Goal: Obtain resource: Download file/media

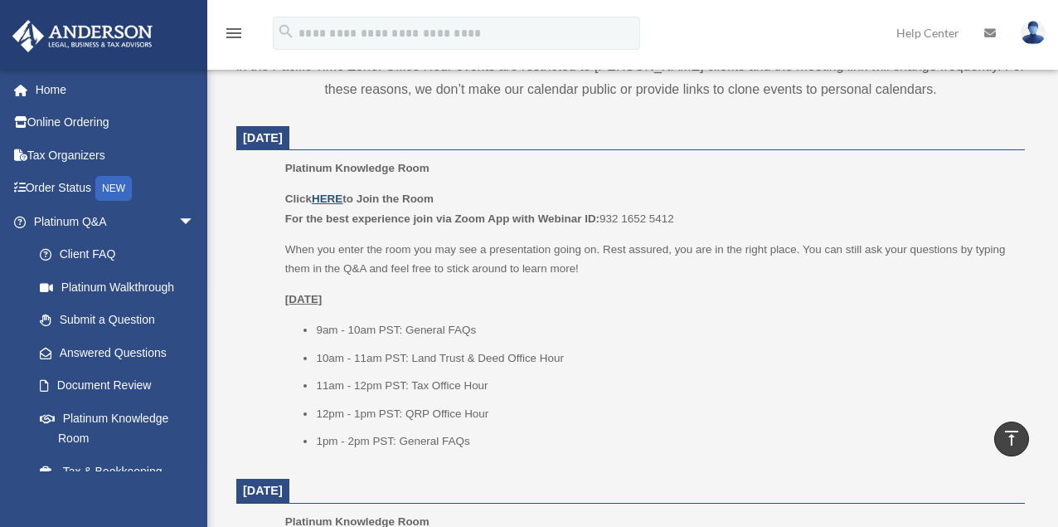
scroll to position [638, 0]
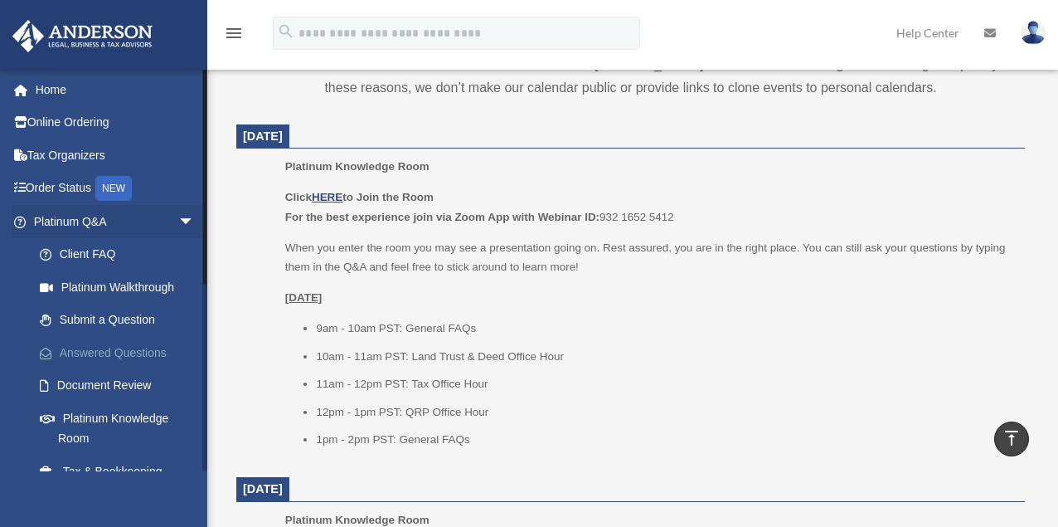
click at [93, 347] on link "Answered Questions" at bounding box center [121, 352] width 197 height 33
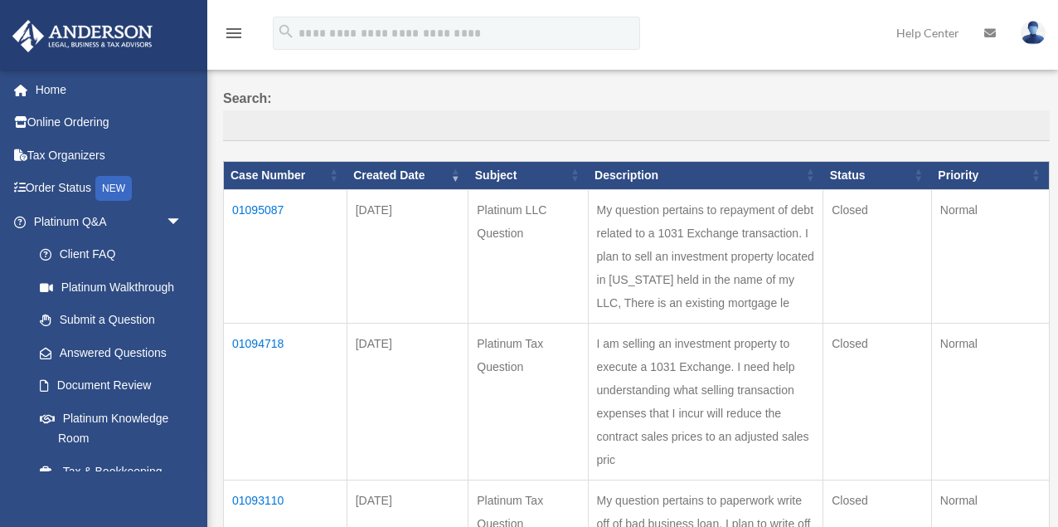
scroll to position [114, 0]
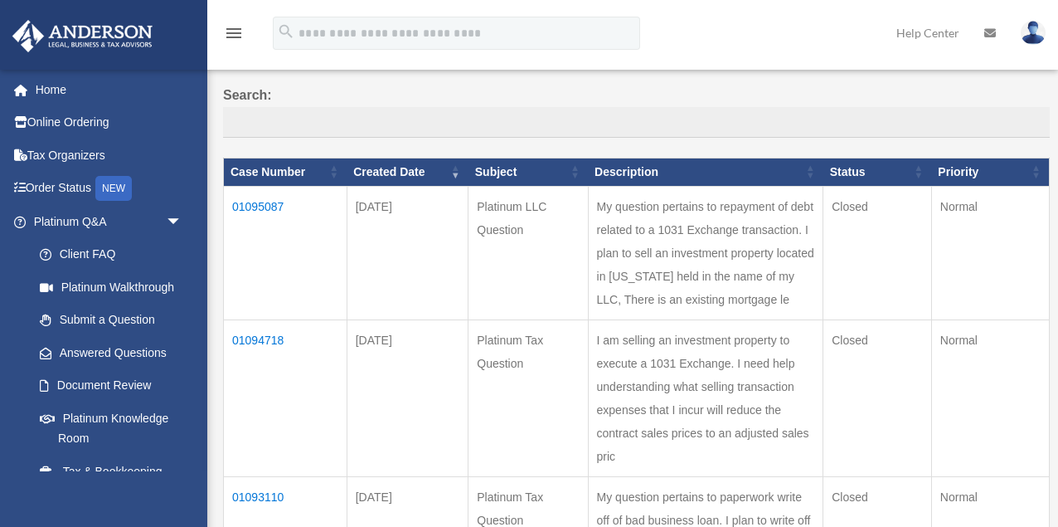
click at [250, 198] on td "01095087" at bounding box center [286, 252] width 124 height 133
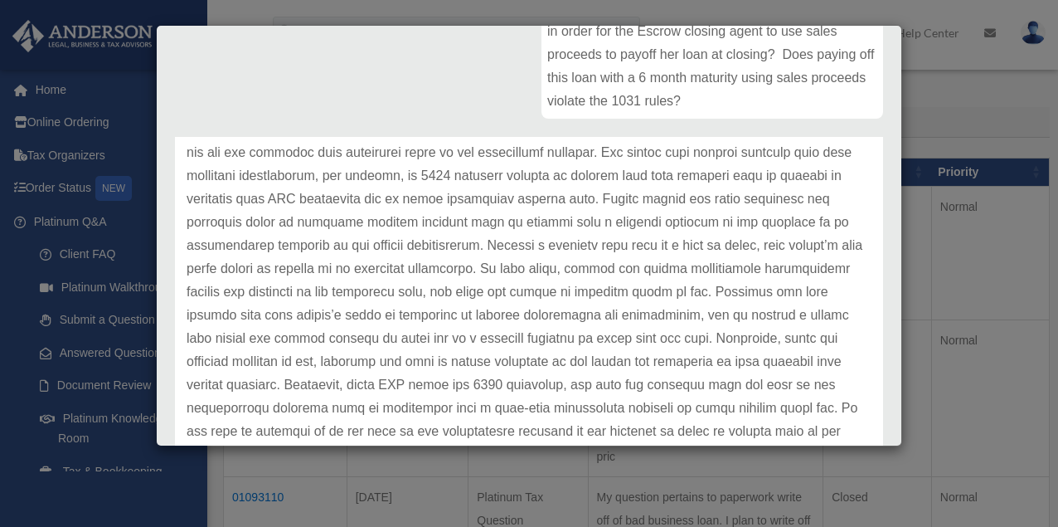
scroll to position [139, 0]
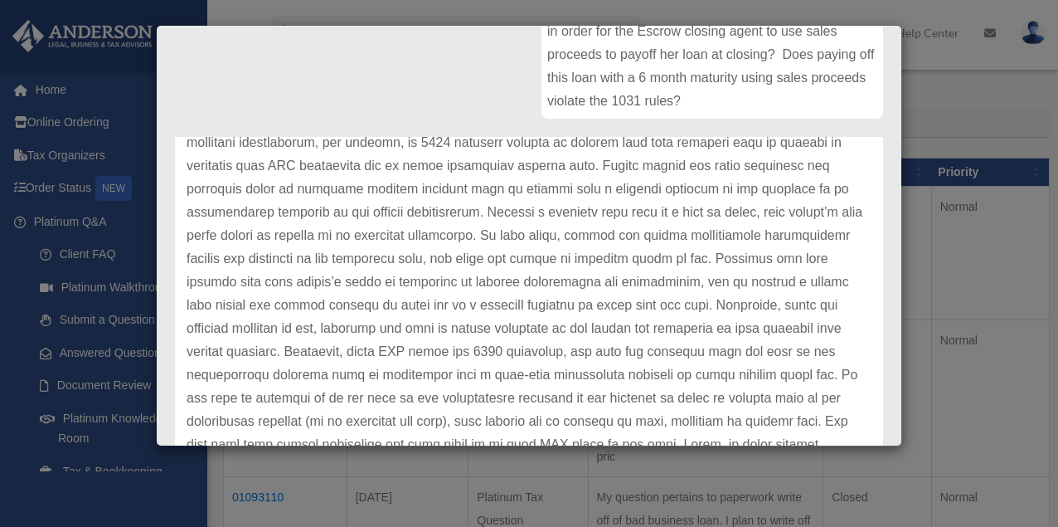
click at [531, 287] on p at bounding box center [529, 305] width 685 height 441
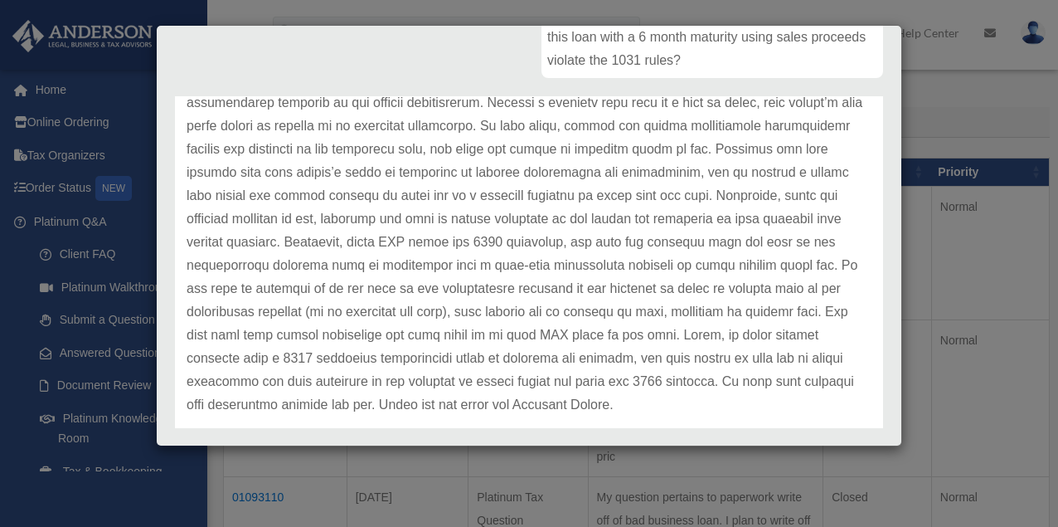
scroll to position [0, 0]
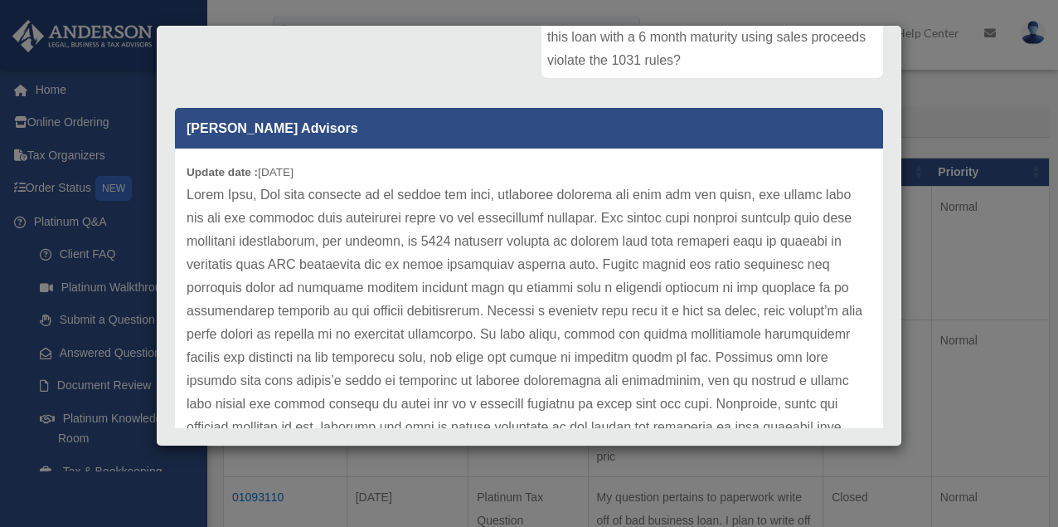
click at [558, 13] on div "Case Detail × Platinum LLC Question Case Number 01095087 Created Date September…" at bounding box center [529, 263] width 1058 height 527
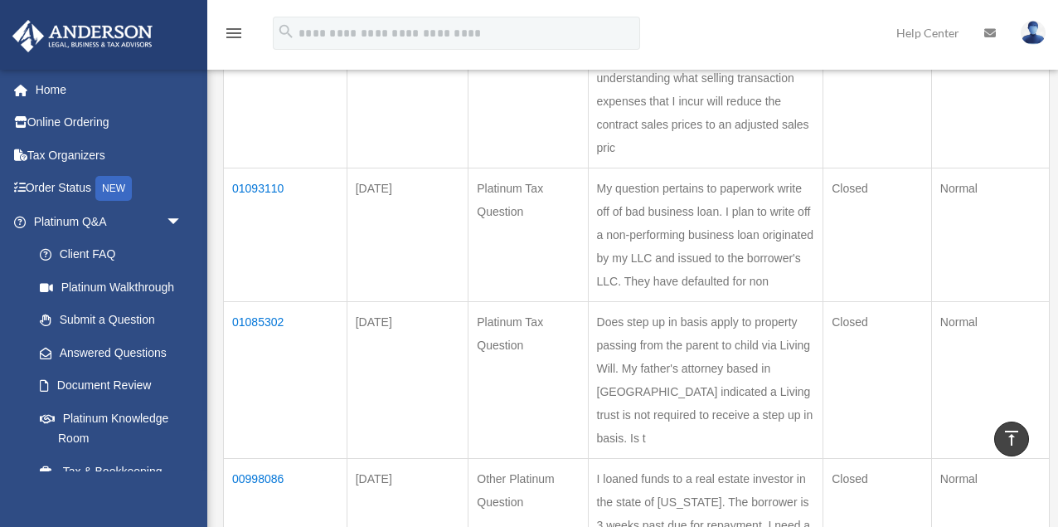
scroll to position [426, 0]
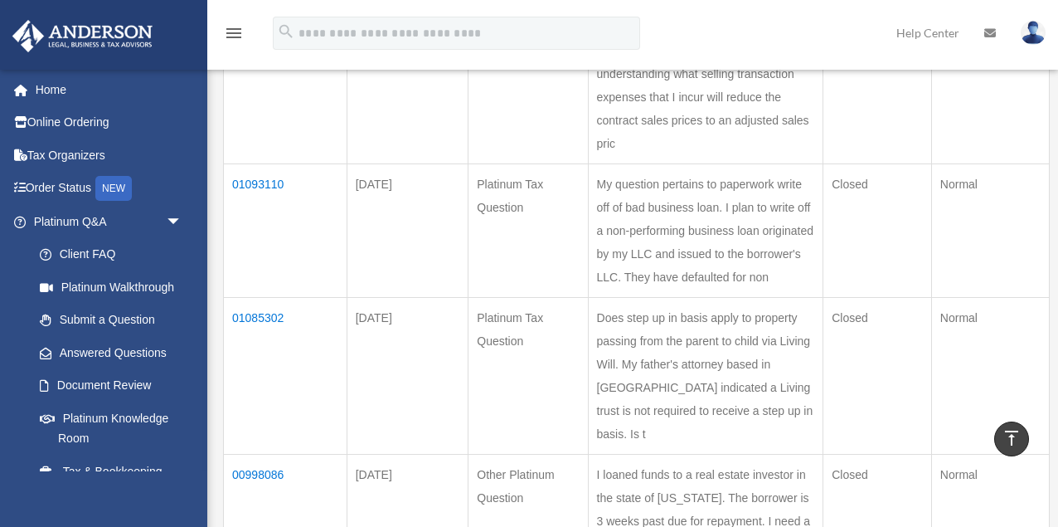
click at [271, 297] on td "01093110" at bounding box center [286, 229] width 124 height 133
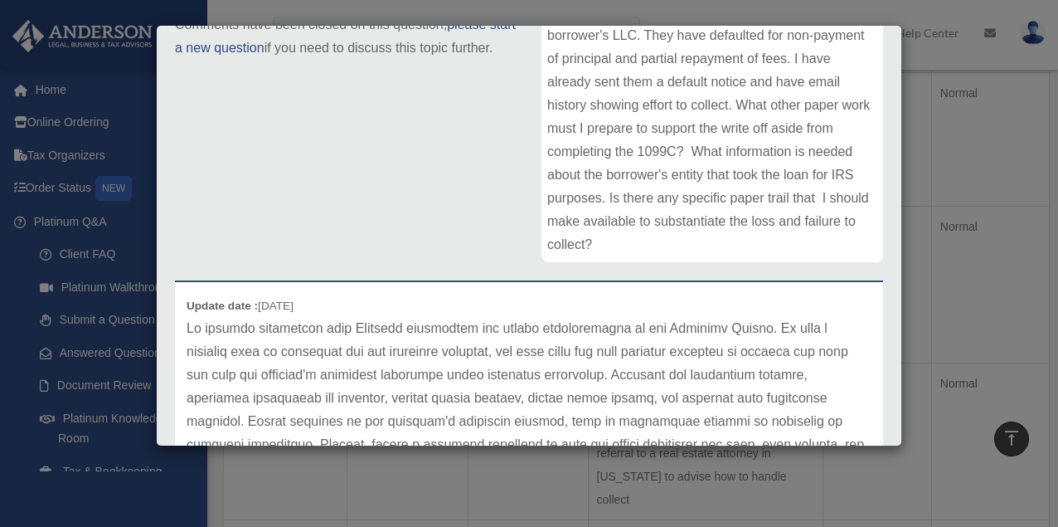
scroll to position [513, 0]
click at [718, 364] on p at bounding box center [529, 537] width 685 height 441
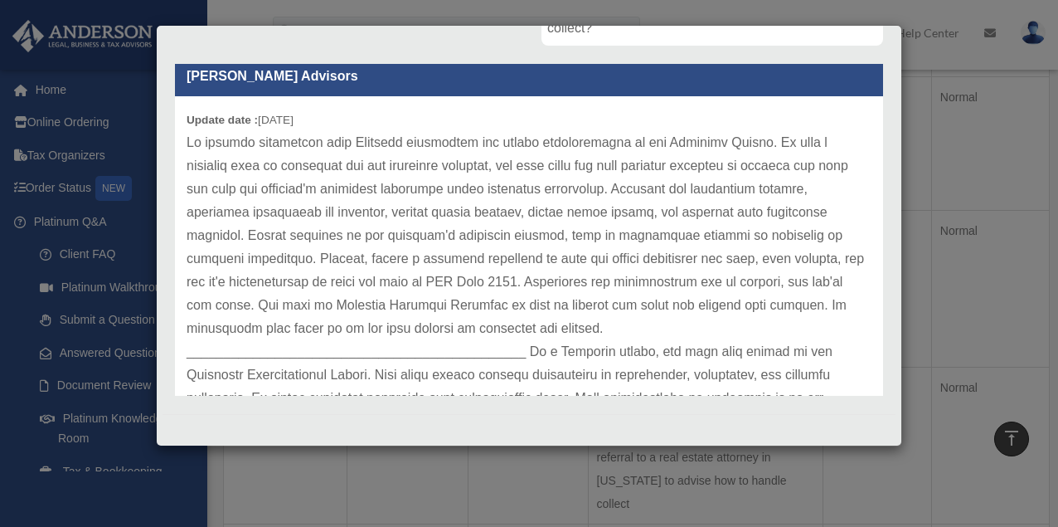
scroll to position [0, 0]
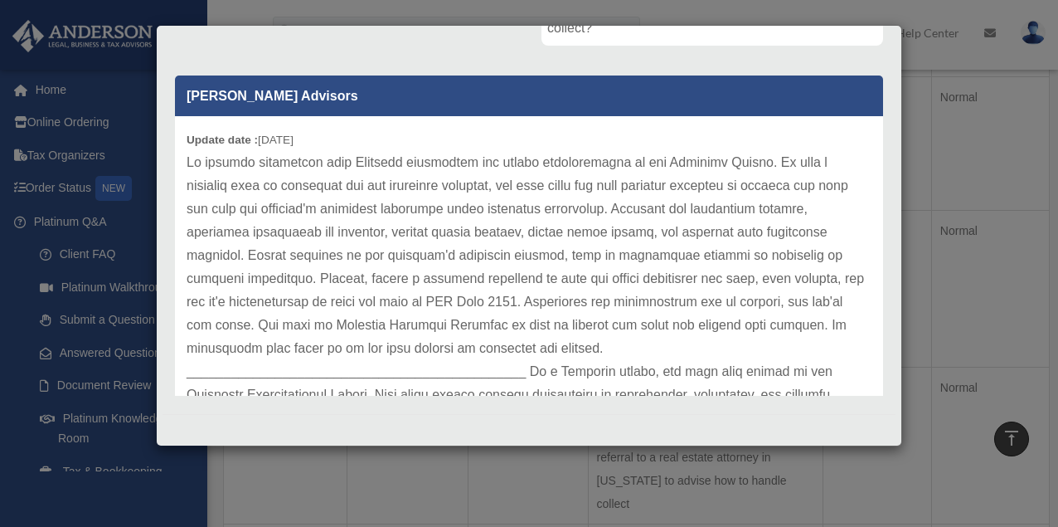
click at [376, 17] on div "Case Detail × Platinum Tax Question Case Number 01093110 Created Date August 29…" at bounding box center [529, 263] width 1058 height 527
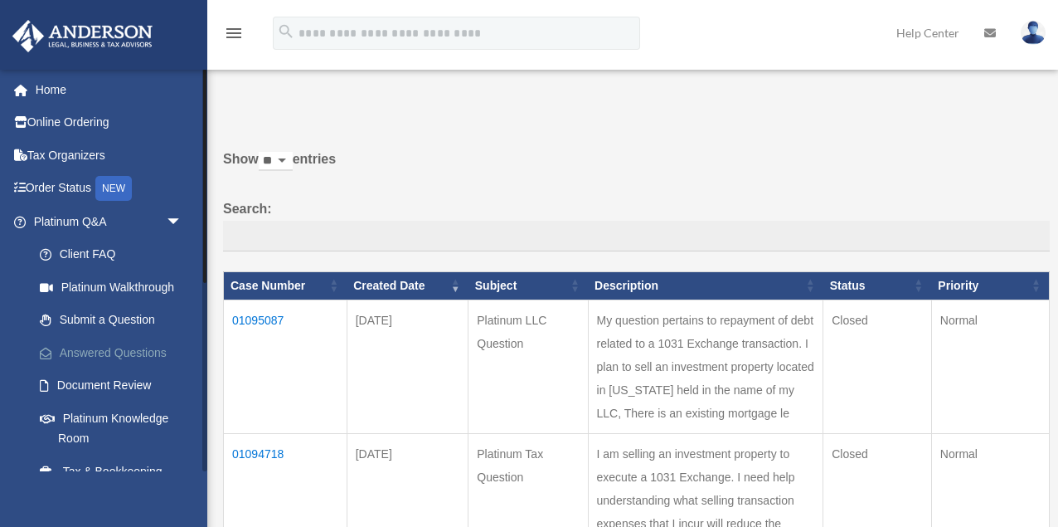
click at [142, 362] on link "Answered Questions" at bounding box center [115, 352] width 184 height 33
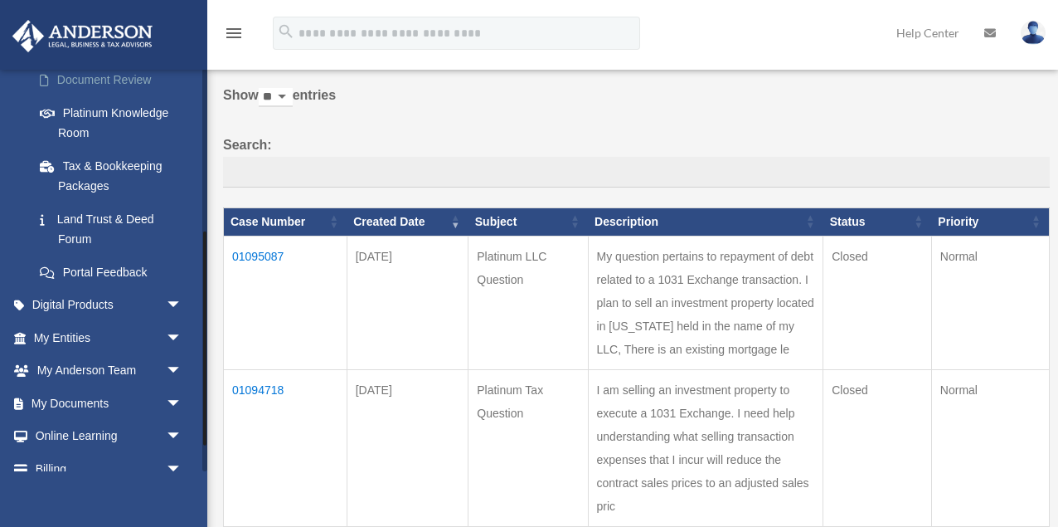
scroll to position [355, 0]
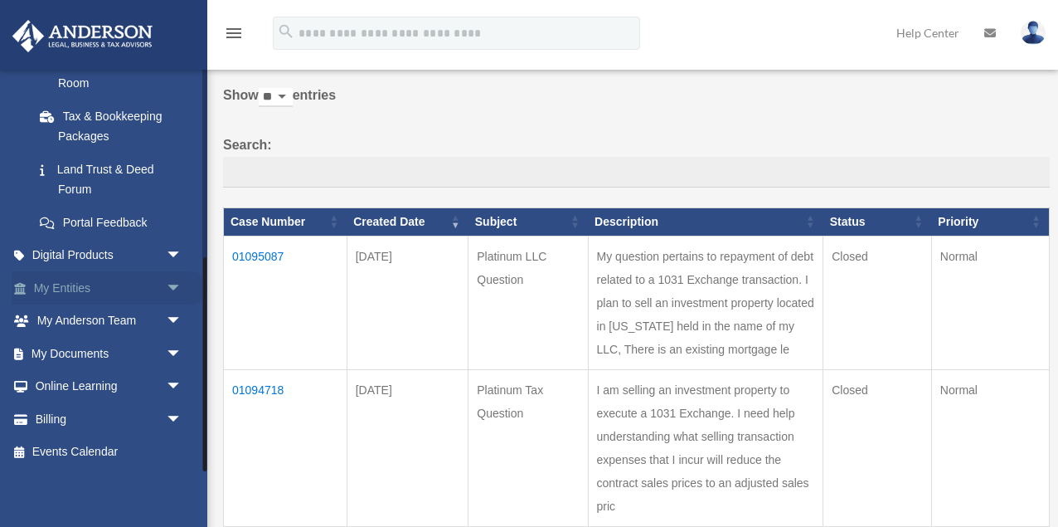
click at [172, 281] on span "arrow_drop_down" at bounding box center [182, 288] width 33 height 34
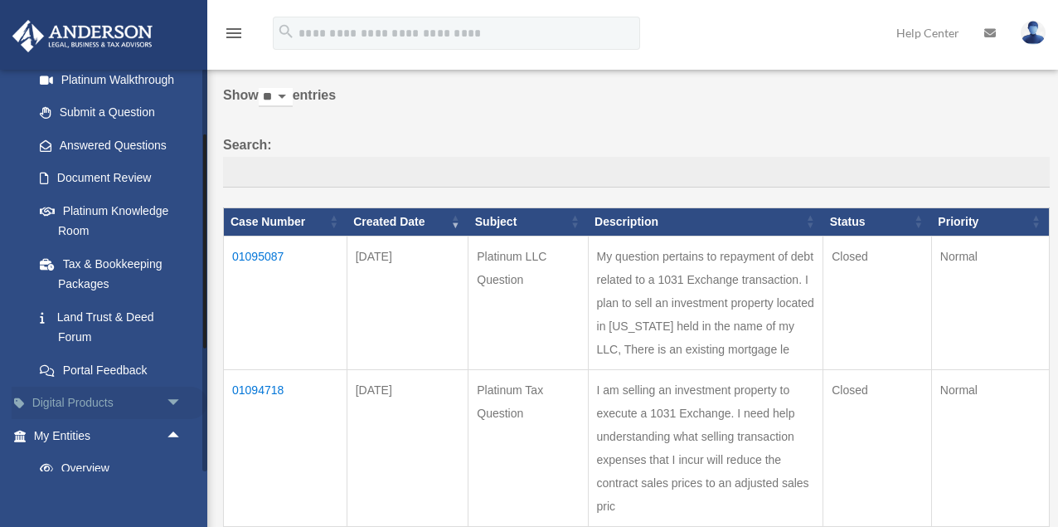
scroll to position [178, 0]
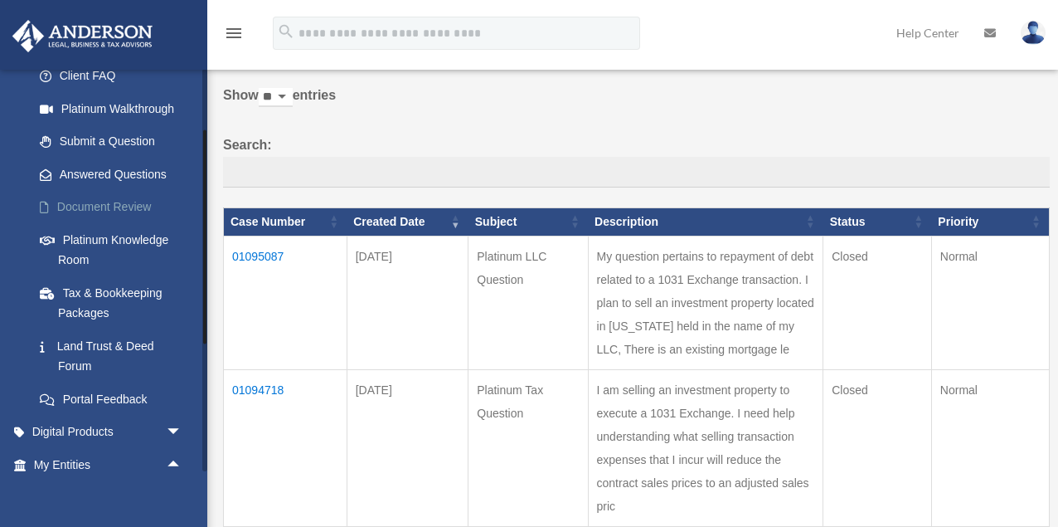
click at [148, 195] on link "Document Review" at bounding box center [115, 207] width 184 height 33
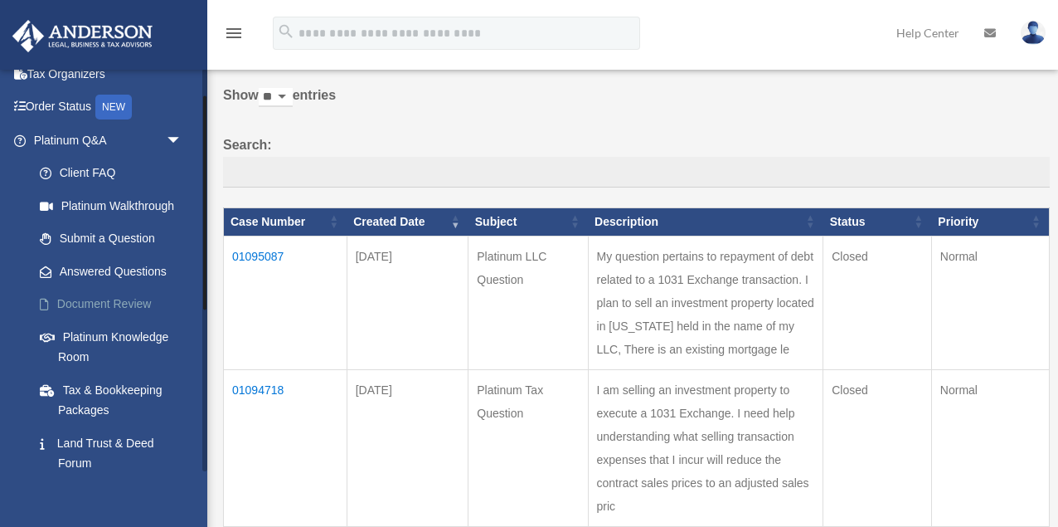
scroll to position [79, 0]
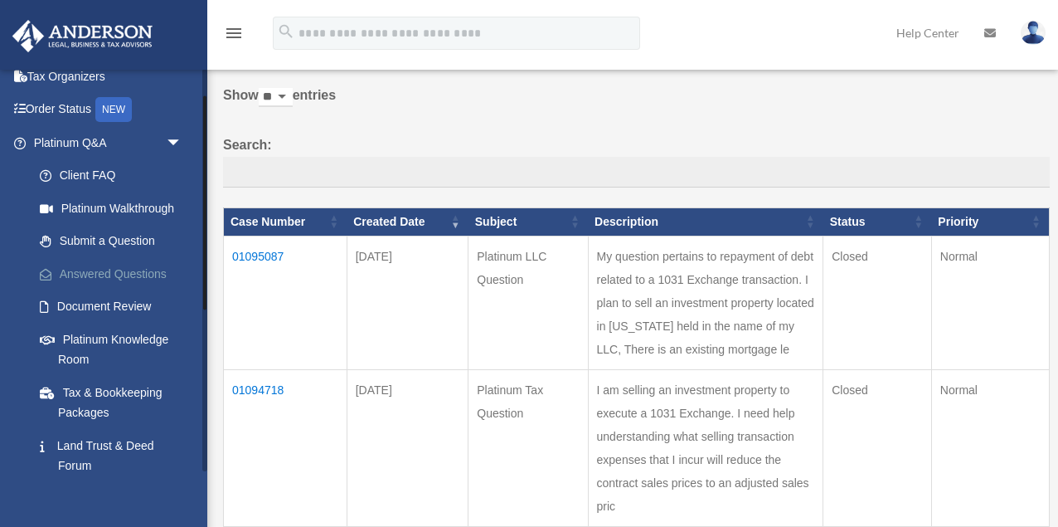
click at [122, 268] on link "Answered Questions" at bounding box center [115, 273] width 184 height 33
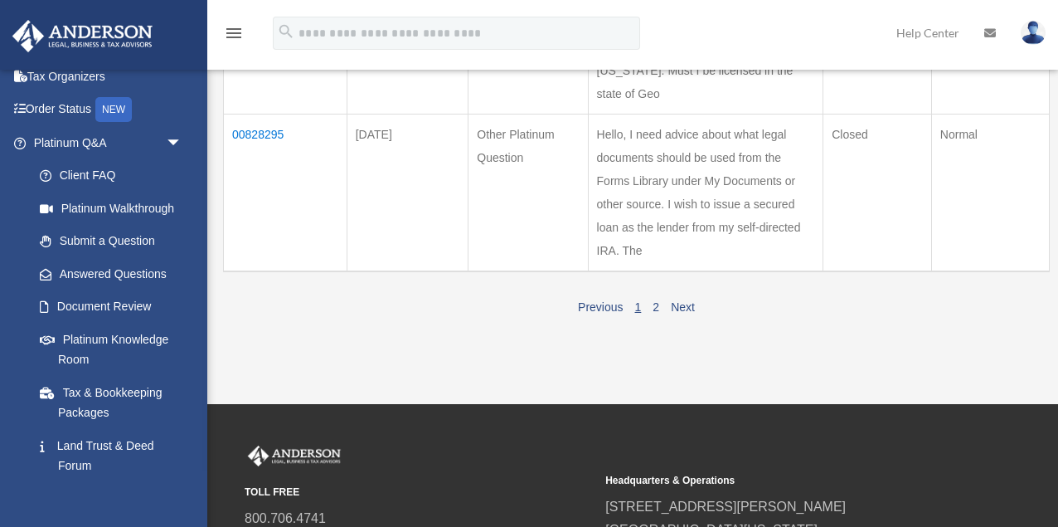
scroll to position [1719, 0]
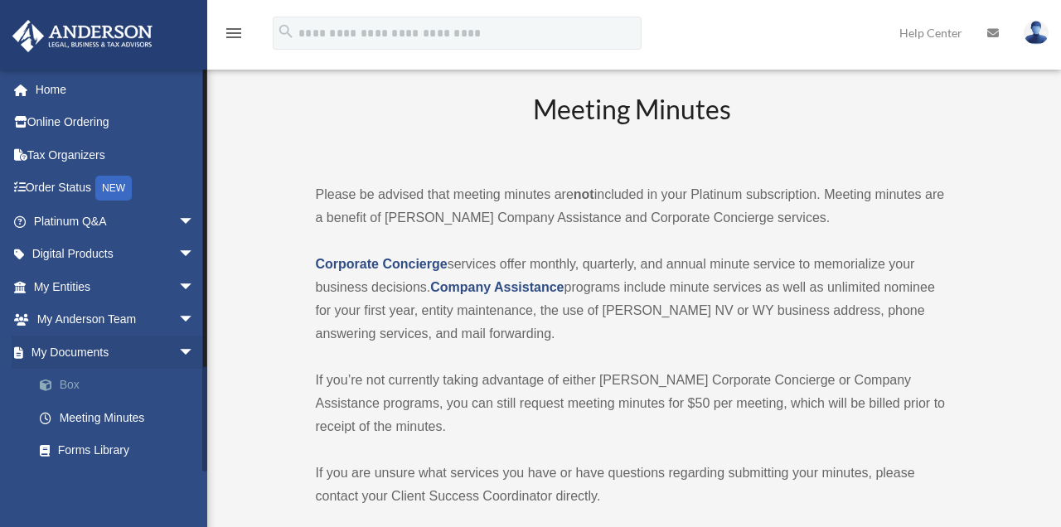
click at [74, 381] on link "Box" at bounding box center [121, 385] width 197 height 33
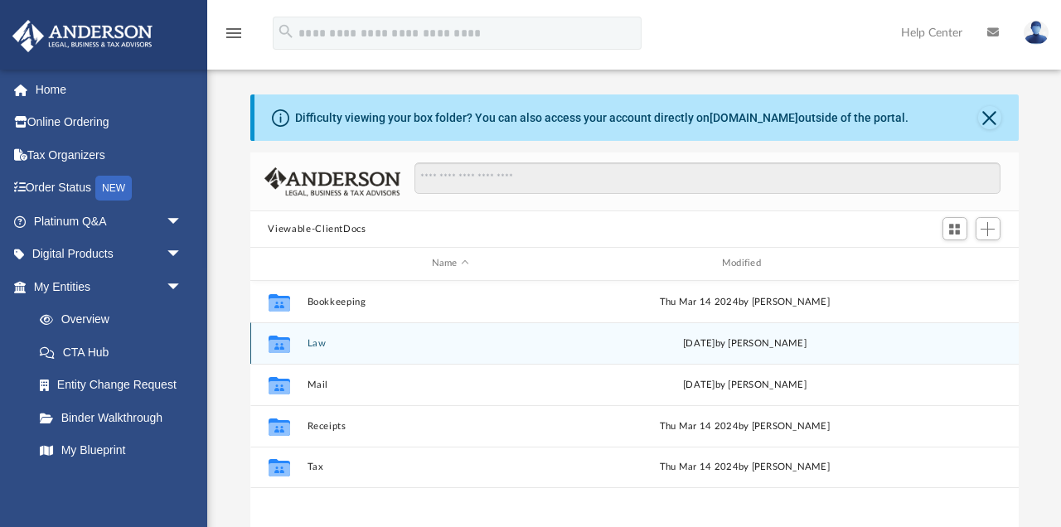
scroll to position [46, 0]
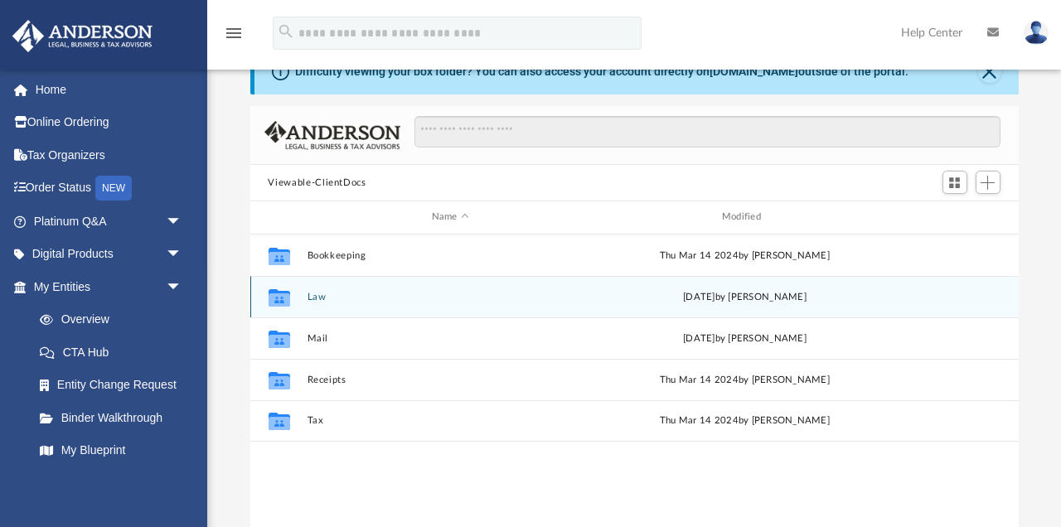
click at [669, 294] on div "Mon Sep 29 2025 by Samantha Mcpherson" at bounding box center [744, 296] width 287 height 15
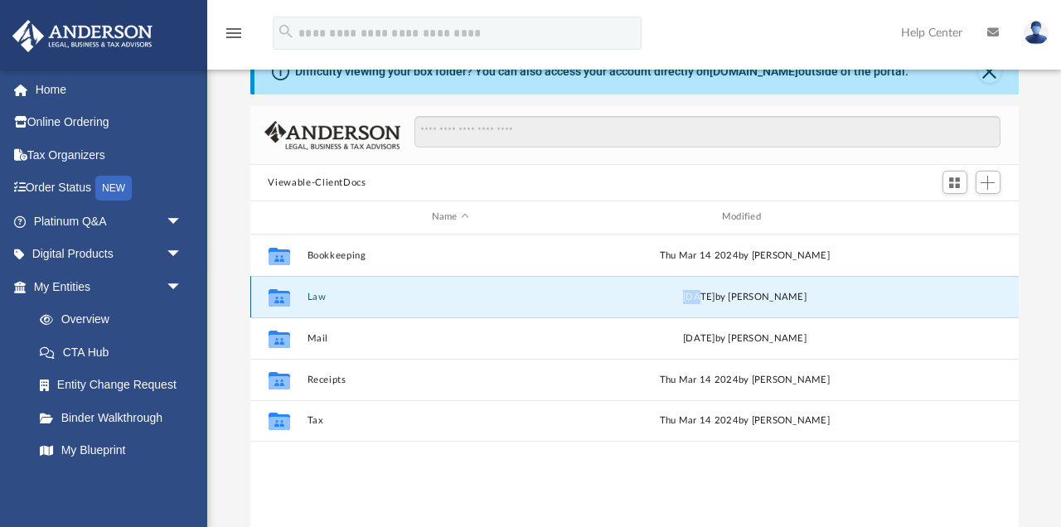
click at [669, 294] on div "Mon Sep 29 2025 by Samantha Mcpherson" at bounding box center [744, 296] width 287 height 15
click at [310, 301] on button "Law" at bounding box center [450, 297] width 287 height 11
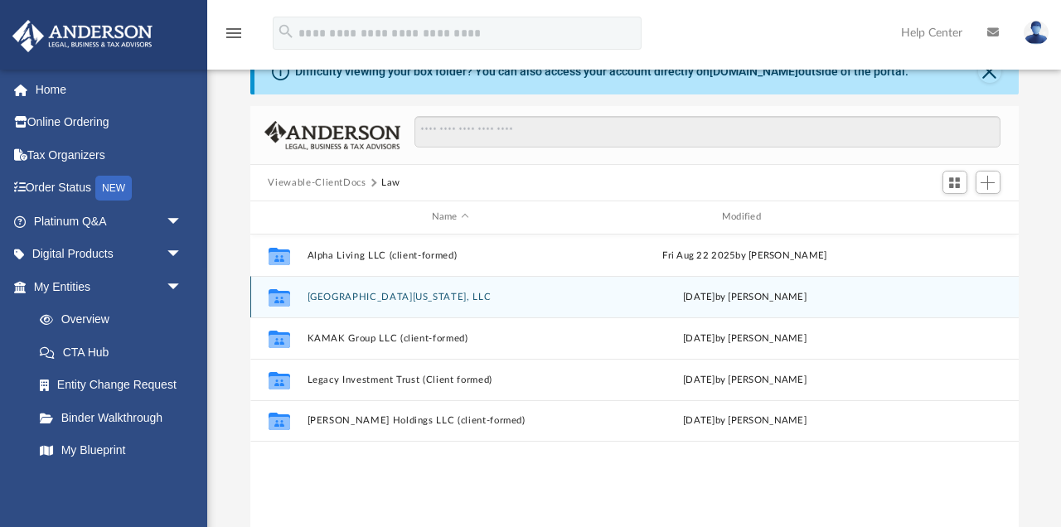
click at [310, 301] on button "East Virginia Ave, LLC" at bounding box center [450, 297] width 287 height 11
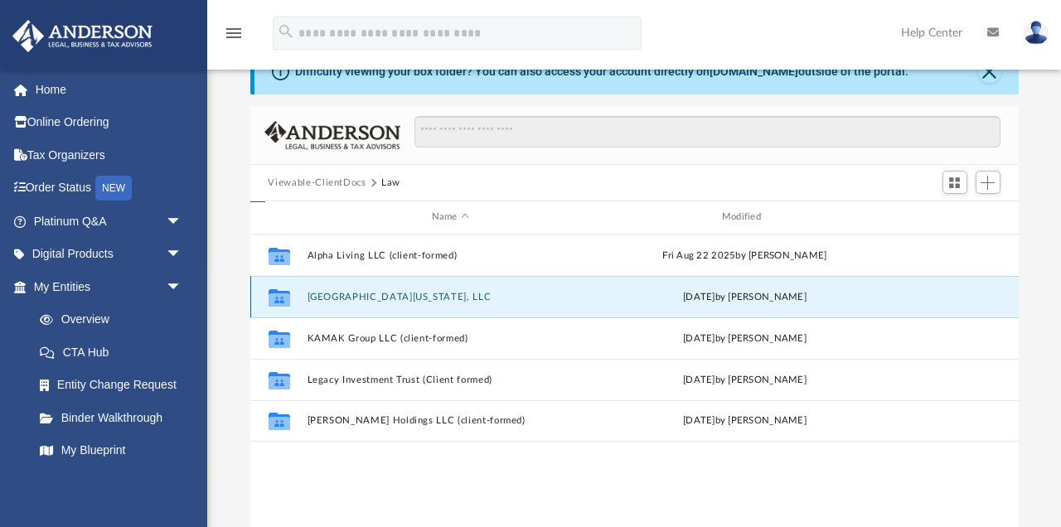
click at [310, 301] on button "East Virginia Ave, LLC" at bounding box center [450, 297] width 287 height 11
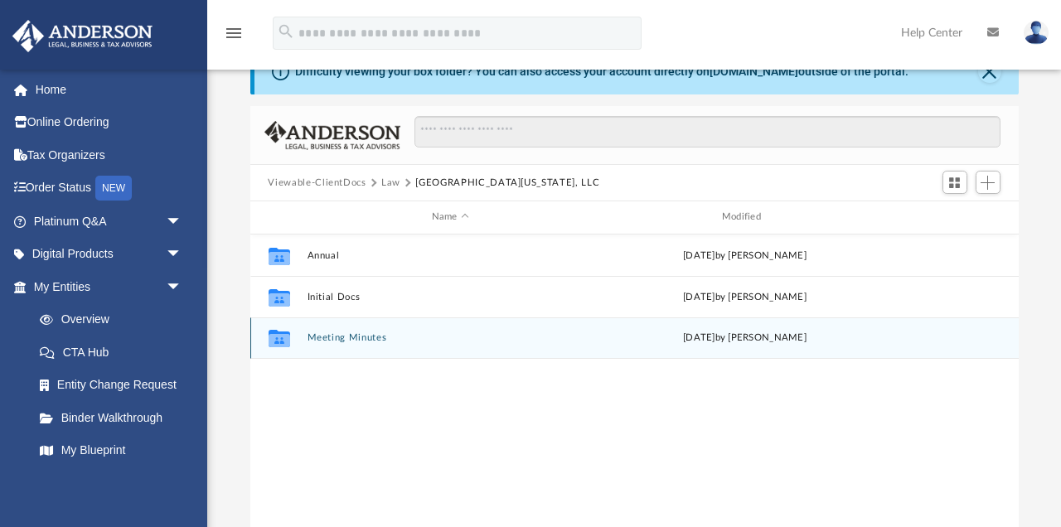
click at [318, 340] on button "Meeting Minutes" at bounding box center [450, 337] width 287 height 11
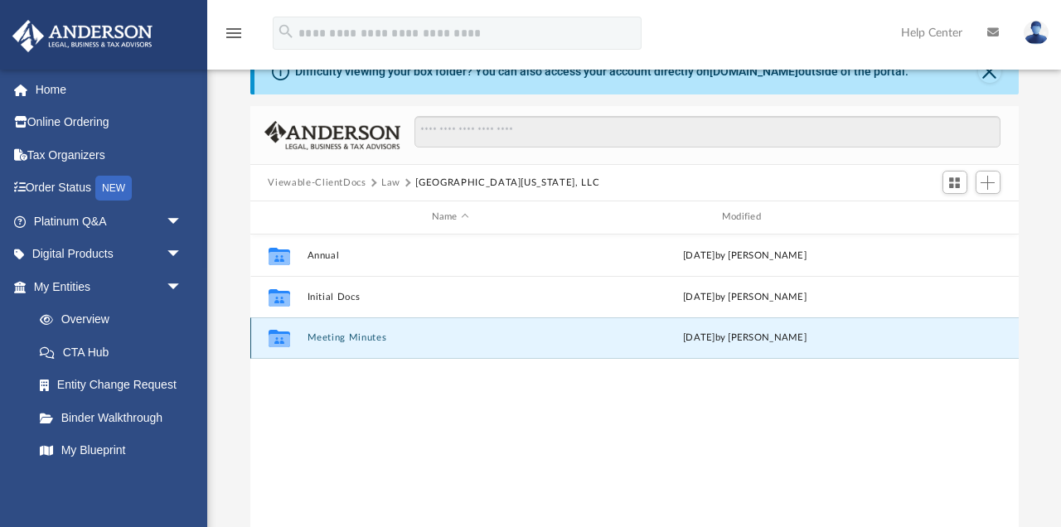
click at [318, 340] on button "Meeting Minutes" at bounding box center [450, 337] width 287 height 11
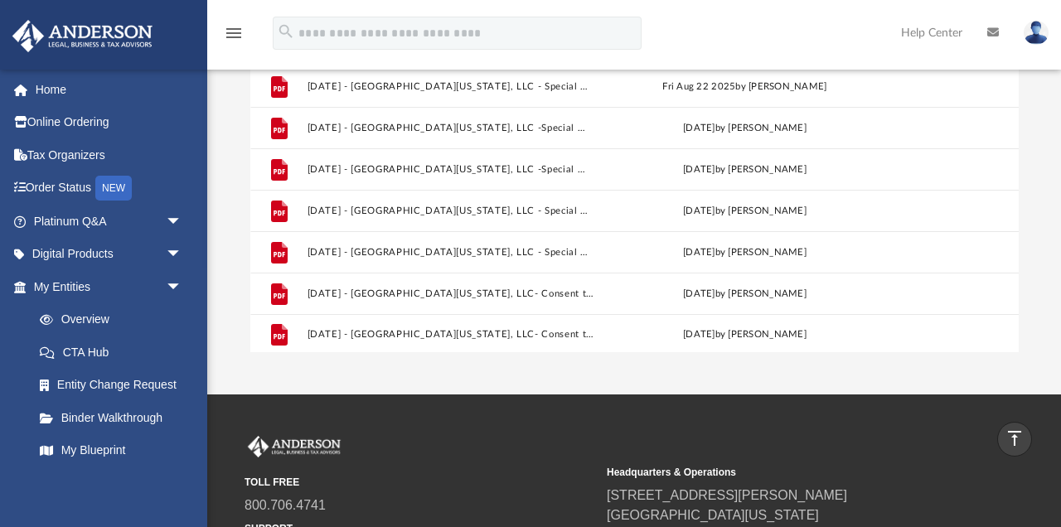
scroll to position [196, 0]
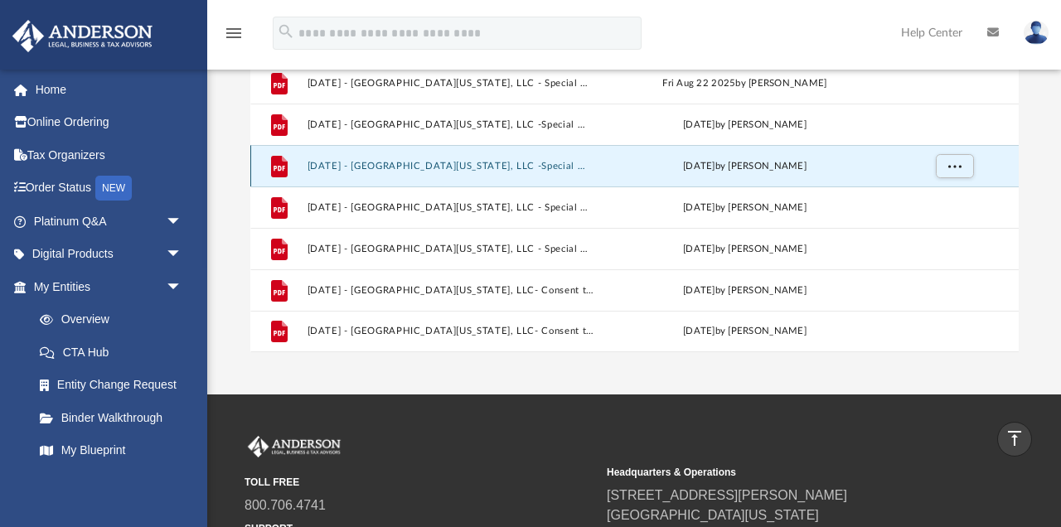
click at [376, 167] on button "2025.02.13 - East Virginia Ave, LLC -Special Members Meeting.pdf" at bounding box center [450, 166] width 287 height 11
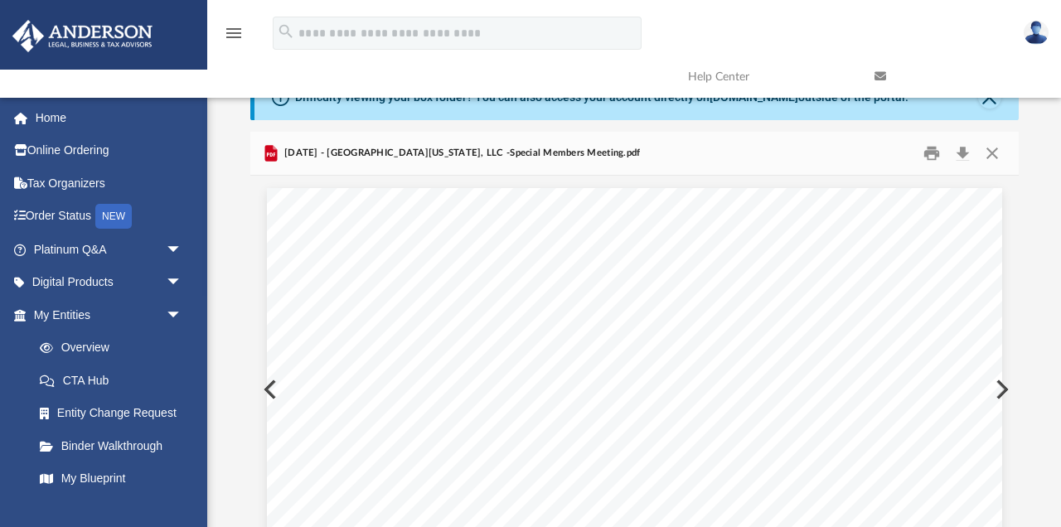
scroll to position [0, 0]
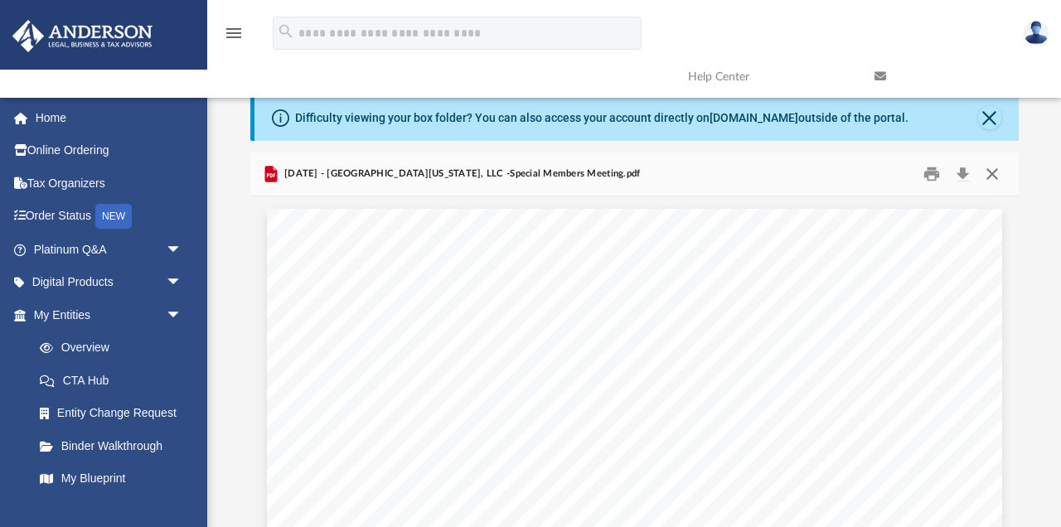
click at [995, 172] on button "Close" at bounding box center [993, 175] width 30 height 26
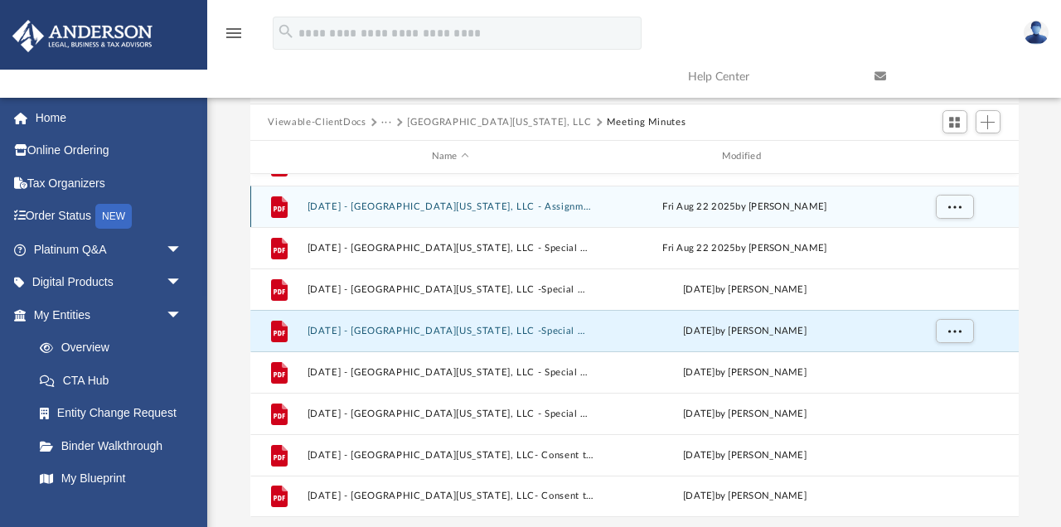
scroll to position [111, 0]
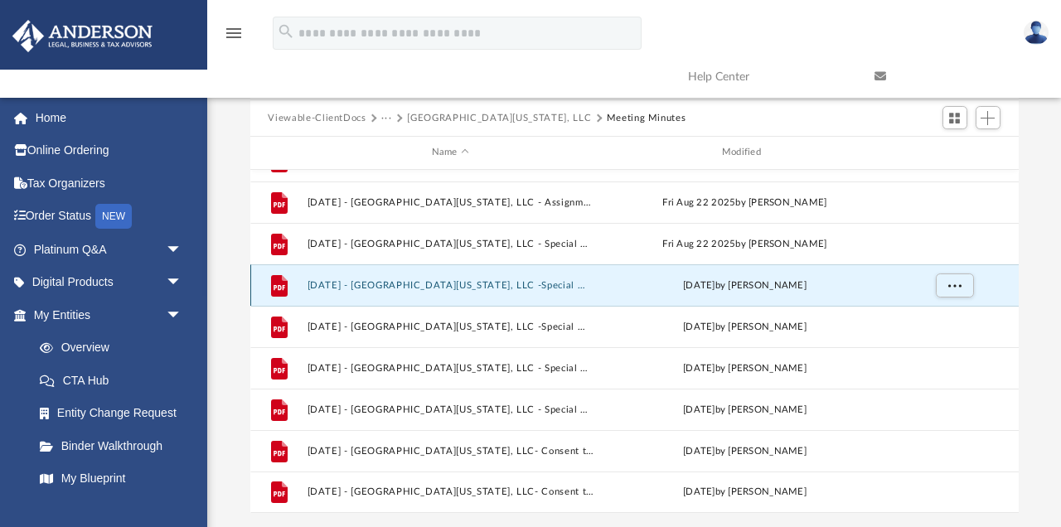
click at [463, 281] on button "2025.02.13 - East Virginia Ave, LLC -Special Members Meeting - DocuSigned.pdf" at bounding box center [450, 285] width 287 height 11
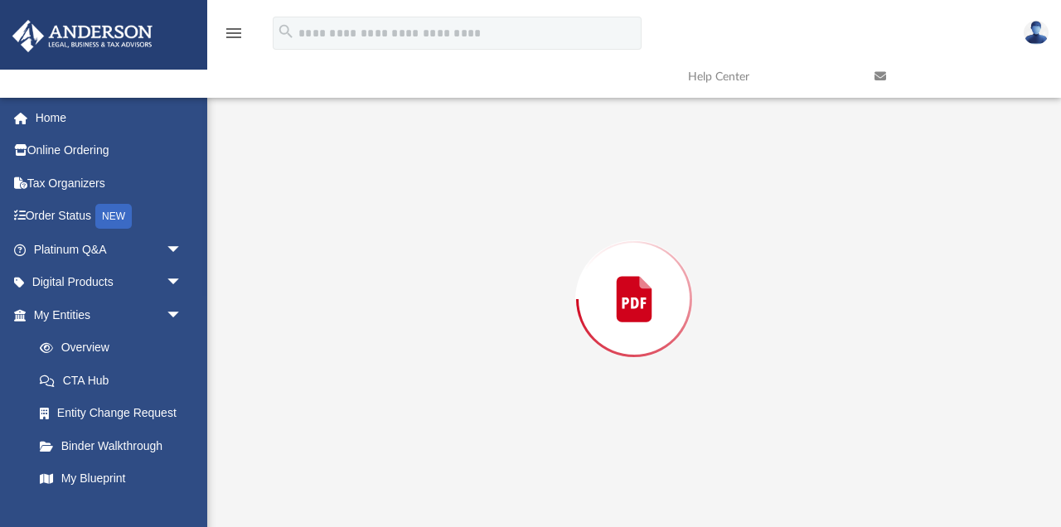
click at [463, 281] on div "Preview" at bounding box center [634, 299] width 769 height 428
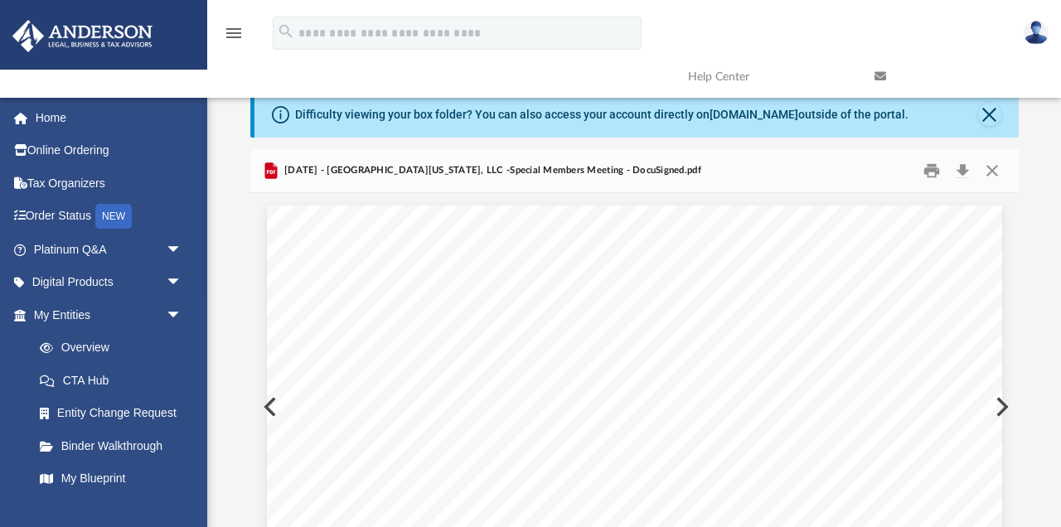
scroll to position [0, 0]
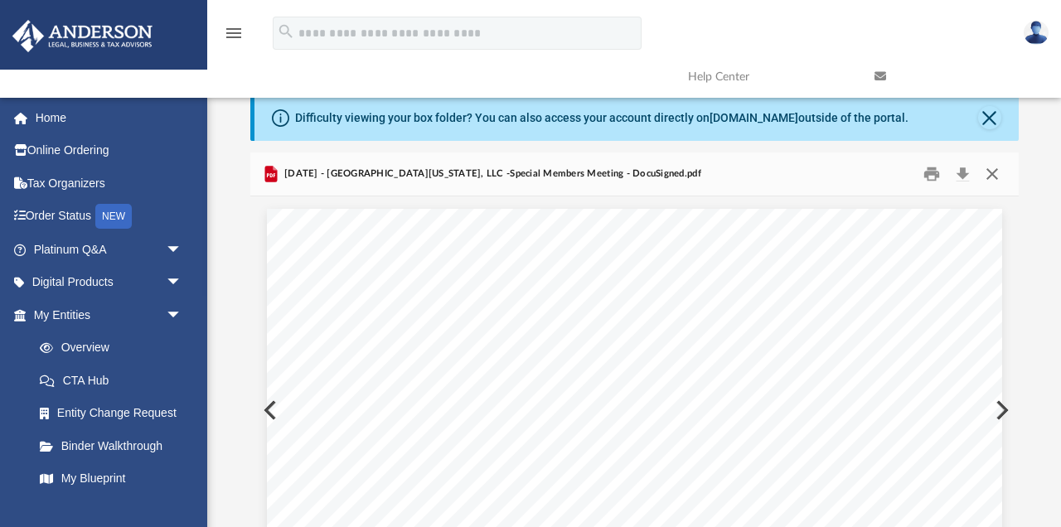
click at [989, 172] on button "Close" at bounding box center [993, 175] width 30 height 26
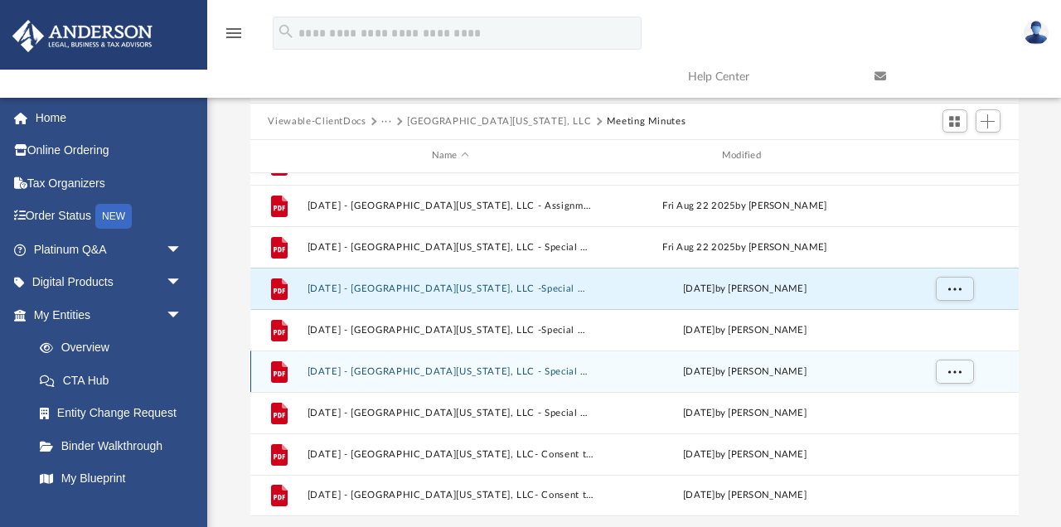
scroll to position [109, 0]
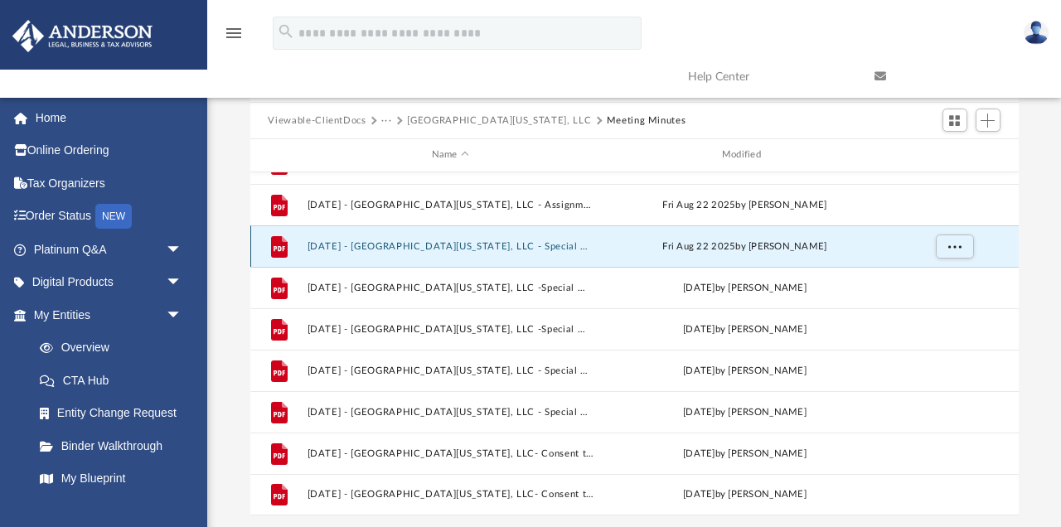
click at [451, 241] on button "2025.02.13 - East Virginia Ave, LLC - Special Members Meeting.pdf" at bounding box center [450, 246] width 287 height 11
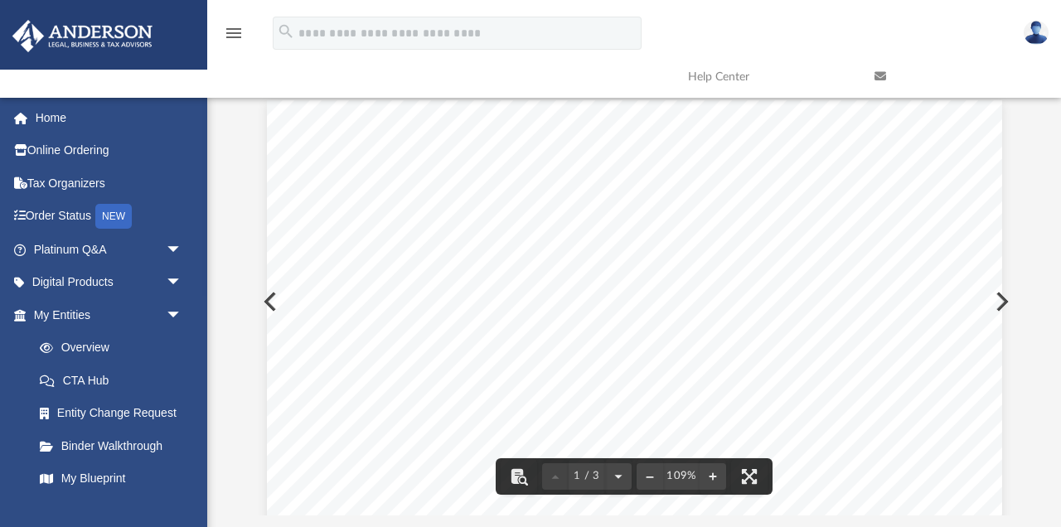
scroll to position [0, 0]
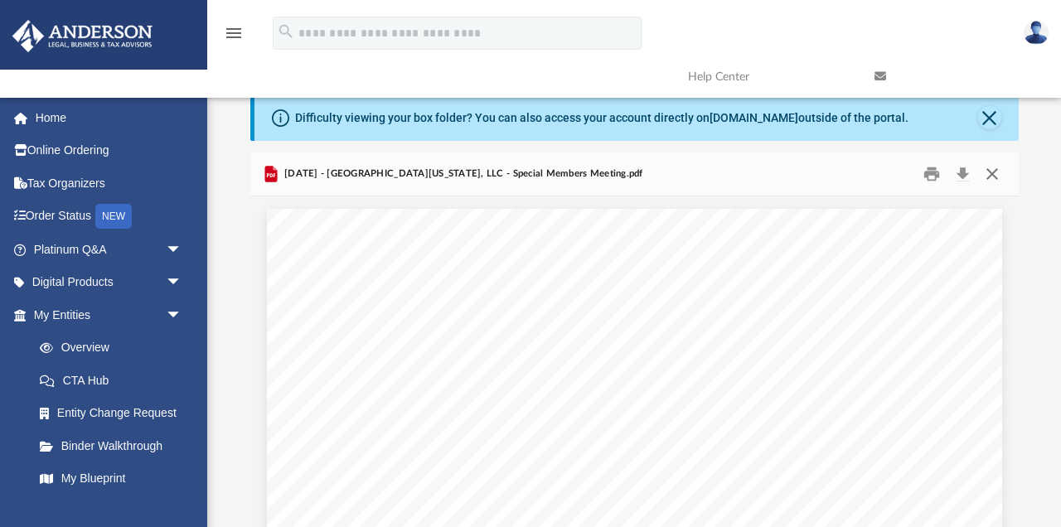
click at [990, 173] on button "Close" at bounding box center [993, 175] width 30 height 26
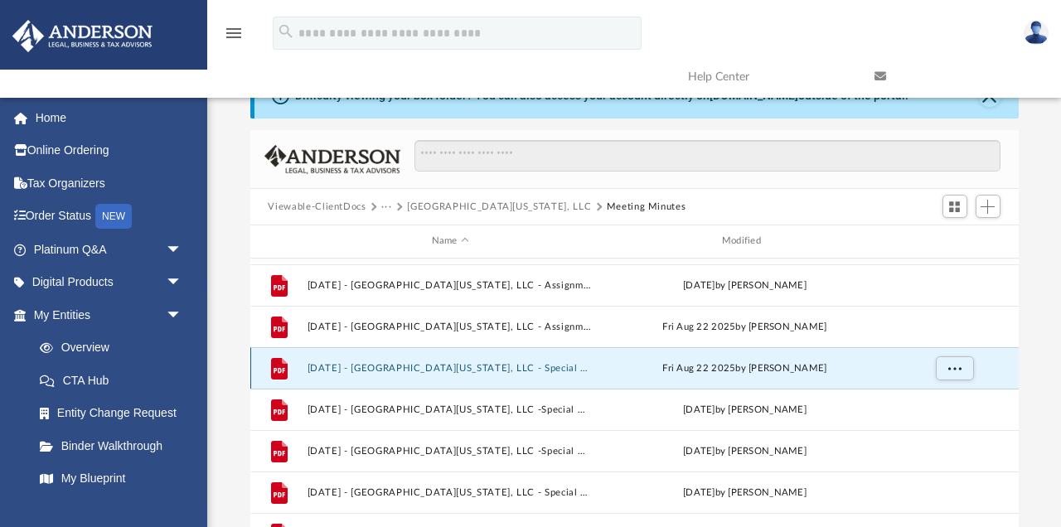
scroll to position [151, 0]
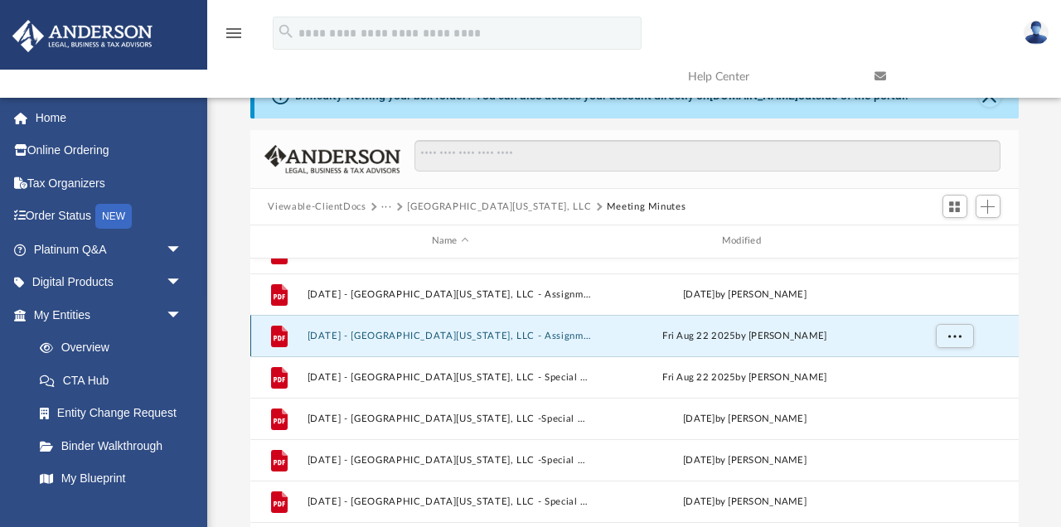
click at [441, 337] on button "2025.02.13 - East Virginia Ave, LLC - Assignment of Interest.pdf" at bounding box center [450, 336] width 287 height 11
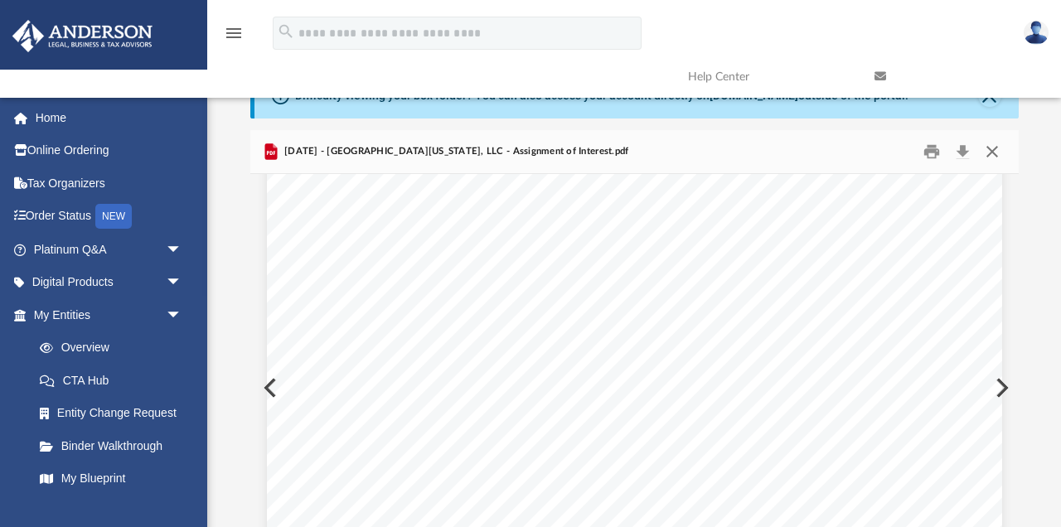
scroll to position [0, 0]
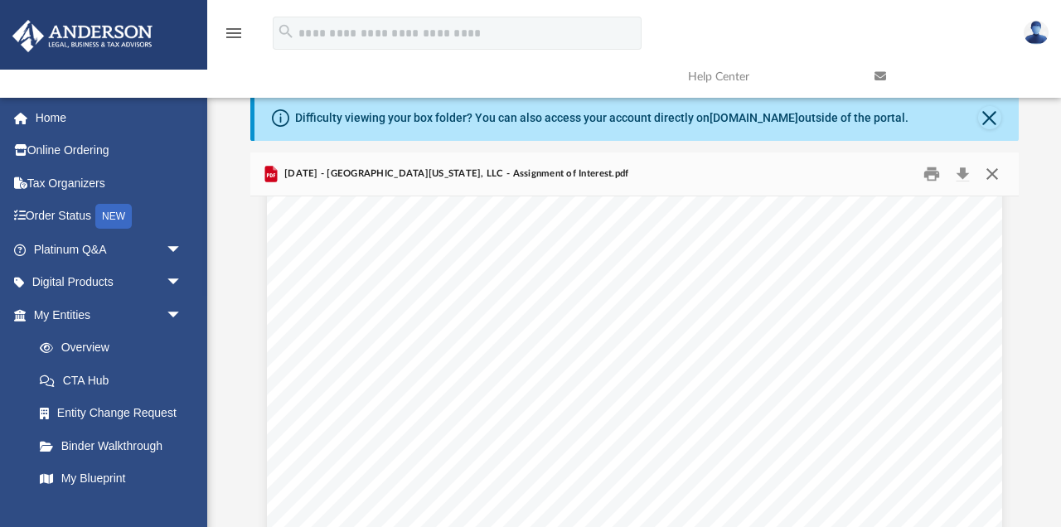
click at [995, 176] on button "Close" at bounding box center [993, 175] width 30 height 26
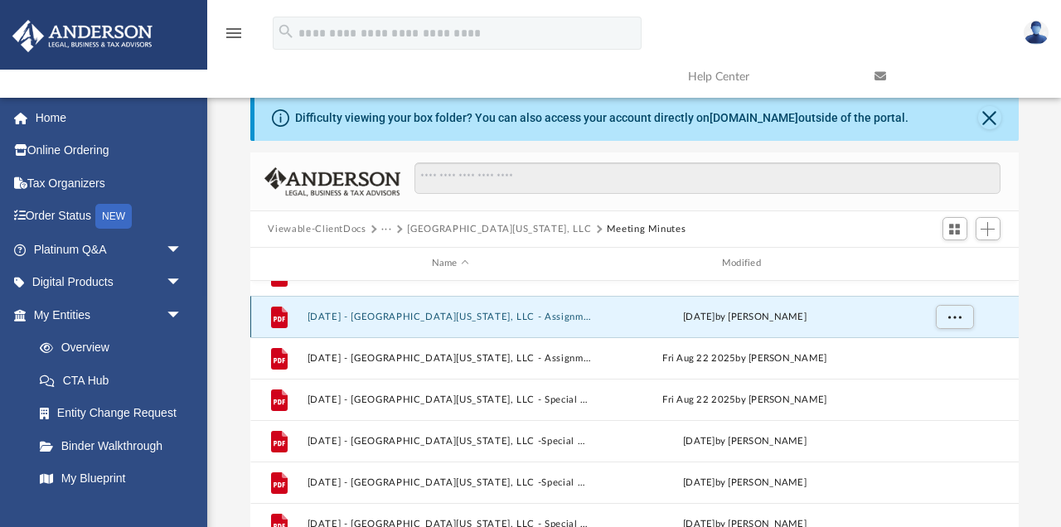
click at [429, 315] on button "2025.02.13 - East Virginia Ave, LLC - Assignment of Interest - DocuSigned.pdf" at bounding box center [450, 317] width 287 height 11
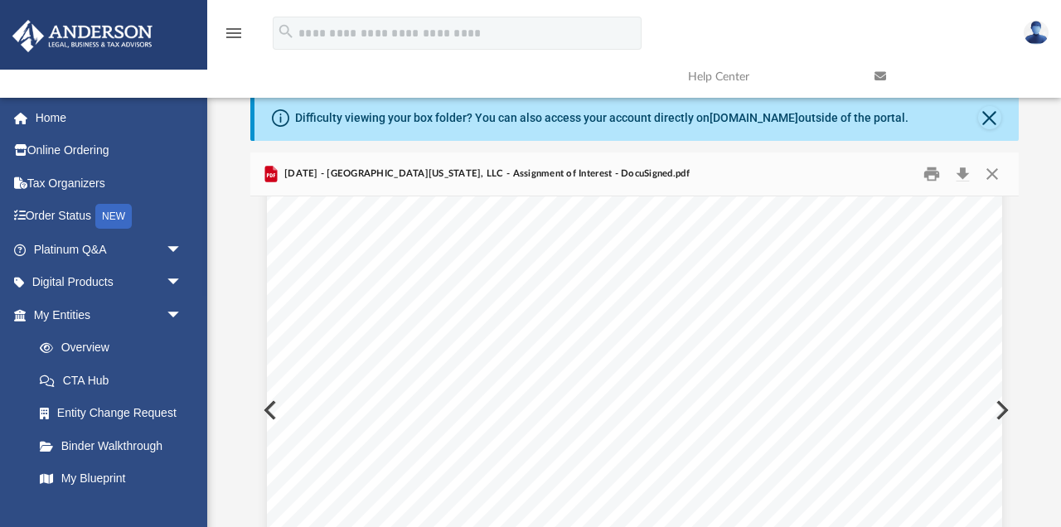
scroll to position [136, 0]
click at [992, 170] on button "Close" at bounding box center [993, 175] width 30 height 26
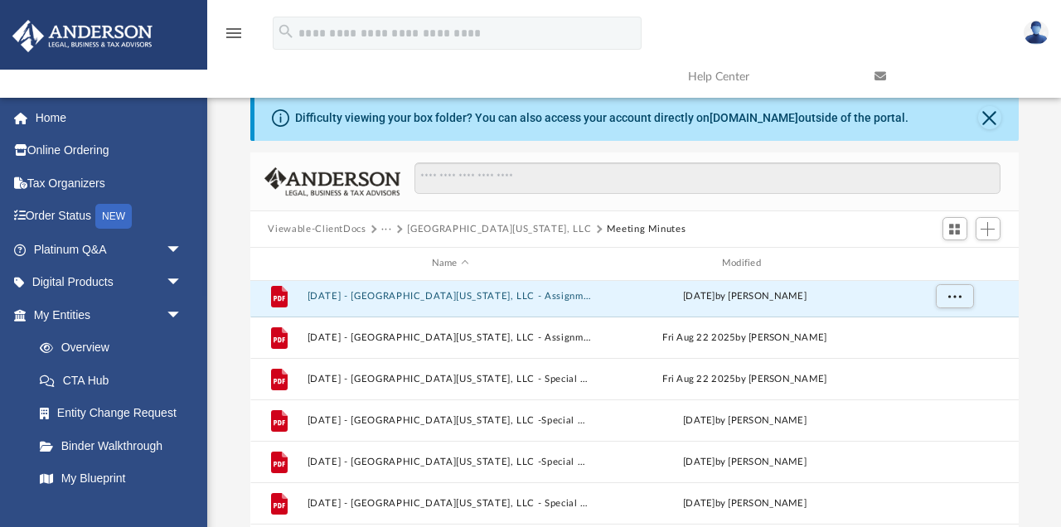
scroll to position [168, 0]
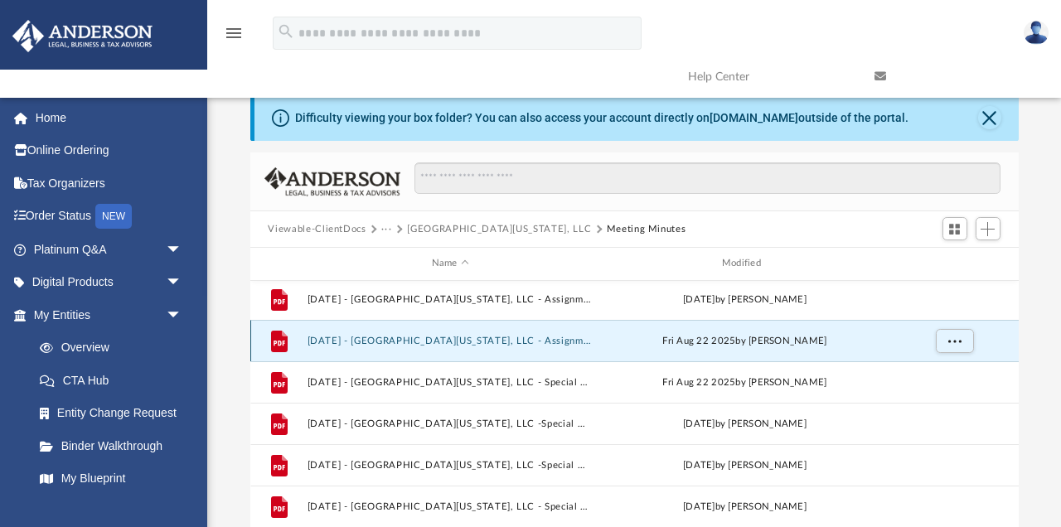
click at [575, 339] on button "2025.02.13 - East Virginia Ave, LLC - Assignment of Interest.pdf" at bounding box center [450, 341] width 287 height 11
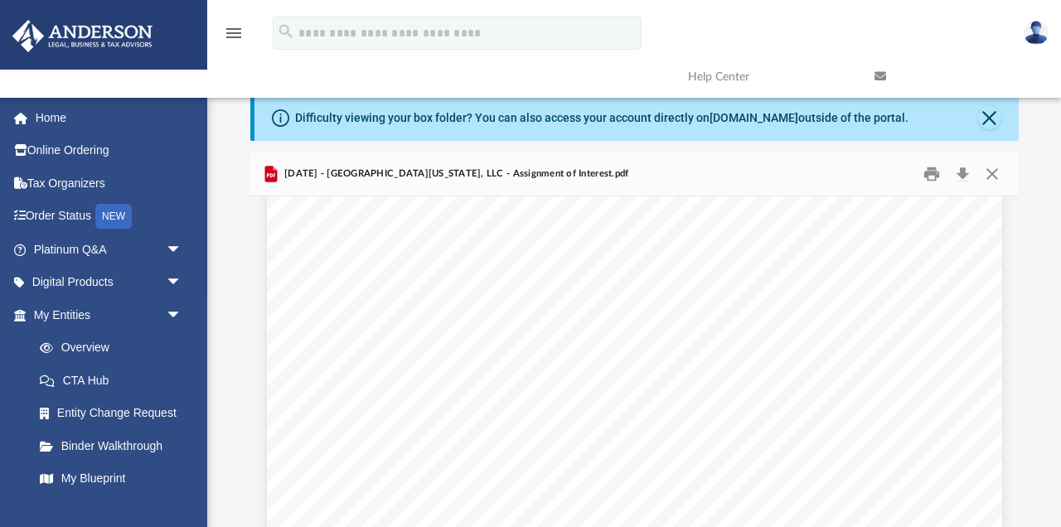
scroll to position [67, 0]
click at [929, 172] on button "Print" at bounding box center [931, 175] width 33 height 26
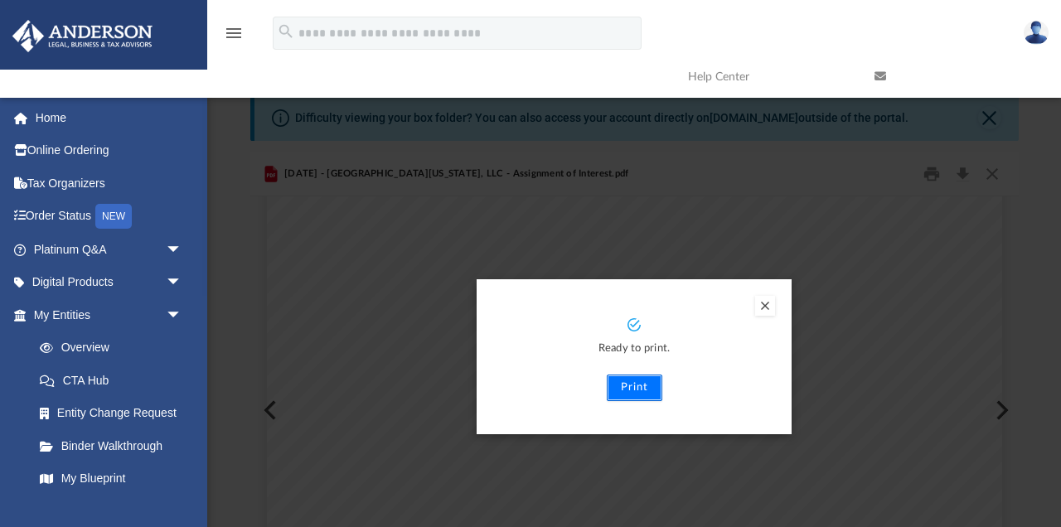
click at [653, 386] on button "Print" at bounding box center [635, 388] width 56 height 27
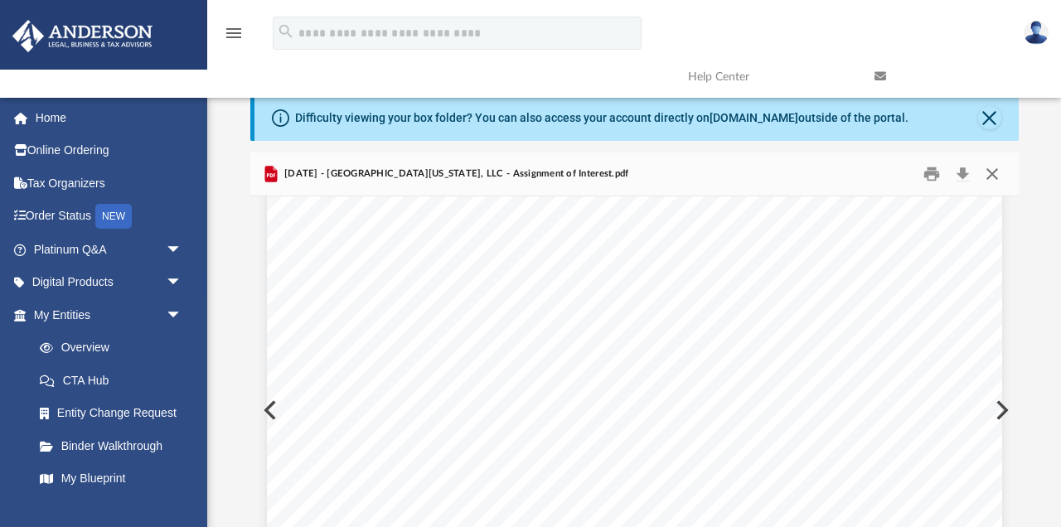
click at [995, 168] on button "Close" at bounding box center [993, 175] width 30 height 26
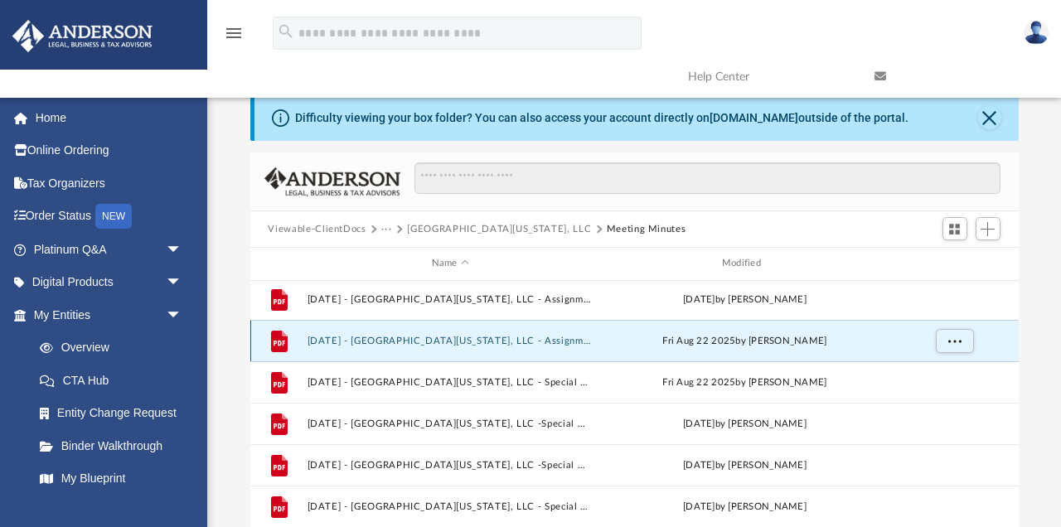
scroll to position [196, 0]
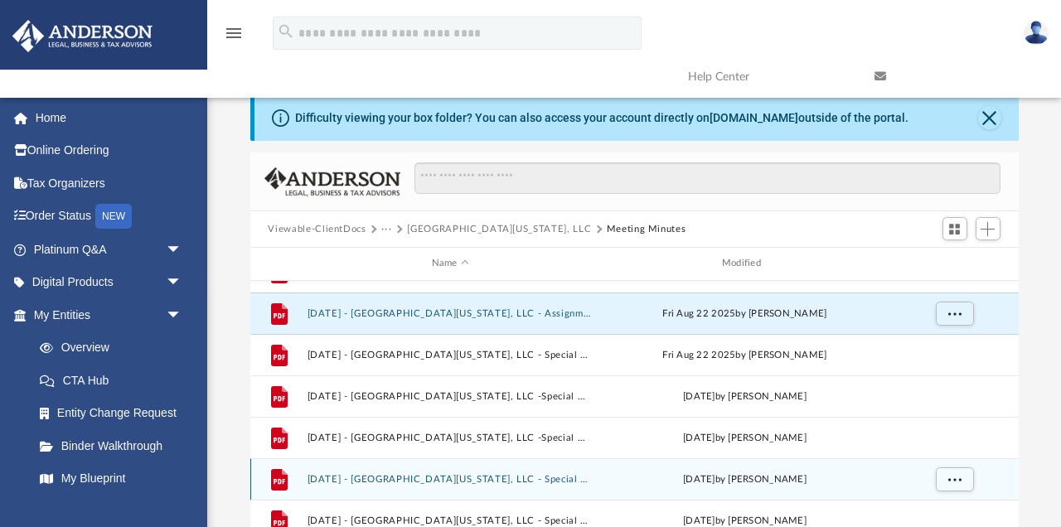
click at [777, 460] on div "File 2025.08.25 - East Virginia Ave, LLC - Special Members Meeting - DocuSigned…" at bounding box center [634, 479] width 769 height 41
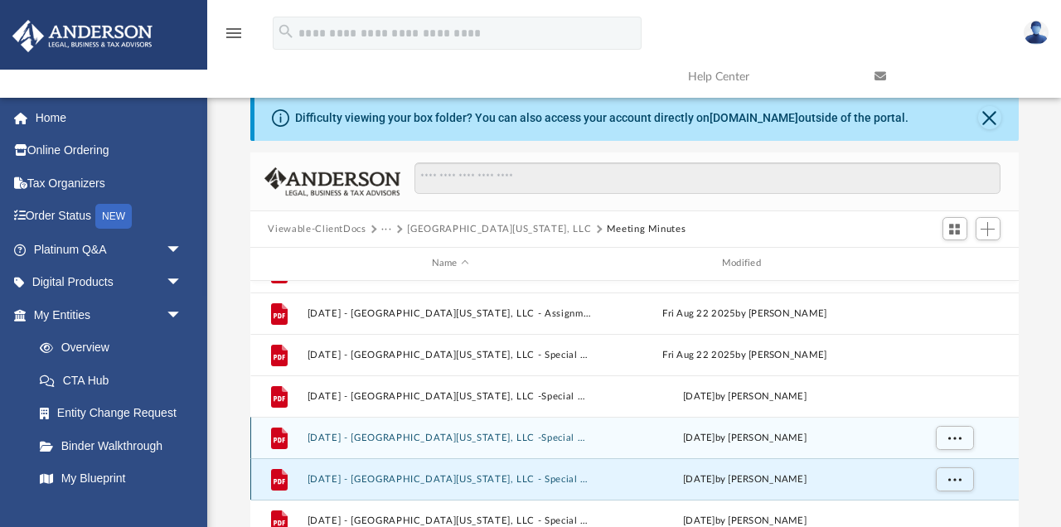
scroll to position [186, 0]
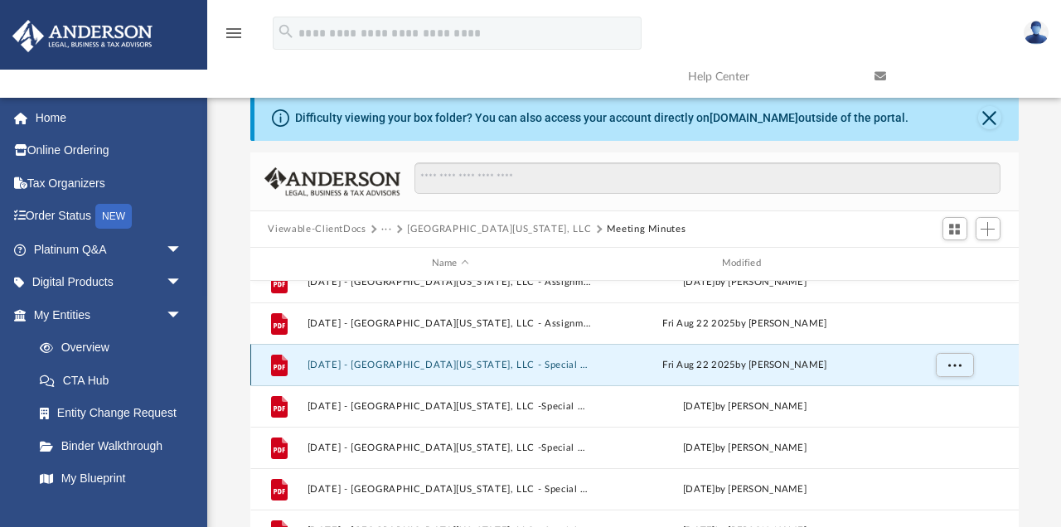
click at [509, 365] on button "2025.02.13 - East Virginia Ave, LLC - Special Members Meeting.pdf" at bounding box center [450, 365] width 287 height 11
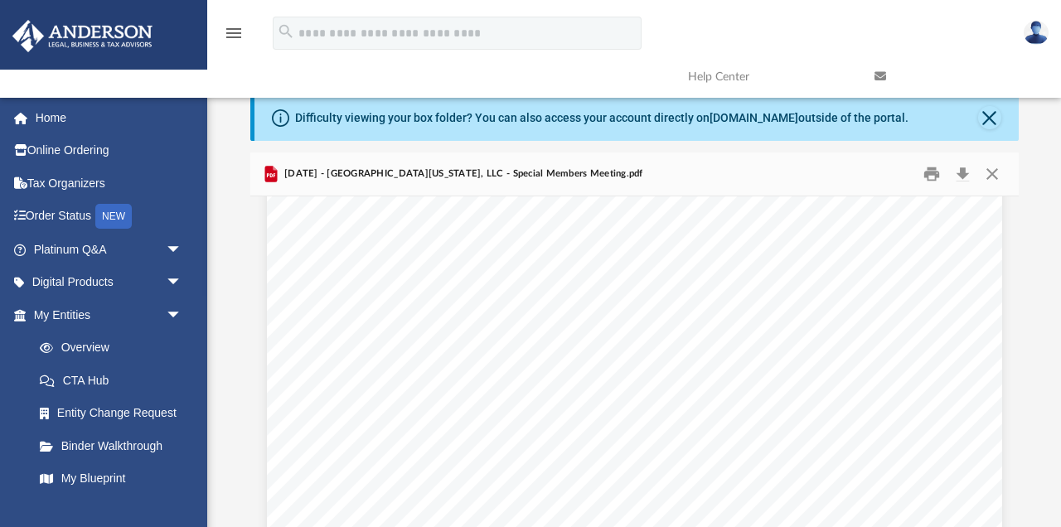
scroll to position [565, 0]
click at [934, 176] on button "Print" at bounding box center [931, 175] width 33 height 26
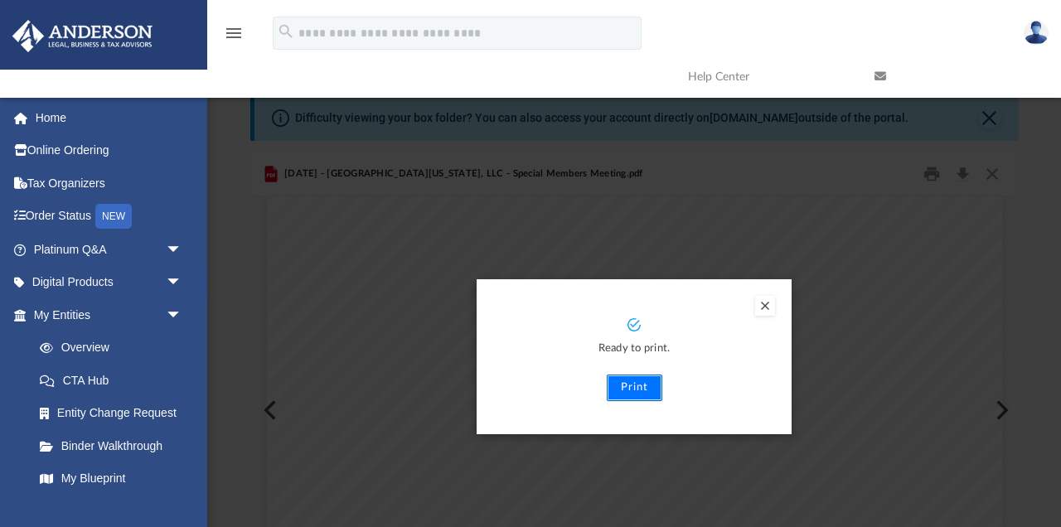
click at [643, 386] on button "Print" at bounding box center [635, 388] width 56 height 27
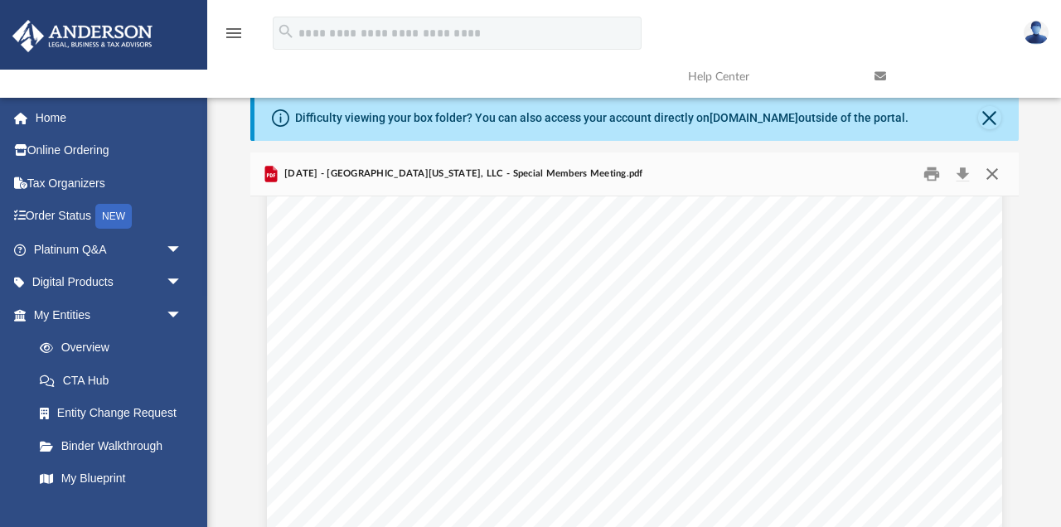
click at [1000, 169] on button "Close" at bounding box center [993, 175] width 30 height 26
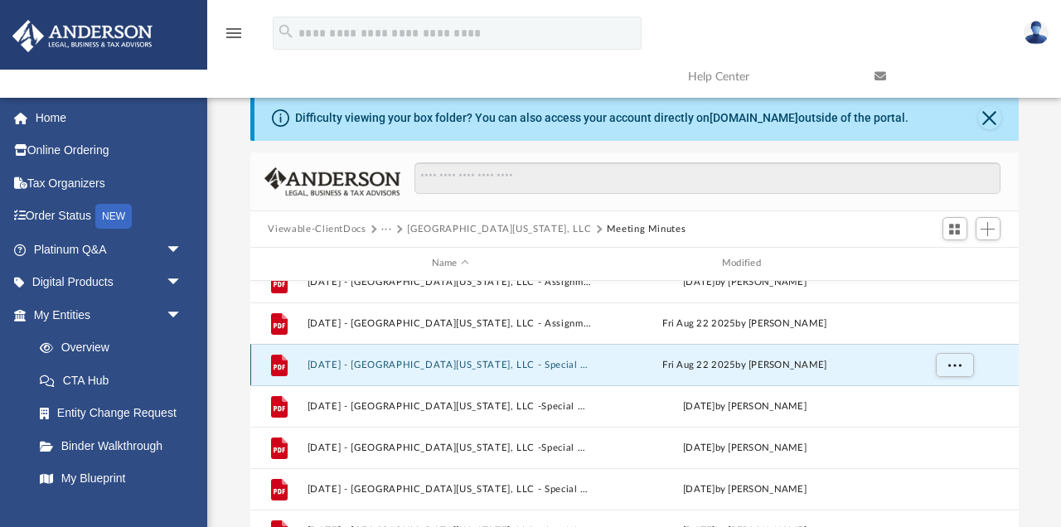
scroll to position [196, 0]
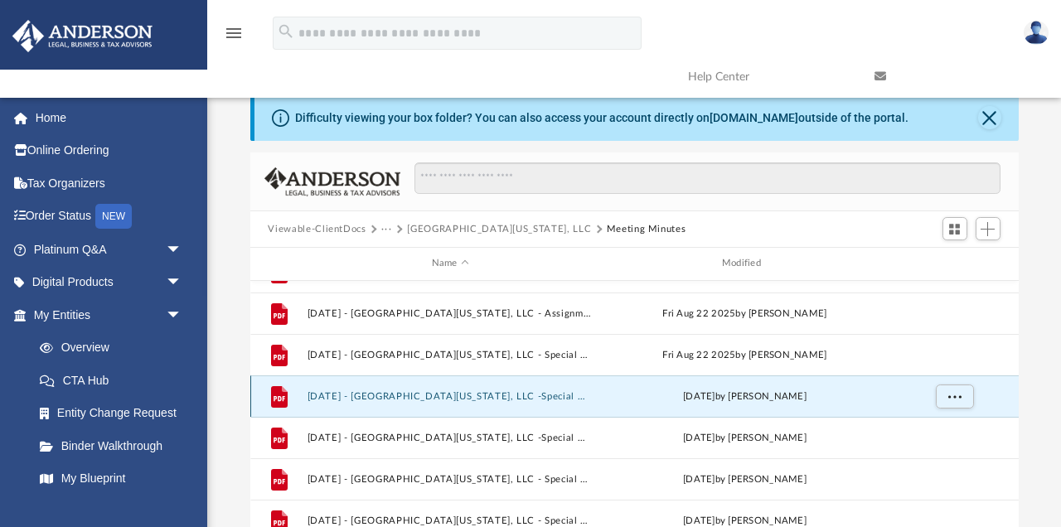
click at [505, 400] on button "2025.02.13 - East Virginia Ave, LLC -Special Members Meeting - DocuSigned.pdf" at bounding box center [450, 396] width 287 height 11
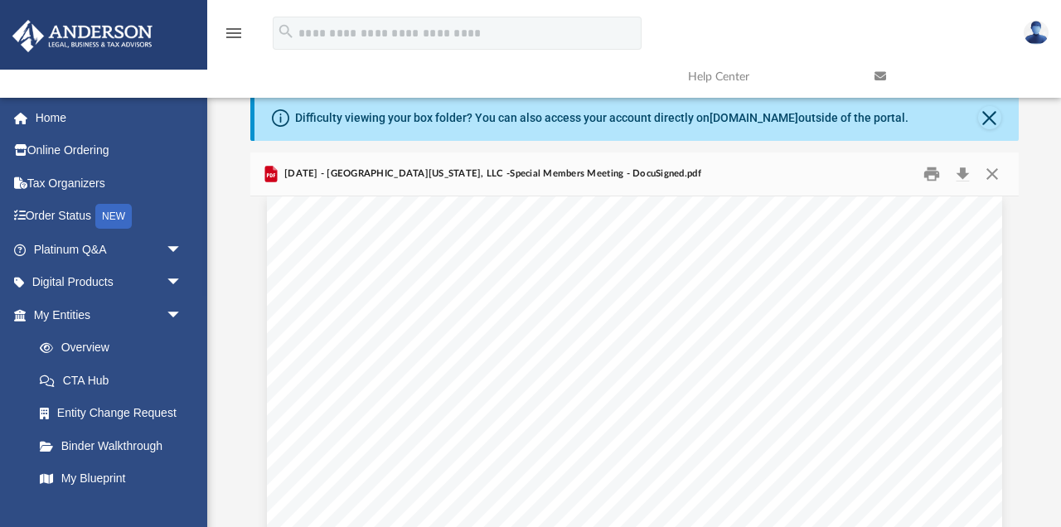
scroll to position [0, 0]
click at [990, 168] on button "Close" at bounding box center [993, 175] width 30 height 26
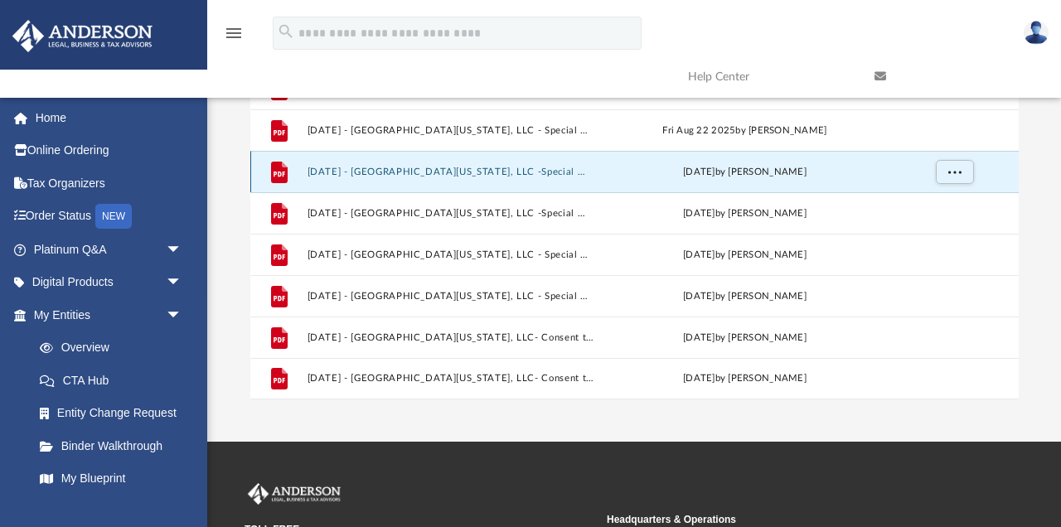
scroll to position [221, 0]
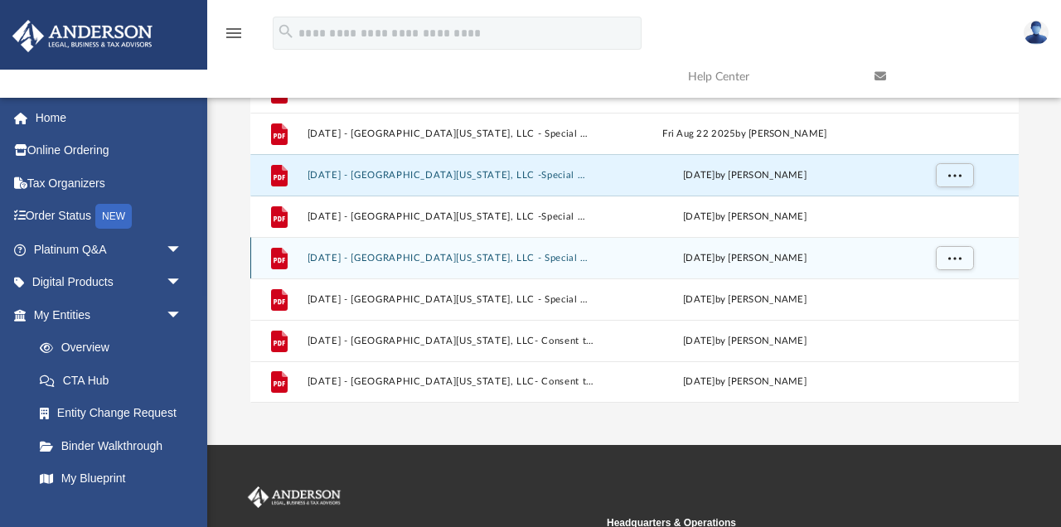
click at [479, 251] on div "File 2025.08.25 - East Virginia Ave, LLC - Special Members Meeting - DocuSigned…" at bounding box center [634, 257] width 769 height 41
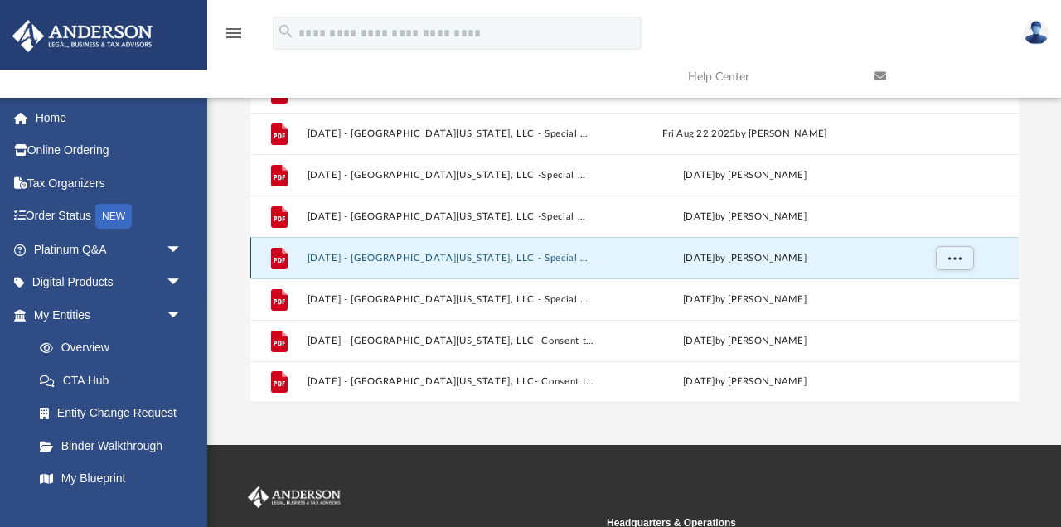
click at [437, 251] on div "File 2025.08.25 - East Virginia Ave, LLC - Special Members Meeting - DocuSigned…" at bounding box center [634, 257] width 769 height 41
click at [430, 260] on button "2025.08.25 - East Virginia Ave, LLC - Special Members Meeting - DocuSigned.pdf" at bounding box center [450, 258] width 287 height 11
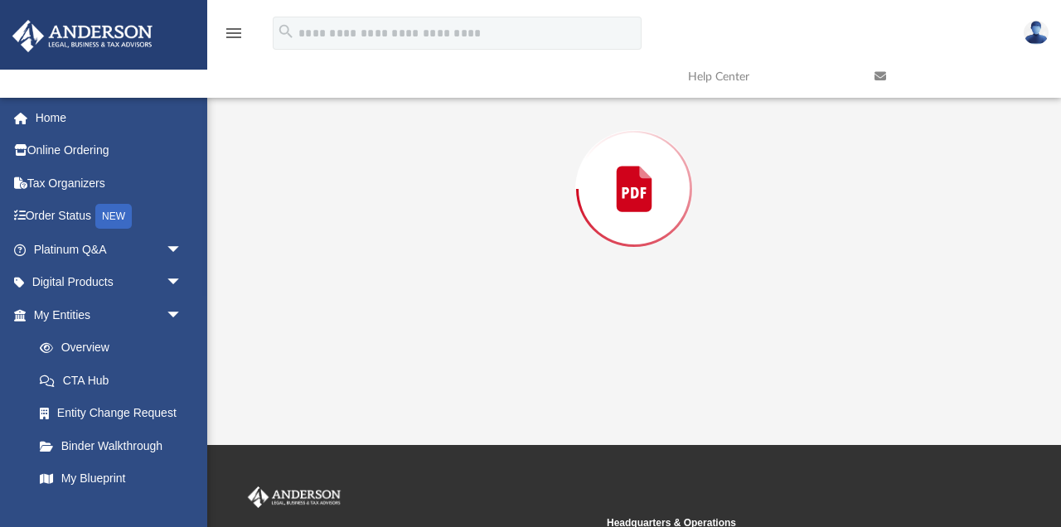
click at [430, 260] on div "Preview" at bounding box center [634, 189] width 769 height 428
click at [430, 260] on span "operating, mortgaging, managing, leasing and/or selling the real property locat…" at bounding box center [688, 260] width 571 height 13
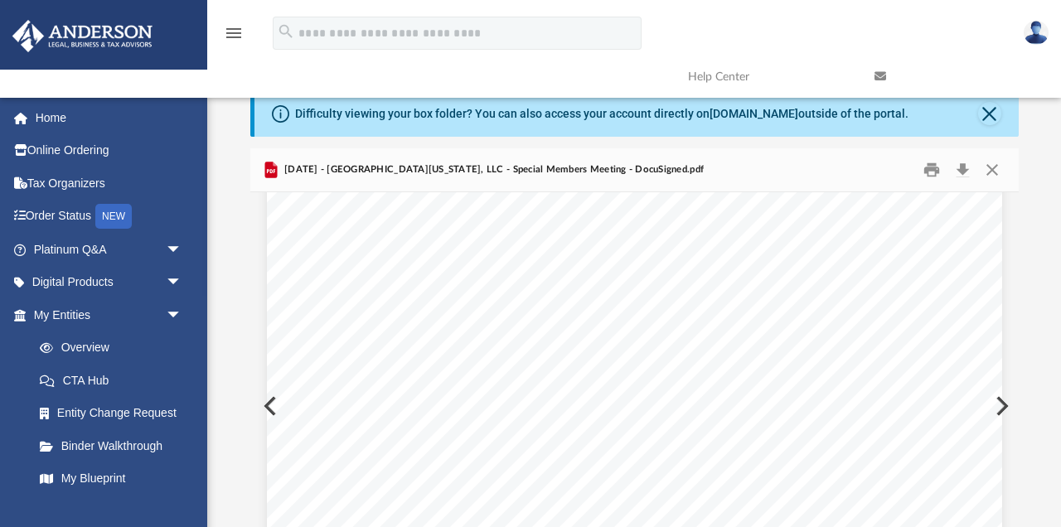
scroll to position [2011, 0]
click at [995, 163] on button "Close" at bounding box center [993, 171] width 30 height 26
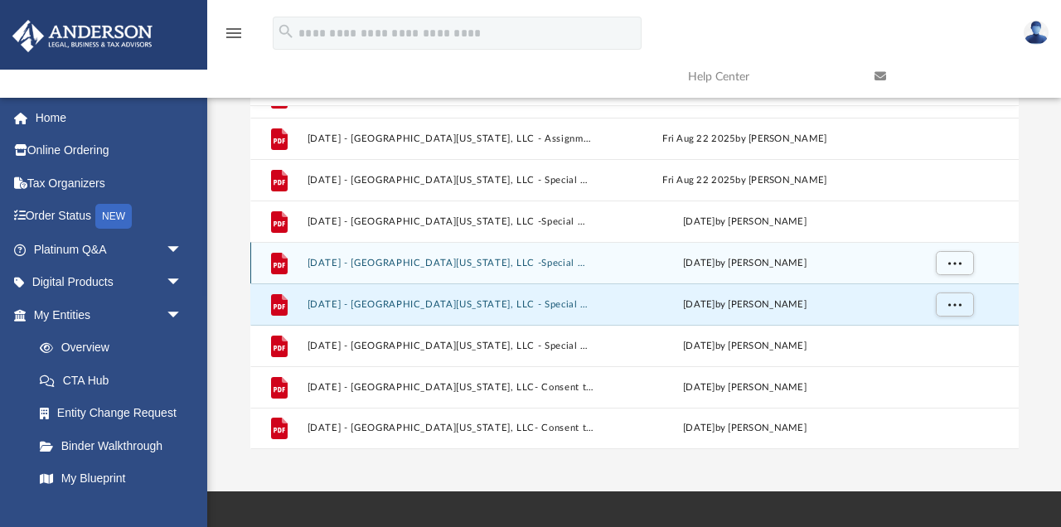
scroll to position [172, 0]
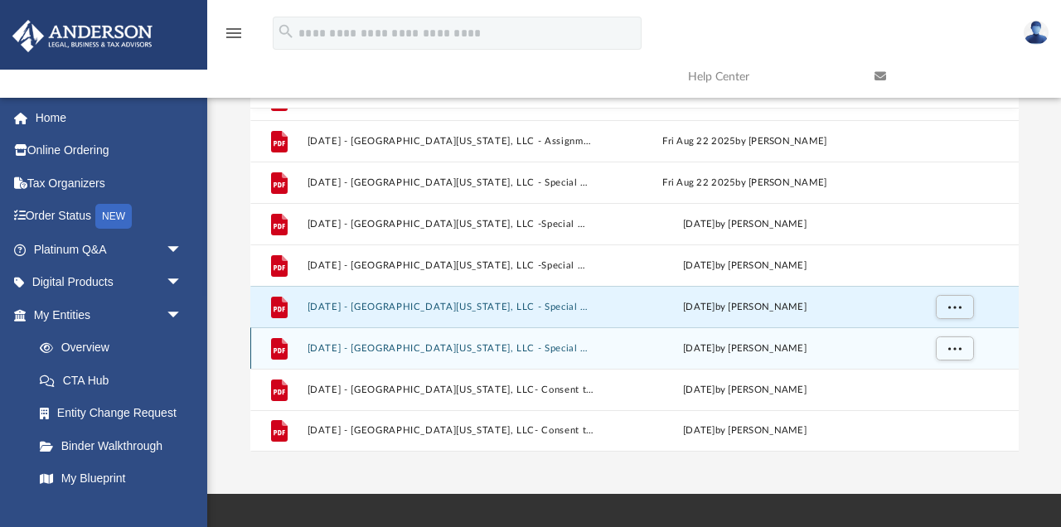
click at [525, 345] on button "2025.08.25 - East Virginia Ave, LLC - Special Members Meeting.pdf" at bounding box center [450, 348] width 287 height 11
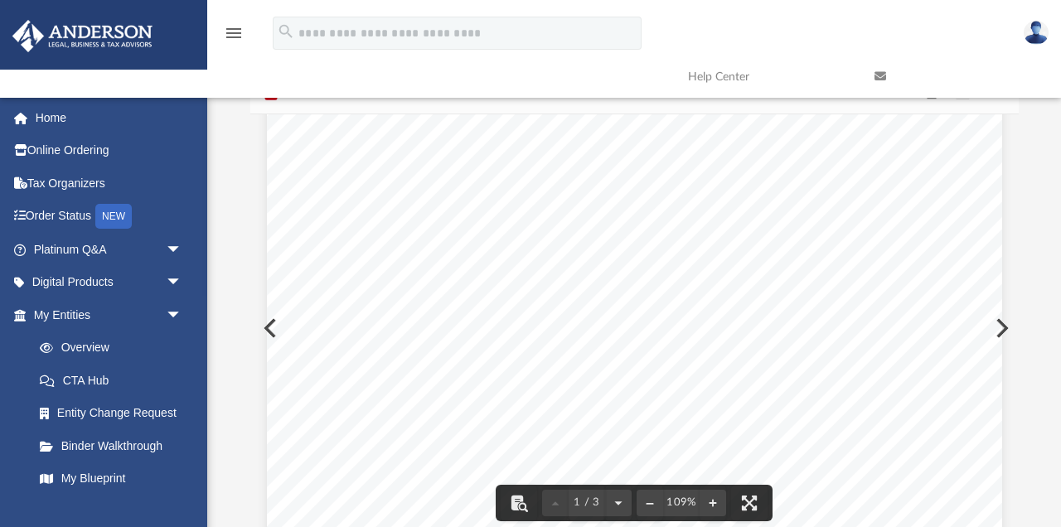
scroll to position [0, 0]
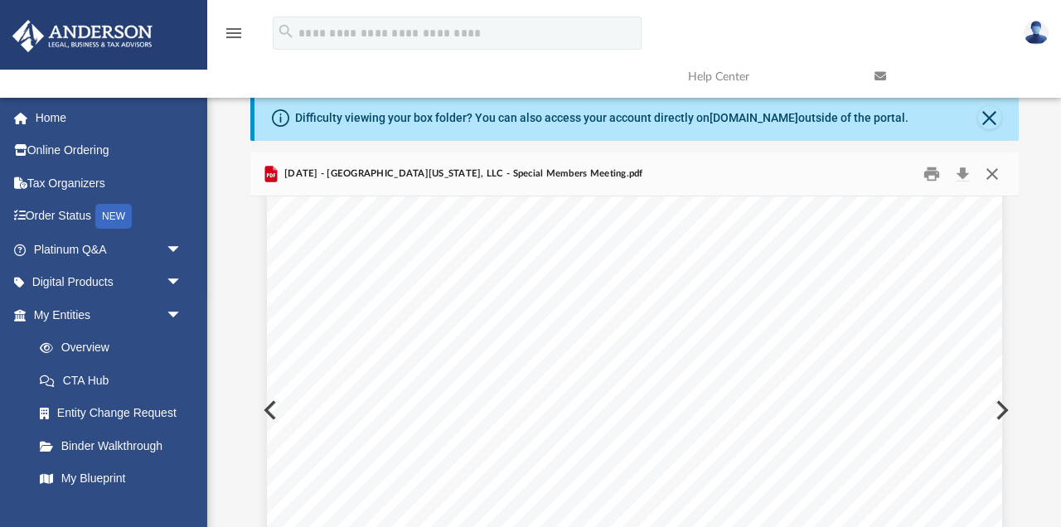
click at [997, 178] on button "Close" at bounding box center [993, 175] width 30 height 26
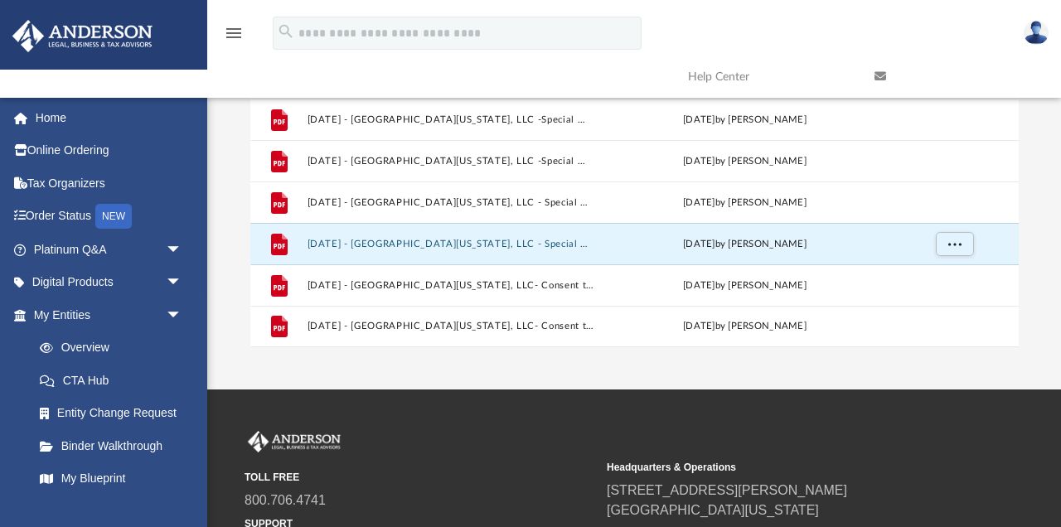
scroll to position [274, 0]
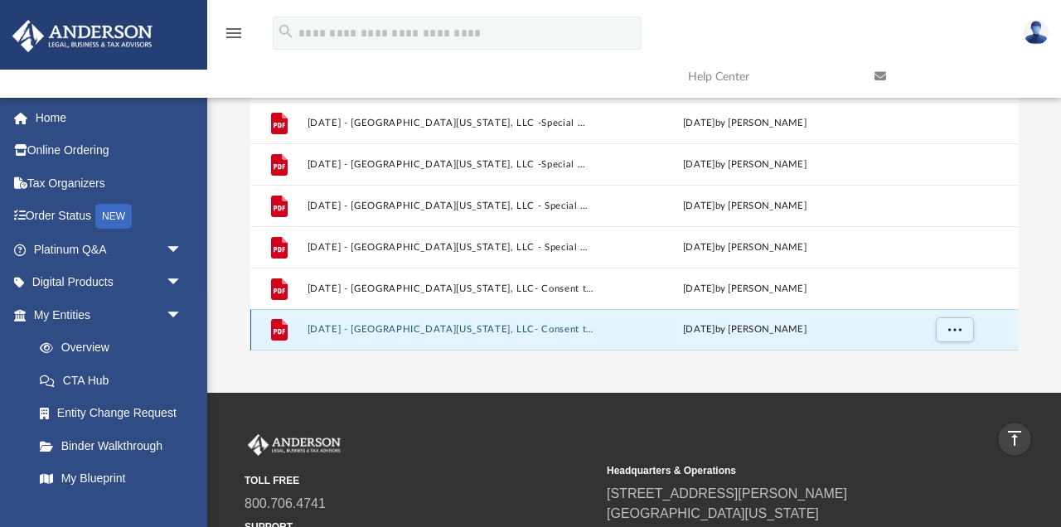
click at [502, 325] on button "2025.09.01 - East Virginia Ave, LLC- Consent to Action.pdf" at bounding box center [450, 329] width 287 height 11
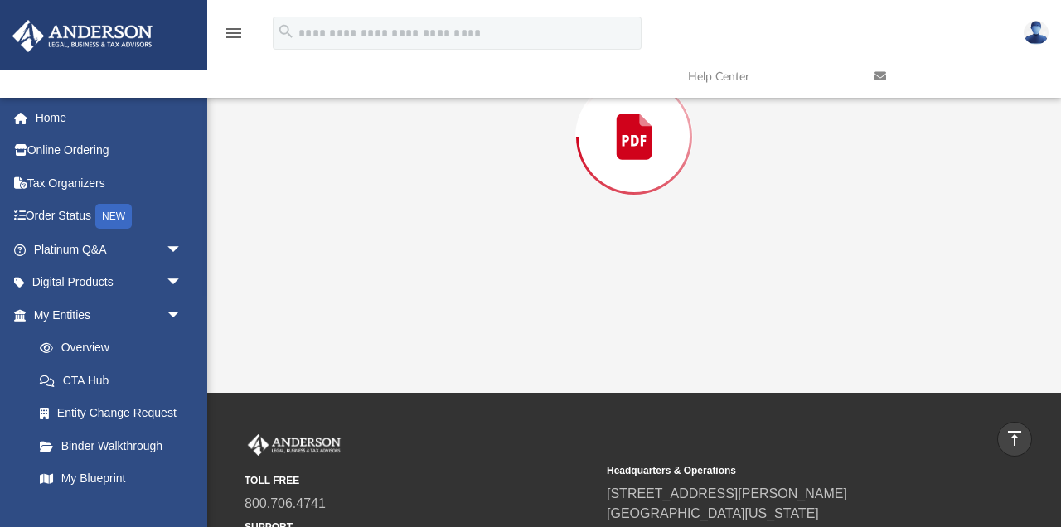
click at [502, 325] on div "Preview" at bounding box center [634, 137] width 769 height 428
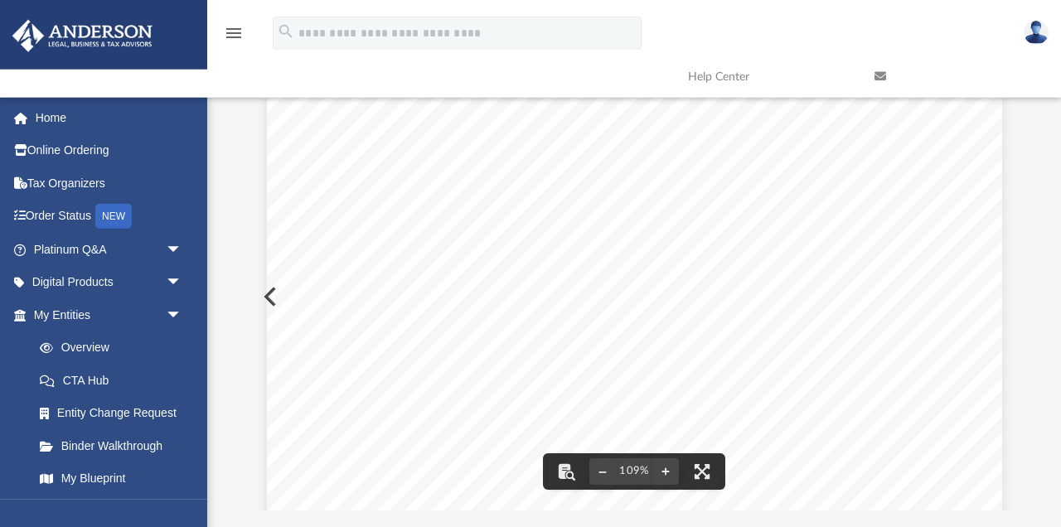
scroll to position [0, 0]
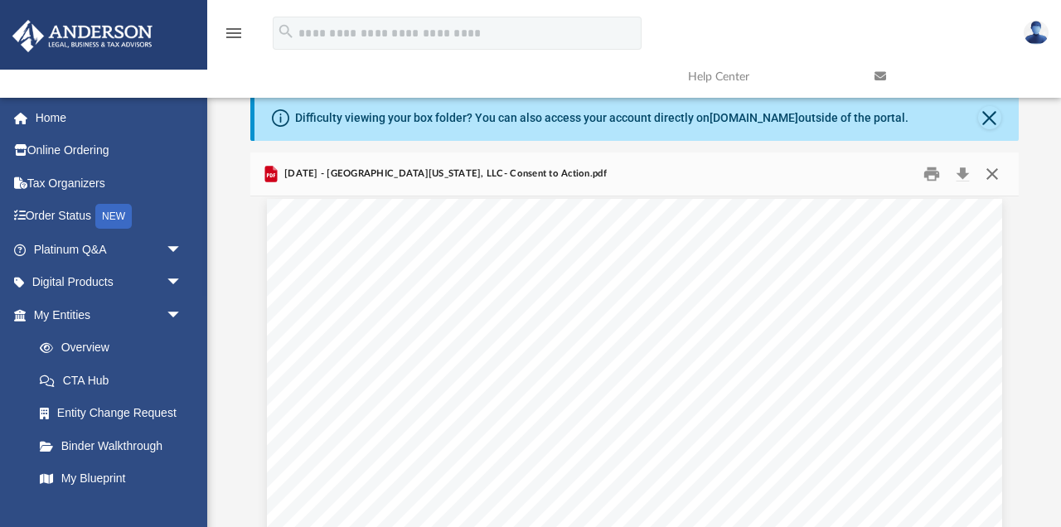
click at [997, 172] on button "Close" at bounding box center [993, 175] width 30 height 26
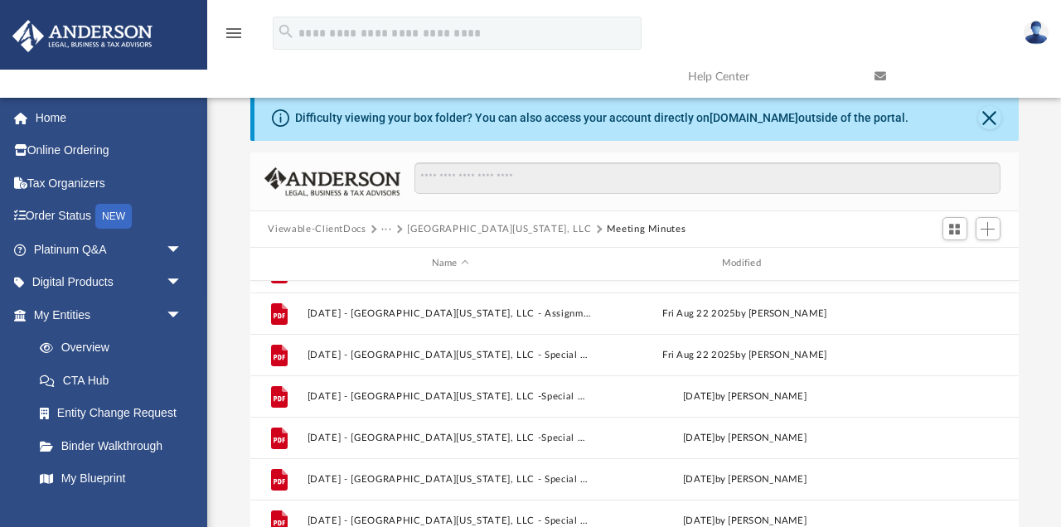
scroll to position [340, 0]
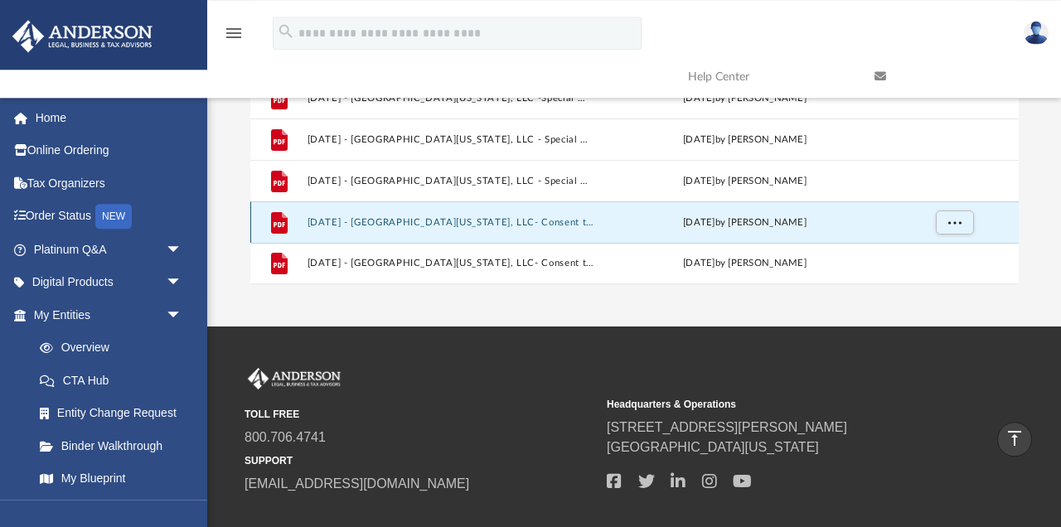
click at [501, 220] on button "2025.09.01 - East Virginia Ave, LLC- Consent to Action - DocuSigned.pdf" at bounding box center [450, 222] width 287 height 11
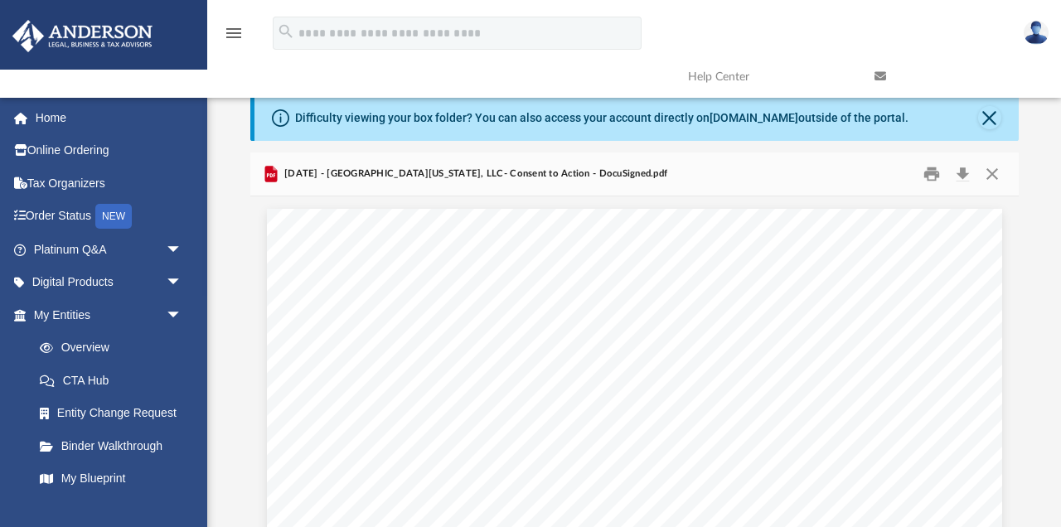
scroll to position [0, 0]
click at [992, 169] on button "Close" at bounding box center [993, 175] width 30 height 26
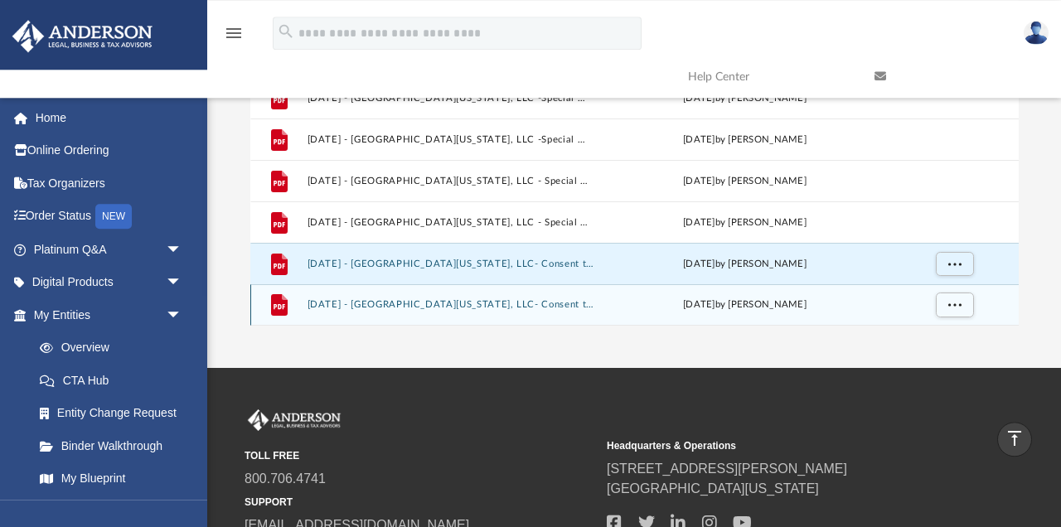
click at [483, 307] on button "2025.09.01 - East Virginia Ave, LLC- Consent to Action.pdf" at bounding box center [450, 304] width 287 height 11
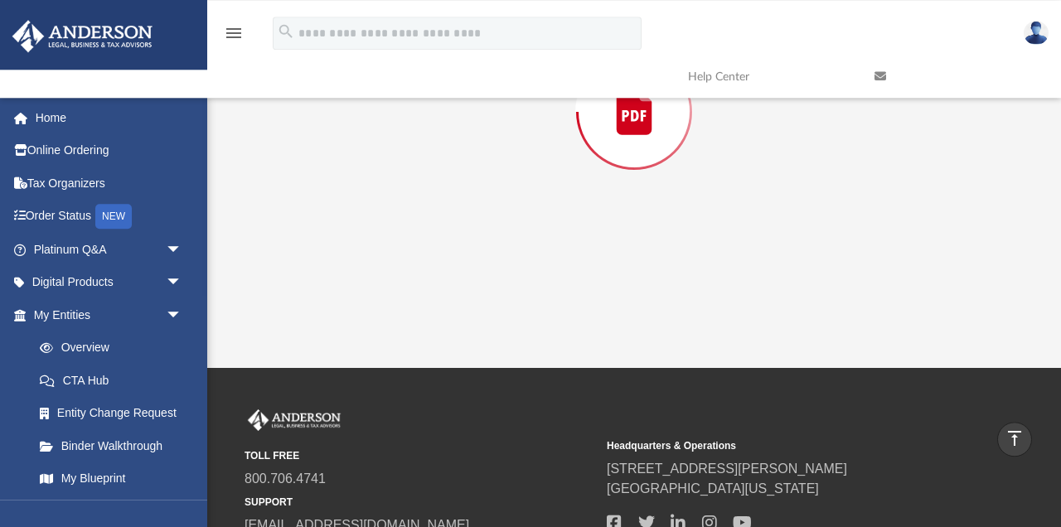
click at [483, 307] on div "Preview" at bounding box center [634, 112] width 769 height 428
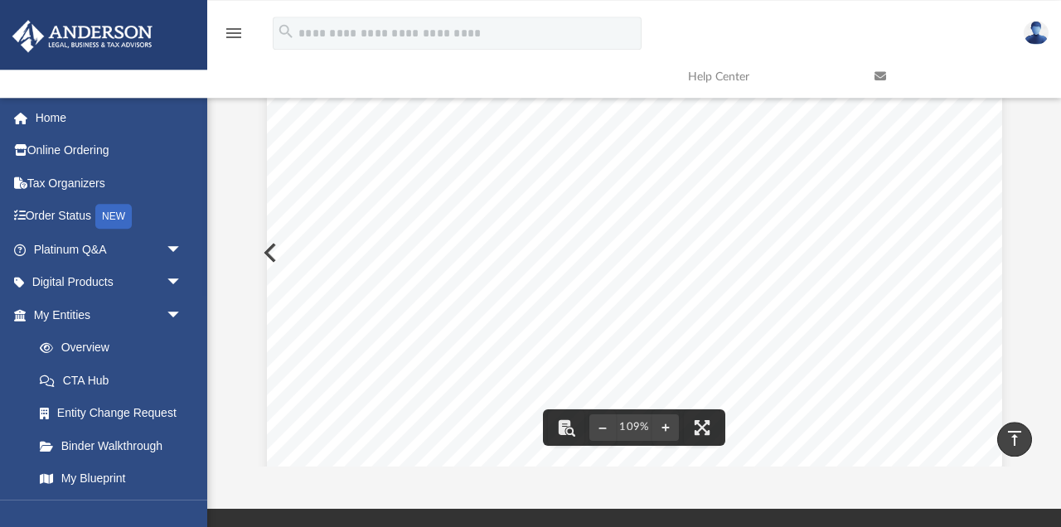
scroll to position [0, 0]
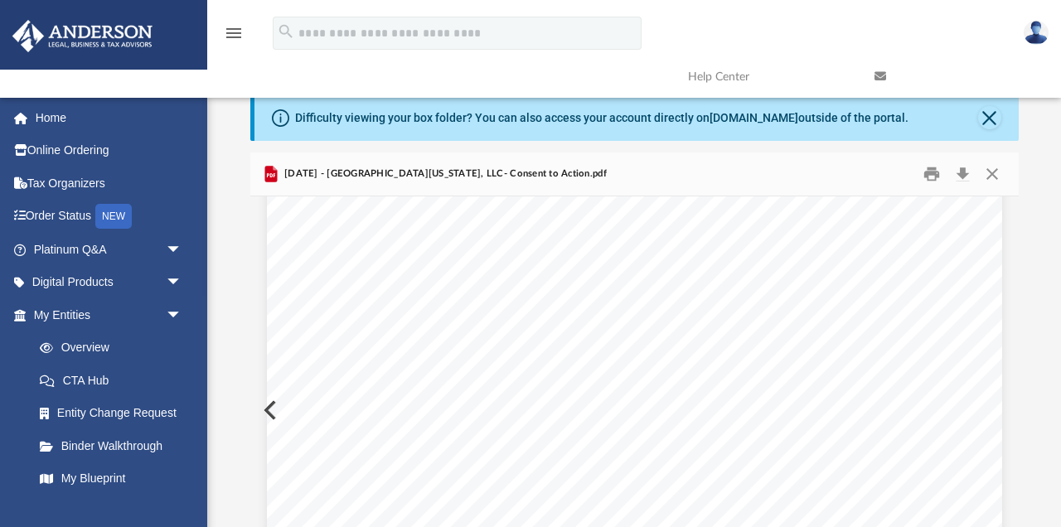
click at [992, 169] on button "Close" at bounding box center [993, 175] width 30 height 26
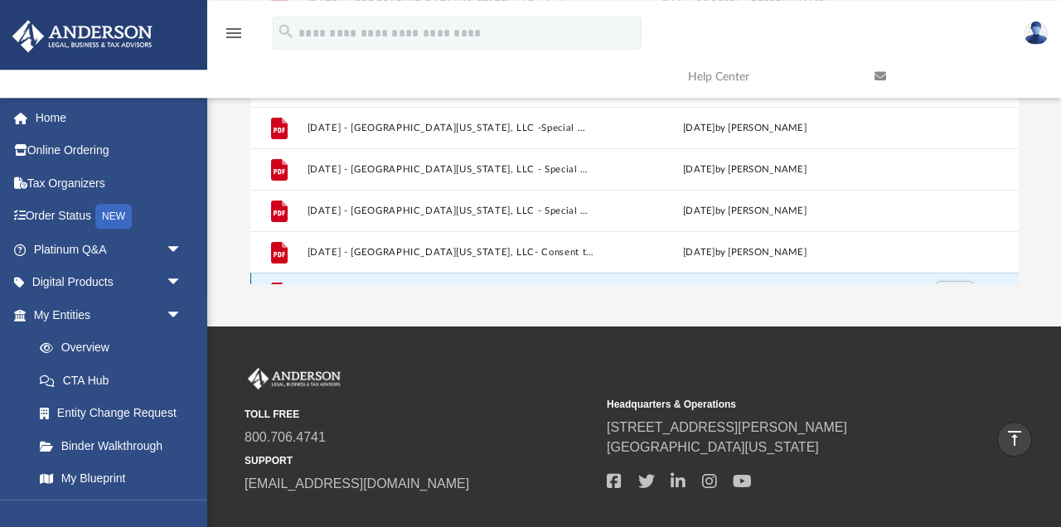
scroll to position [158, 0]
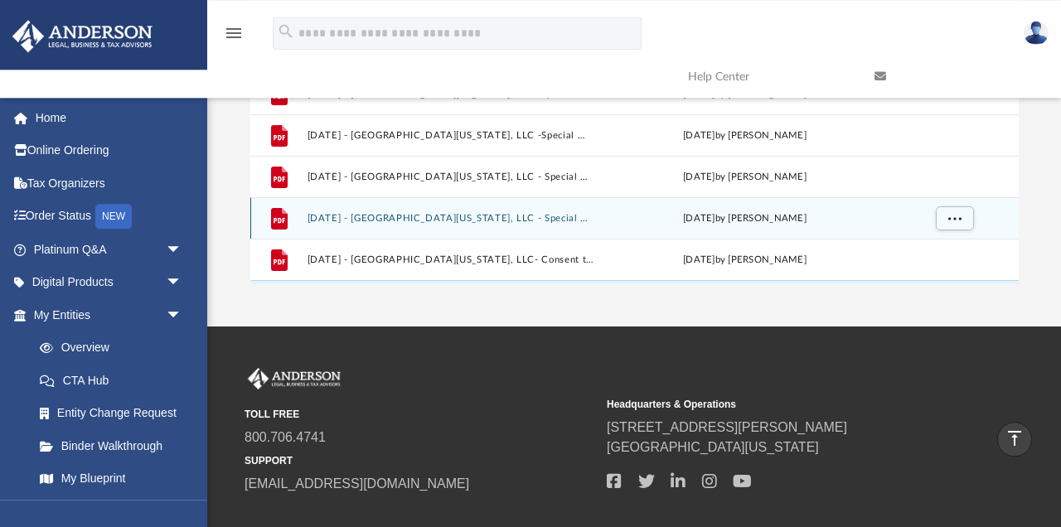
click at [494, 221] on button "2025.08.25 - East Virginia Ave, LLC - Special Members Meeting.pdf" at bounding box center [450, 218] width 287 height 11
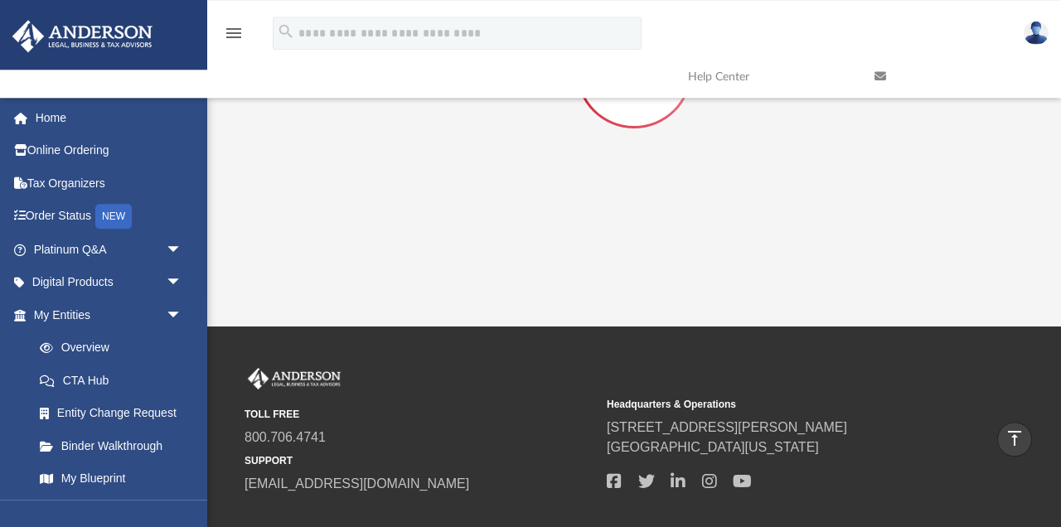
click at [494, 221] on div "Preview" at bounding box center [634, 71] width 769 height 428
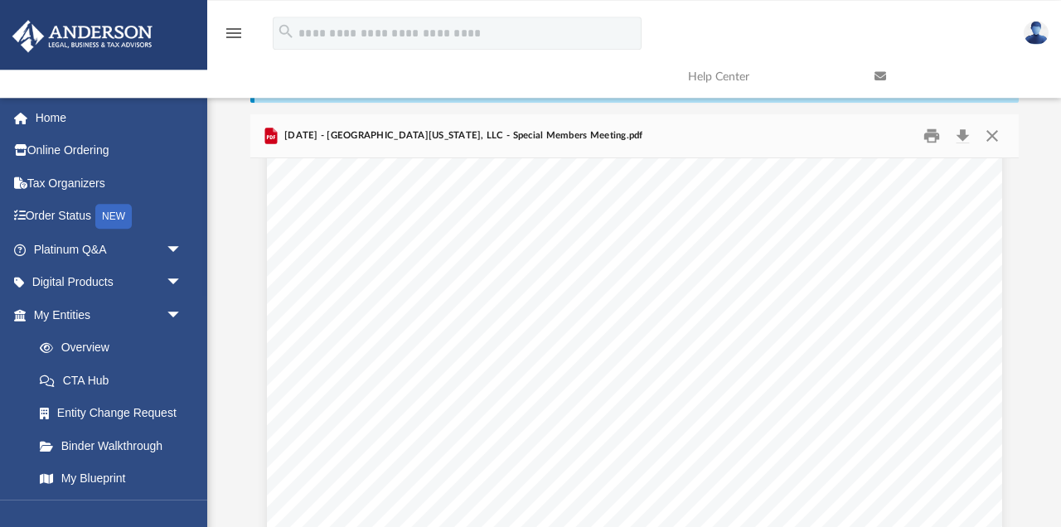
scroll to position [0, 0]
click at [998, 139] on button "Close" at bounding box center [993, 137] width 30 height 26
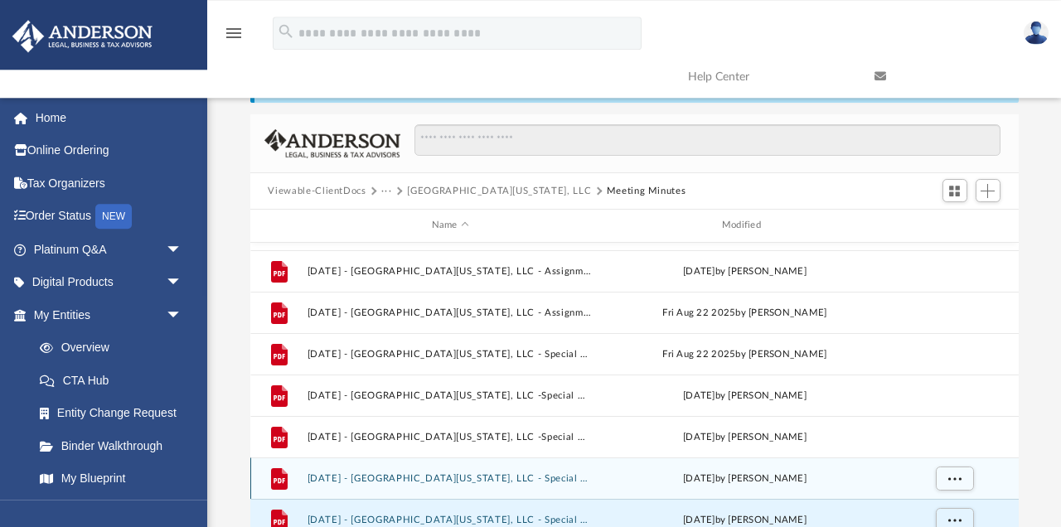
scroll to position [196, 0]
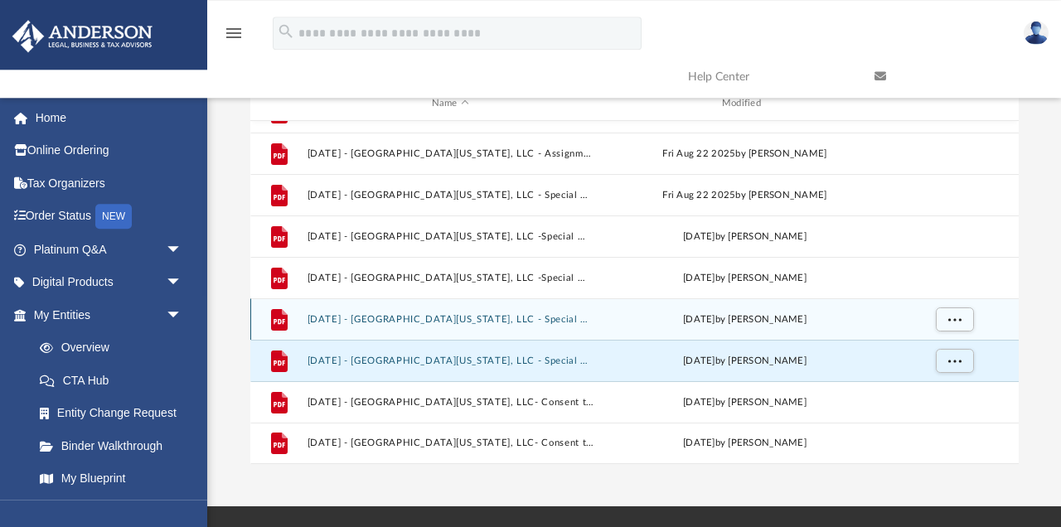
click at [373, 320] on button "2025.08.25 - East Virginia Ave, LLC - Special Members Meeting - DocuSigned.pdf" at bounding box center [450, 319] width 287 height 11
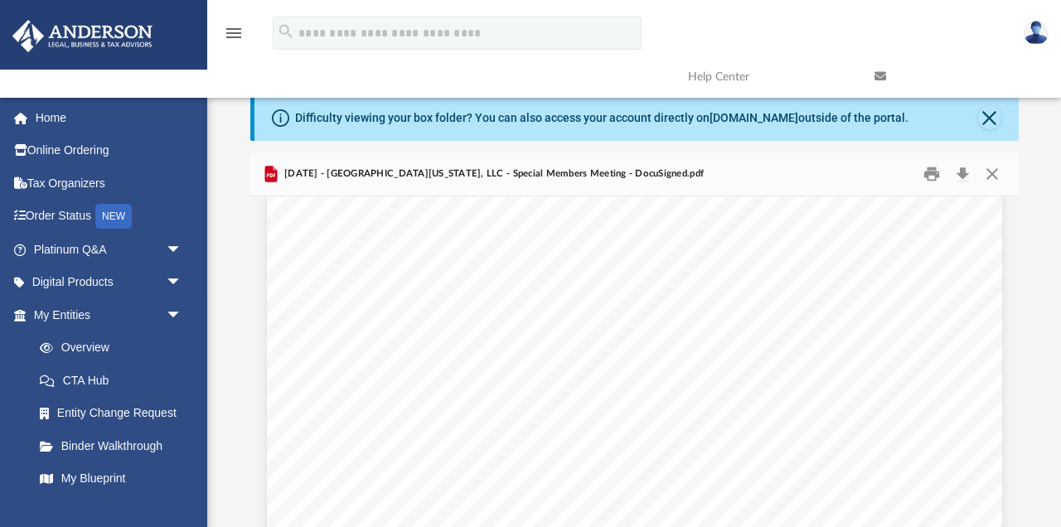
scroll to position [22, 0]
click at [995, 167] on button "Close" at bounding box center [993, 175] width 30 height 26
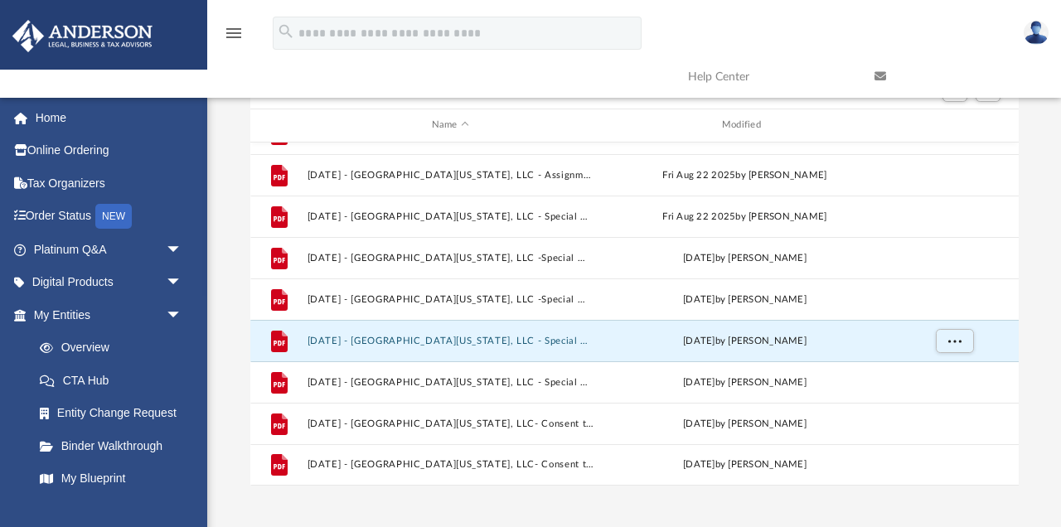
scroll to position [139, 0]
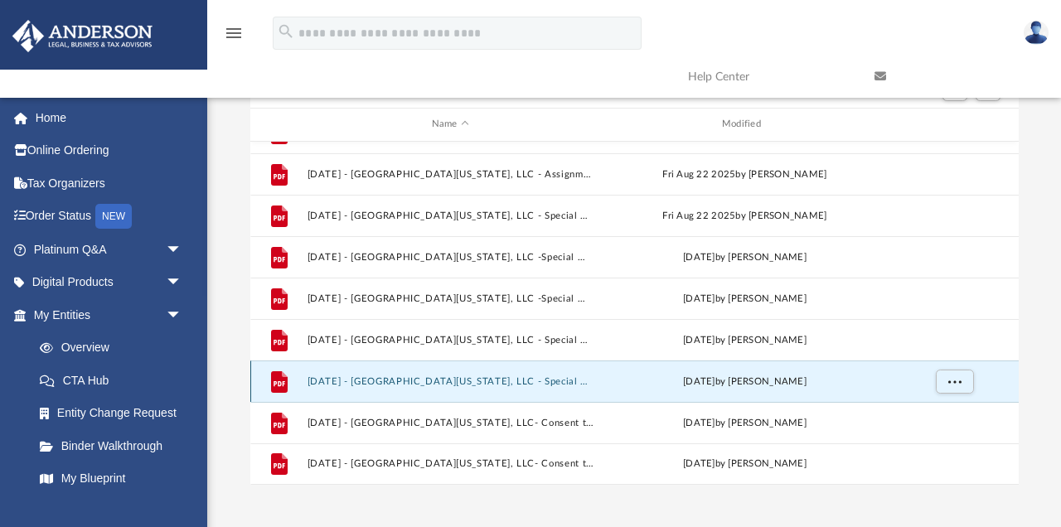
click at [450, 378] on button "2025.08.25 - East Virginia Ave, LLC - Special Members Meeting.pdf" at bounding box center [450, 381] width 287 height 11
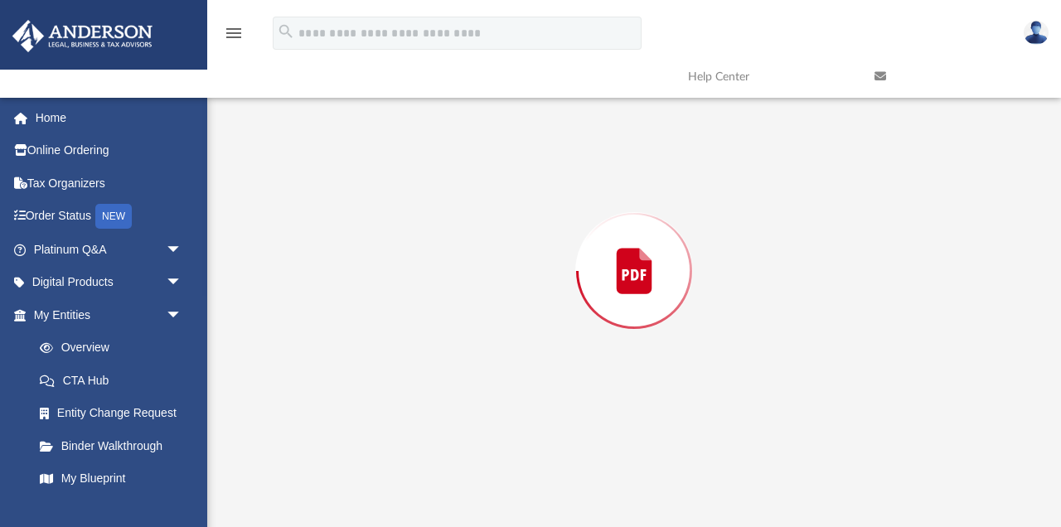
click at [450, 378] on div "Preview" at bounding box center [634, 271] width 769 height 428
click at [450, 380] on span "The Managing Member then rendered a general report of the business of the Limit…" at bounding box center [654, 372] width 507 height 13
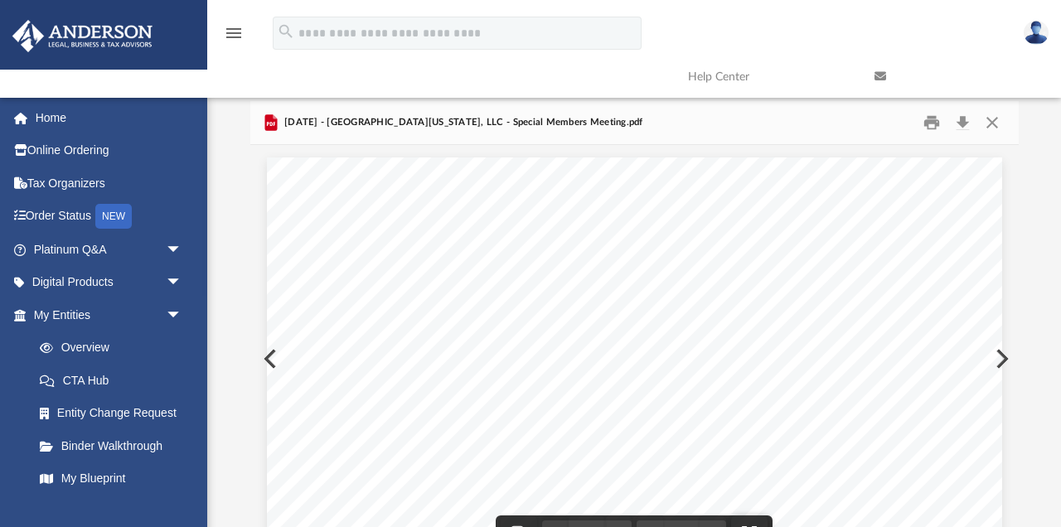
scroll to position [0, 0]
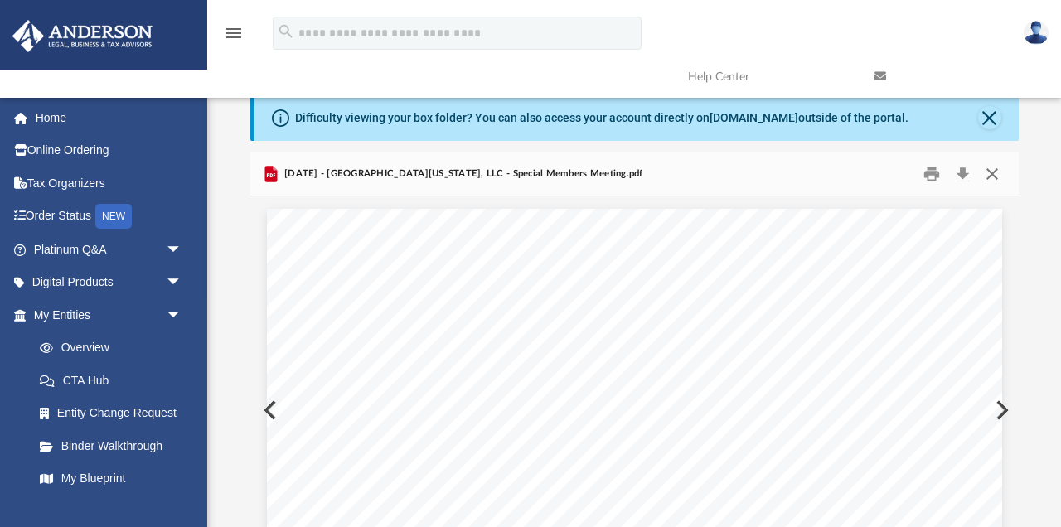
click at [993, 172] on button "Close" at bounding box center [993, 175] width 30 height 26
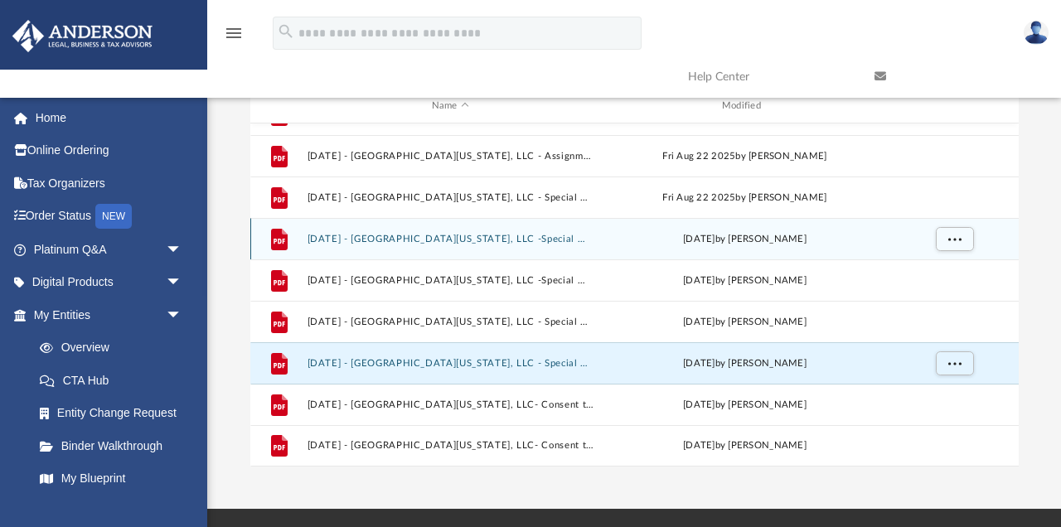
scroll to position [173, 0]
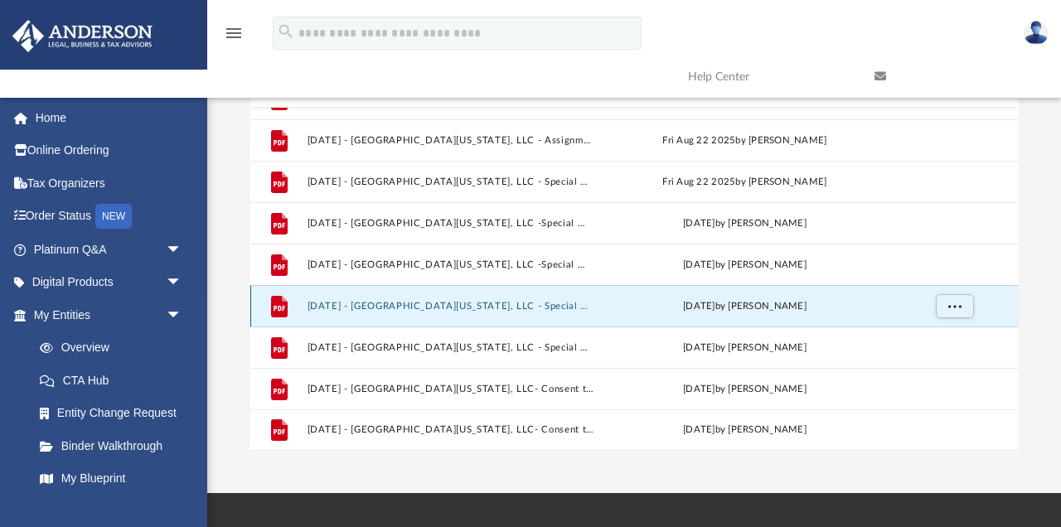
click at [468, 302] on button "2025.08.25 - East Virginia Ave, LLC - Special Members Meeting - DocuSigned.pdf" at bounding box center [450, 306] width 287 height 11
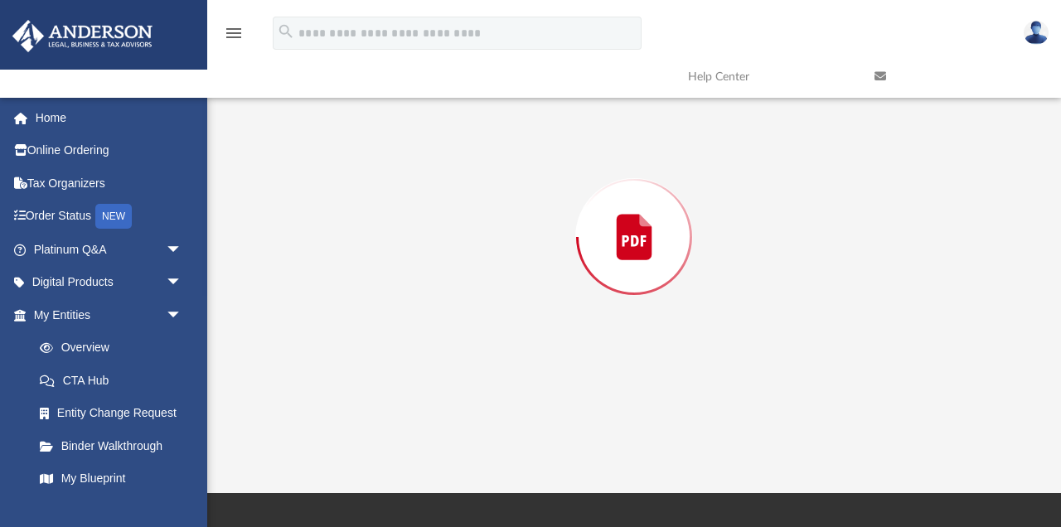
click at [468, 302] on div "Preview" at bounding box center [634, 237] width 769 height 428
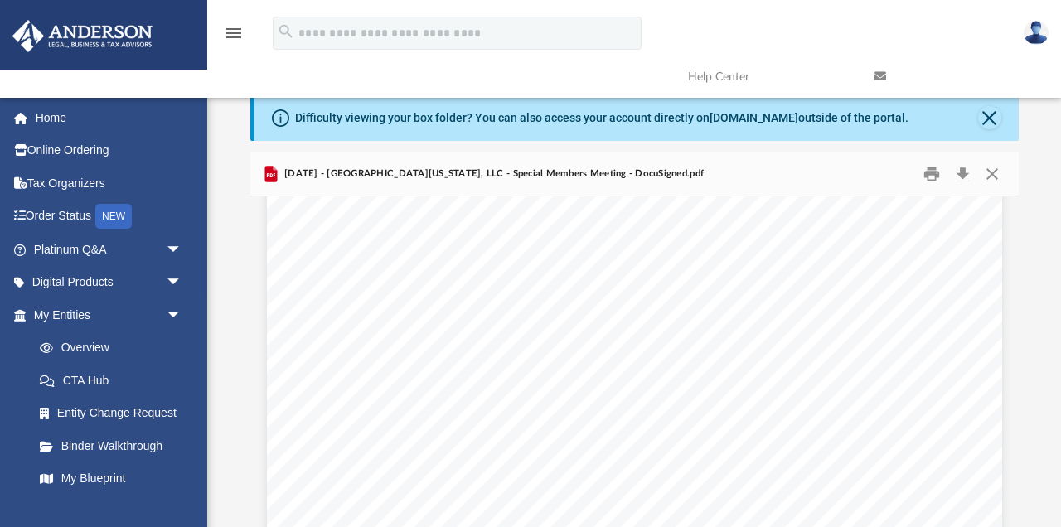
scroll to position [79, 0]
click at [992, 172] on button "Close" at bounding box center [993, 175] width 30 height 26
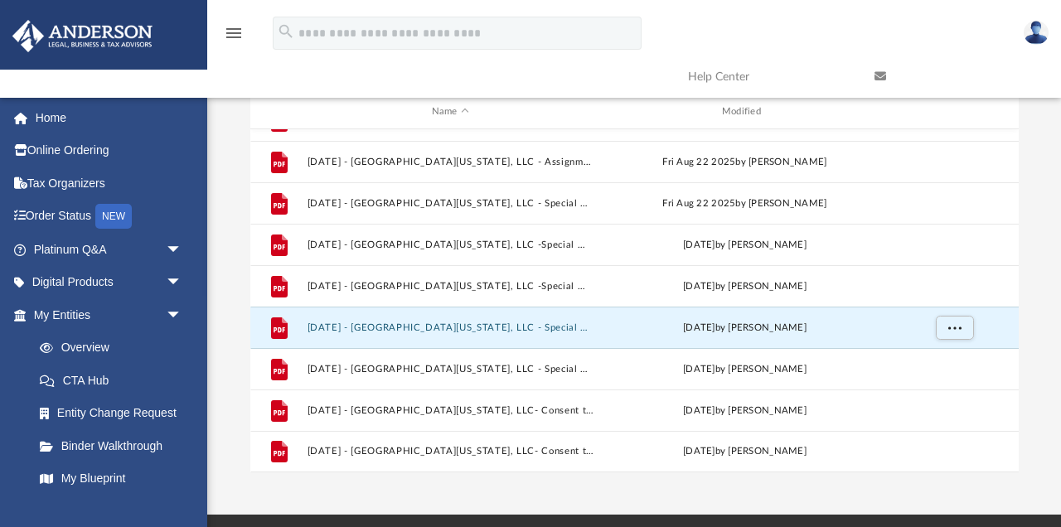
scroll to position [149, 0]
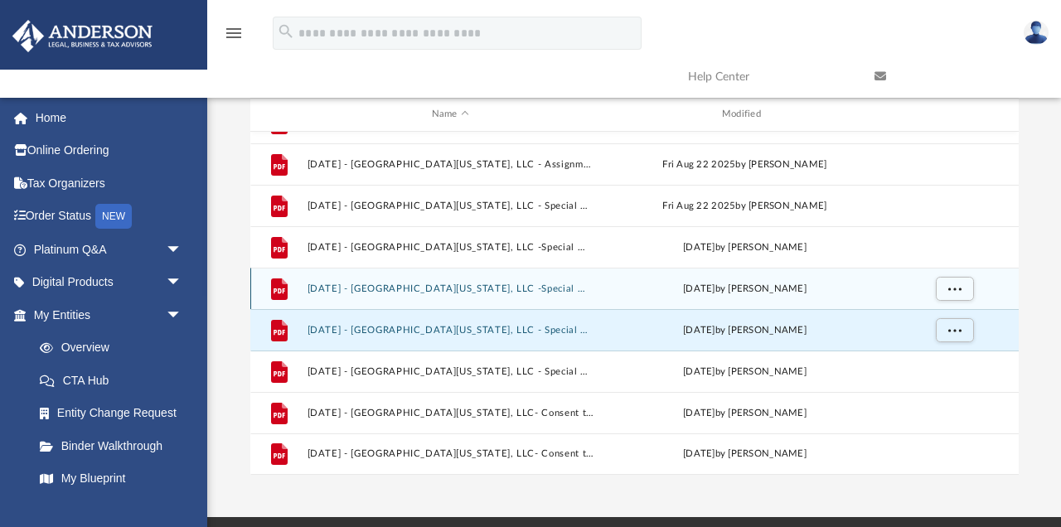
click at [652, 274] on div "File 2025.02.13 - East Virginia Ave, LLC -Special Members Meeting.pdf Tue Apr 8…" at bounding box center [634, 288] width 769 height 41
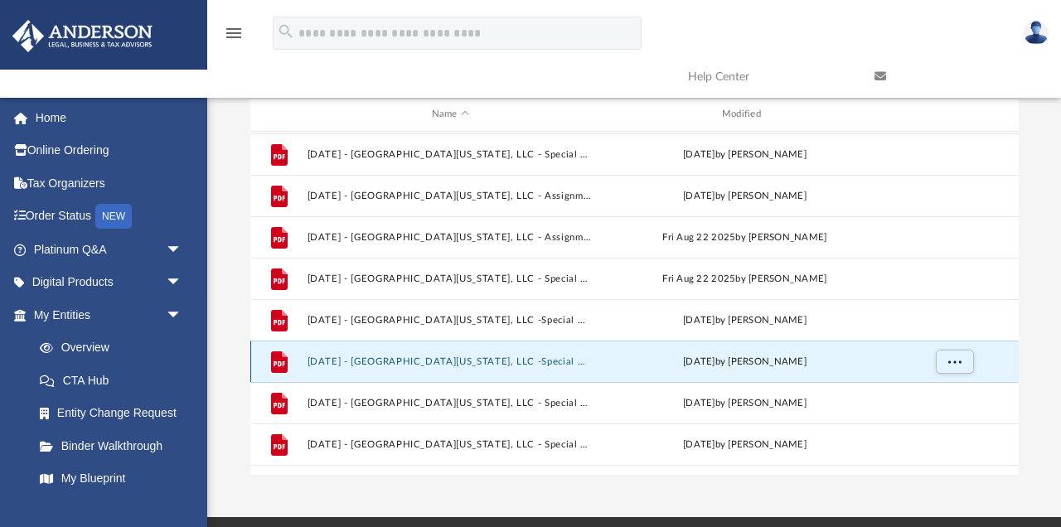
scroll to position [120, 0]
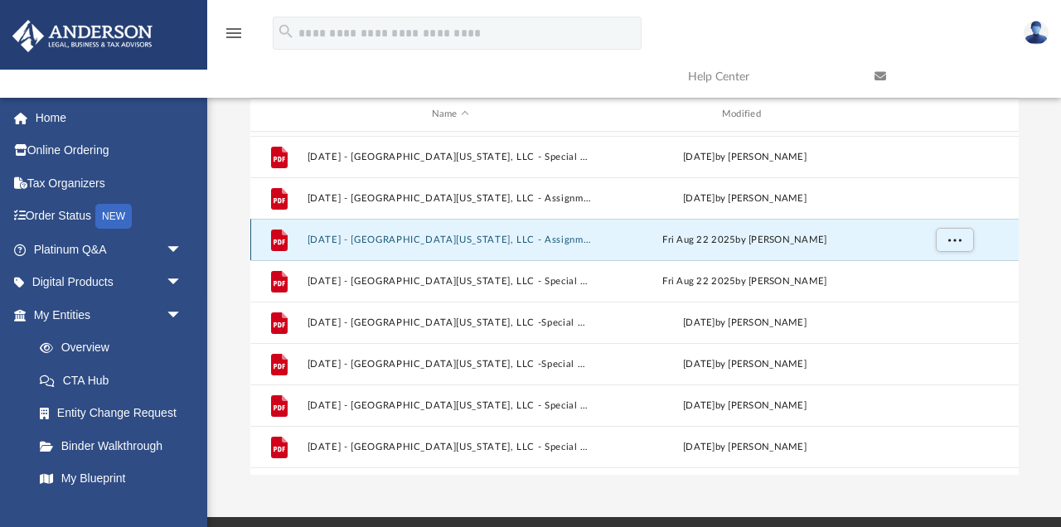
click at [554, 240] on button "2025.02.13 - East Virginia Ave, LLC - Assignment of Interest.pdf" at bounding box center [450, 240] width 287 height 11
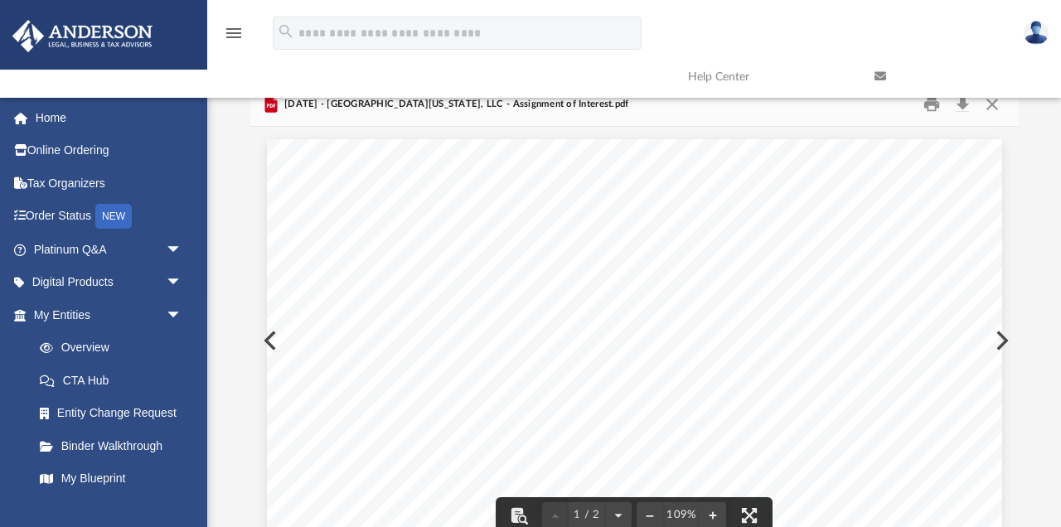
scroll to position [64, 0]
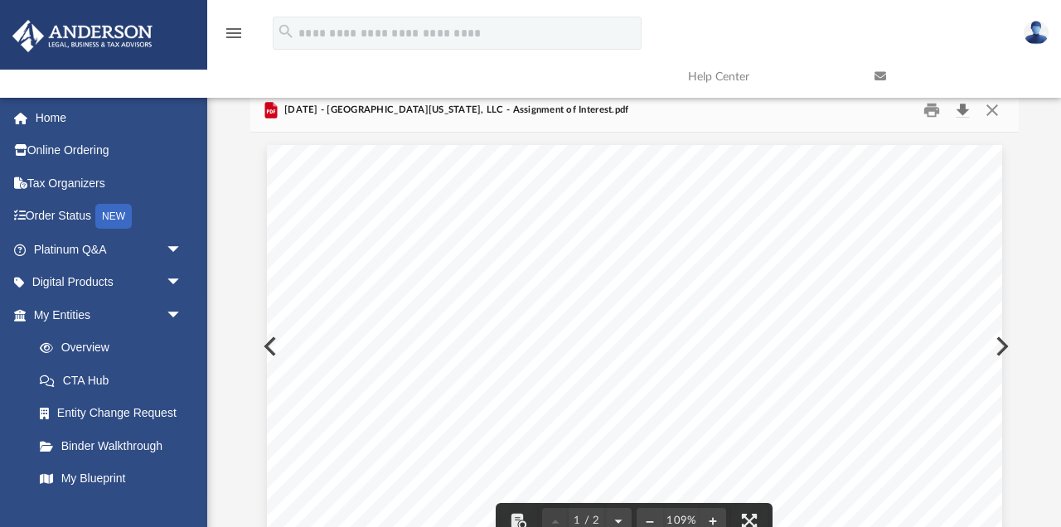
click at [962, 109] on button "Download" at bounding box center [964, 111] width 30 height 26
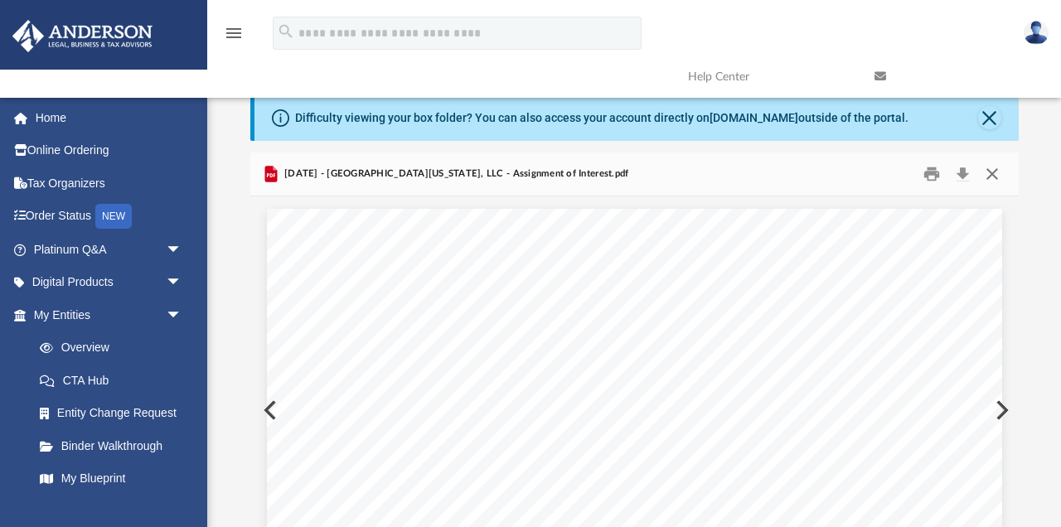
click at [992, 178] on button "Close" at bounding box center [993, 175] width 30 height 26
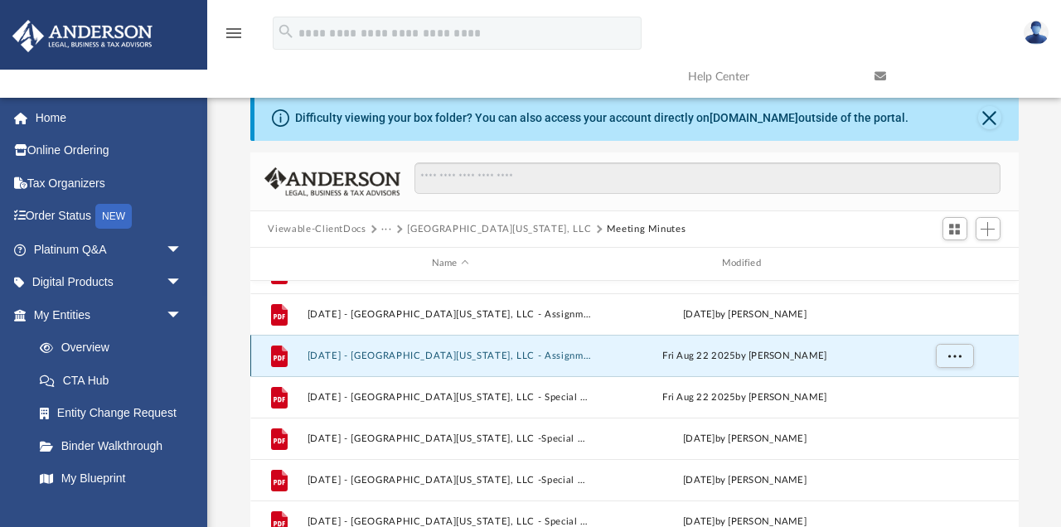
scroll to position [170, 0]
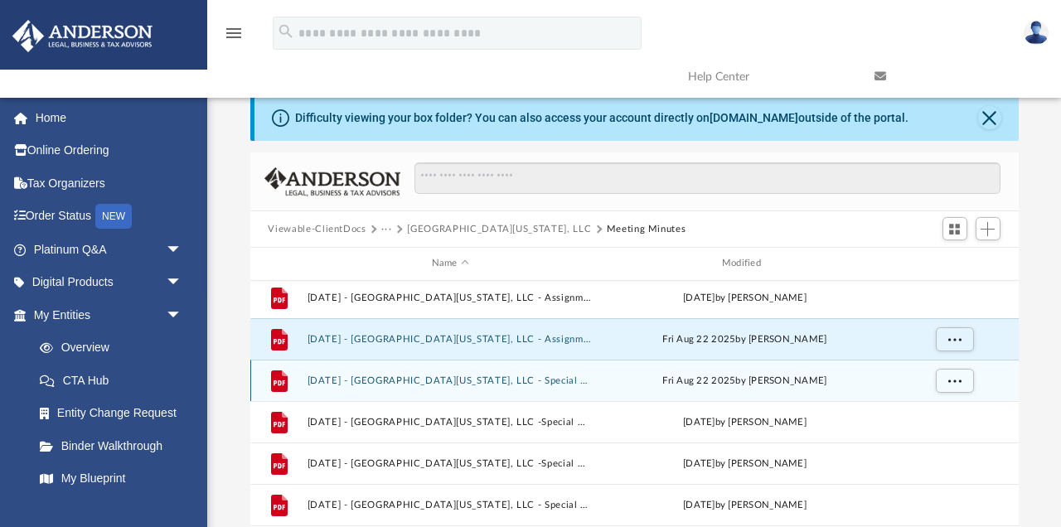
click at [469, 381] on button "2025.02.13 - East Virginia Ave, LLC - Special Members Meeting.pdf" at bounding box center [450, 381] width 287 height 11
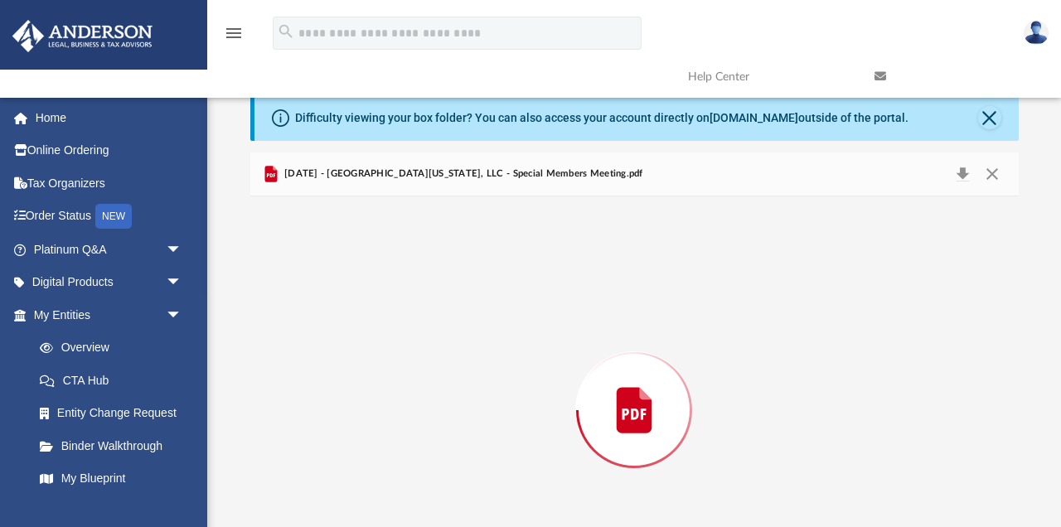
click at [469, 381] on div "Preview" at bounding box center [634, 411] width 769 height 428
click at [971, 170] on button "Download" at bounding box center [964, 175] width 30 height 26
click at [991, 171] on button "Close" at bounding box center [993, 175] width 30 height 26
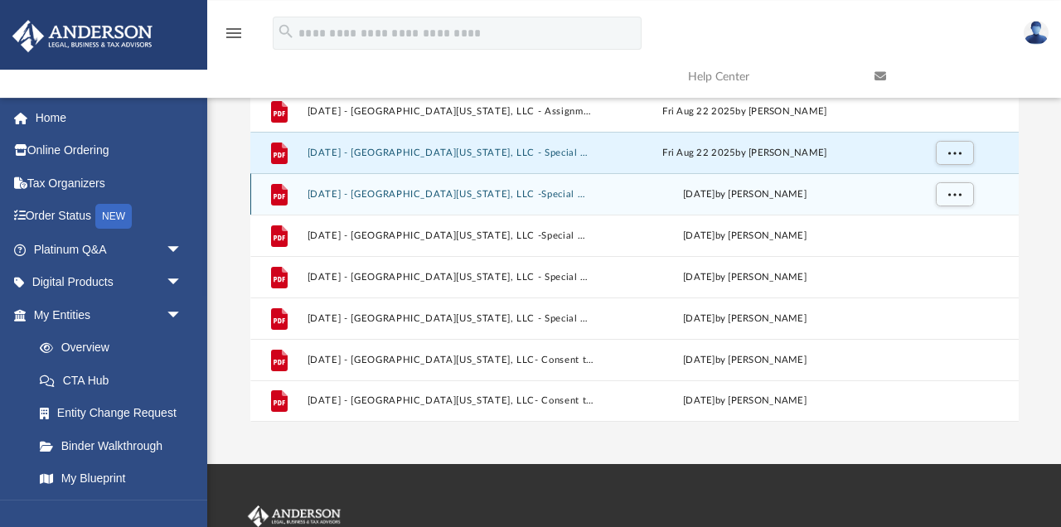
scroll to position [201, 0]
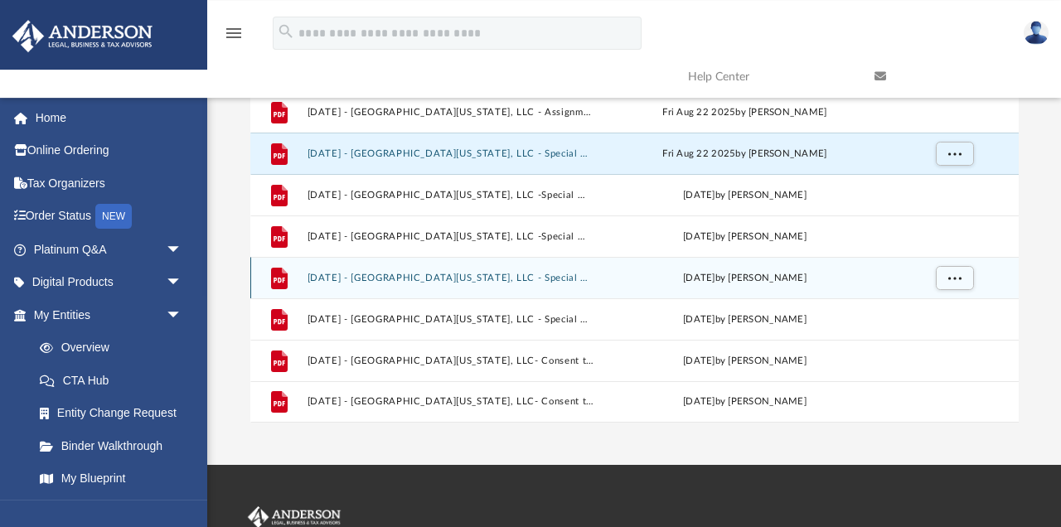
click at [465, 282] on button "2025.08.25 - East Virginia Ave, LLC - Special Members Meeting - DocuSigned.pdf" at bounding box center [450, 278] width 287 height 11
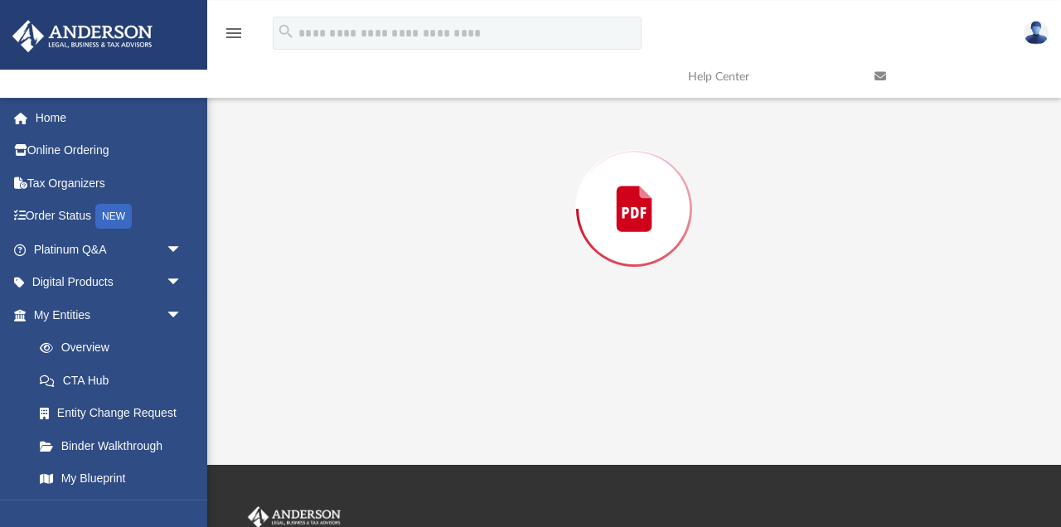
click at [465, 282] on div "Preview" at bounding box center [634, 209] width 769 height 428
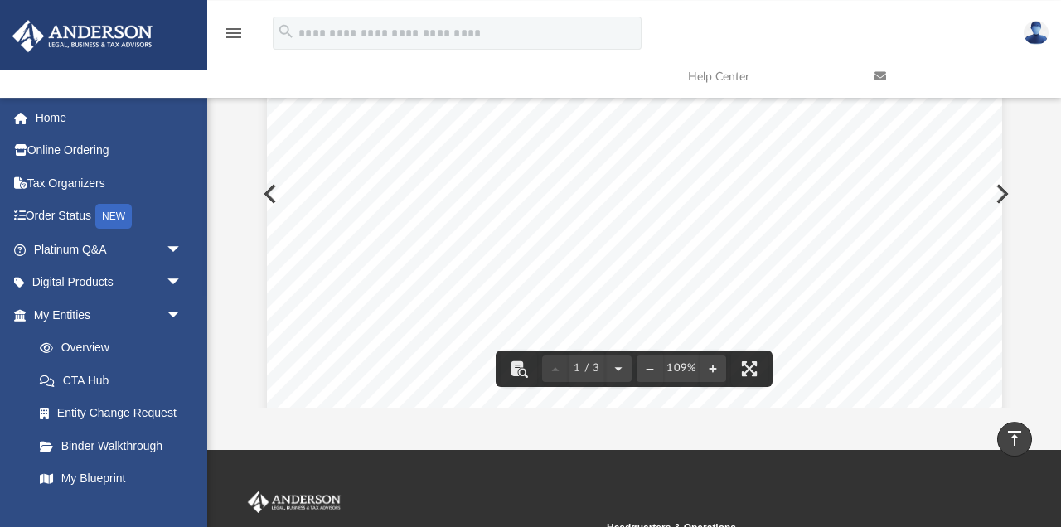
scroll to position [208, 0]
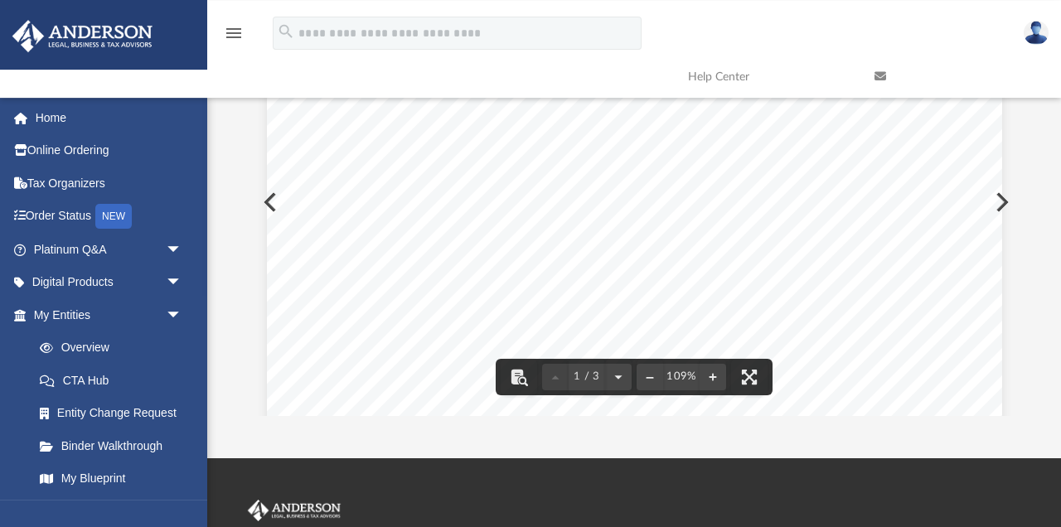
click at [466, 282] on div "Amin R. Chaudry Amin R. Chaudry was appointed temporary Chairman and temporary …" at bounding box center [634, 477] width 735 height 952
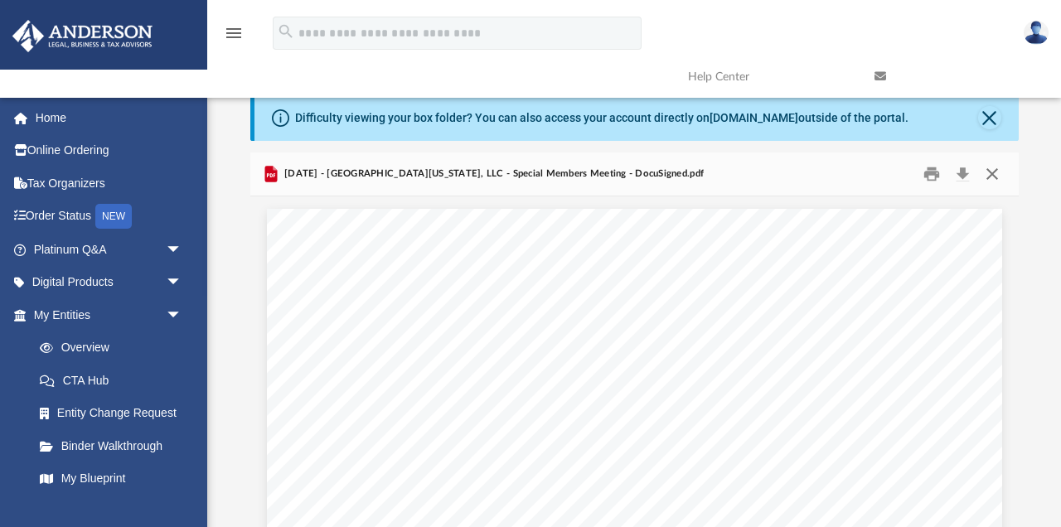
click at [1001, 168] on button "Close" at bounding box center [993, 175] width 30 height 26
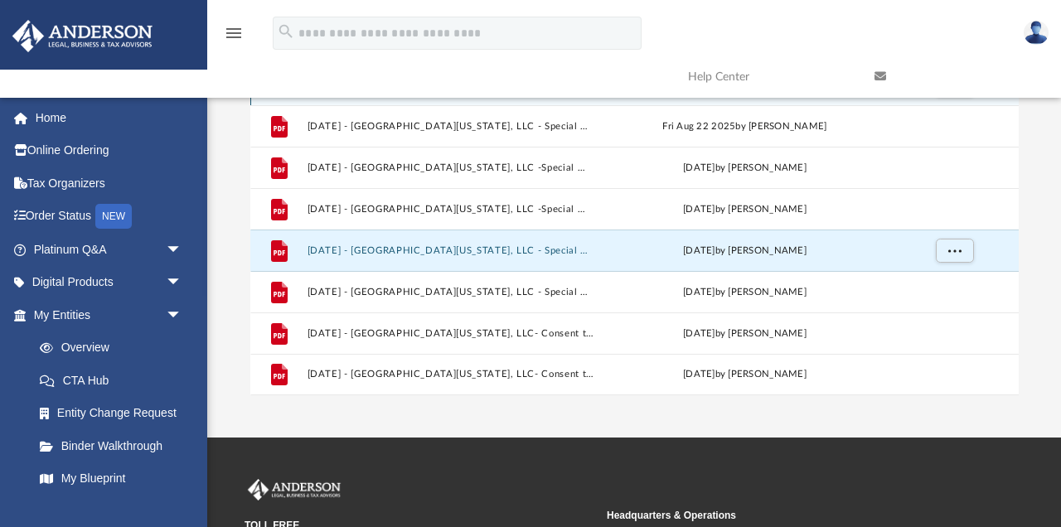
scroll to position [226, 0]
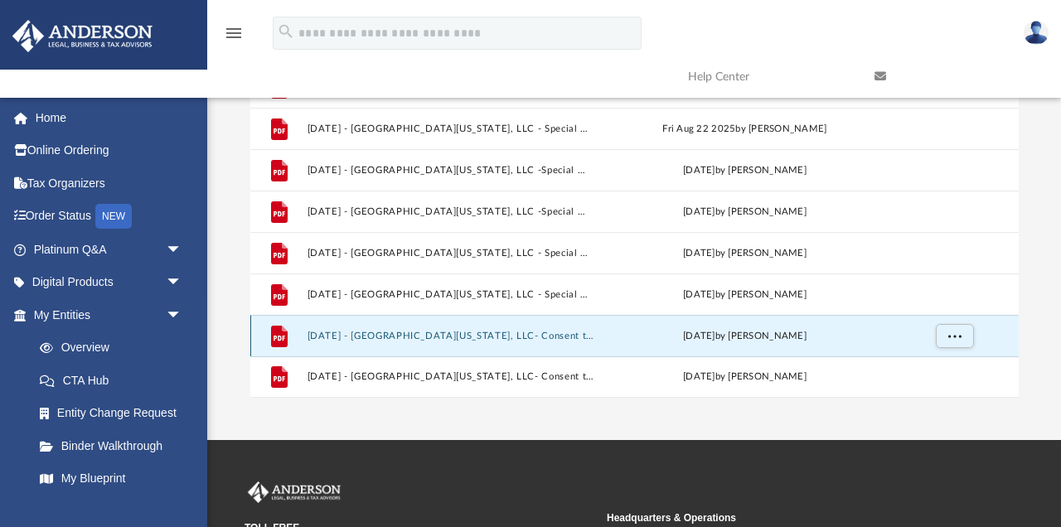
click at [462, 341] on button "2025.09.01 - East Virginia Ave, LLC- Consent to Action - DocuSigned.pdf" at bounding box center [450, 336] width 287 height 11
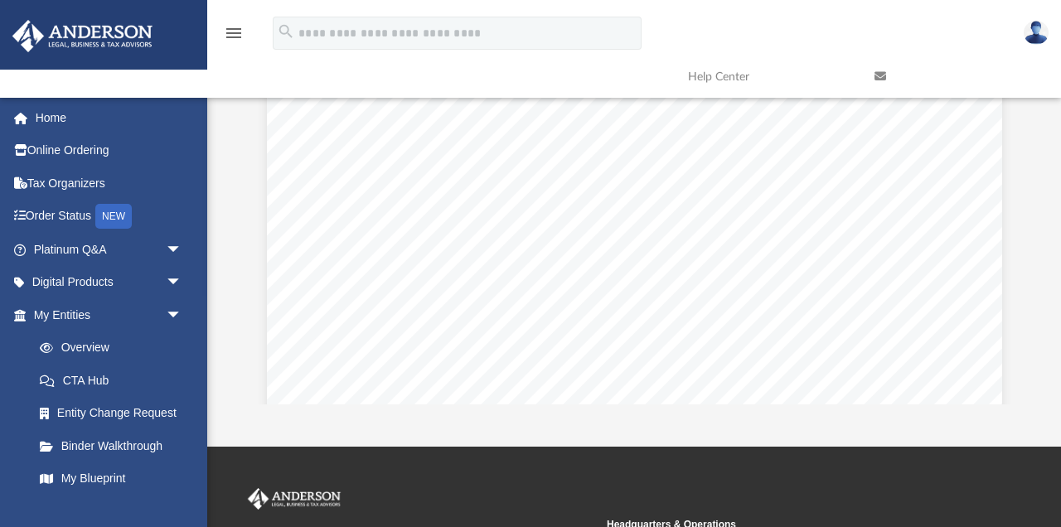
scroll to position [219, 0]
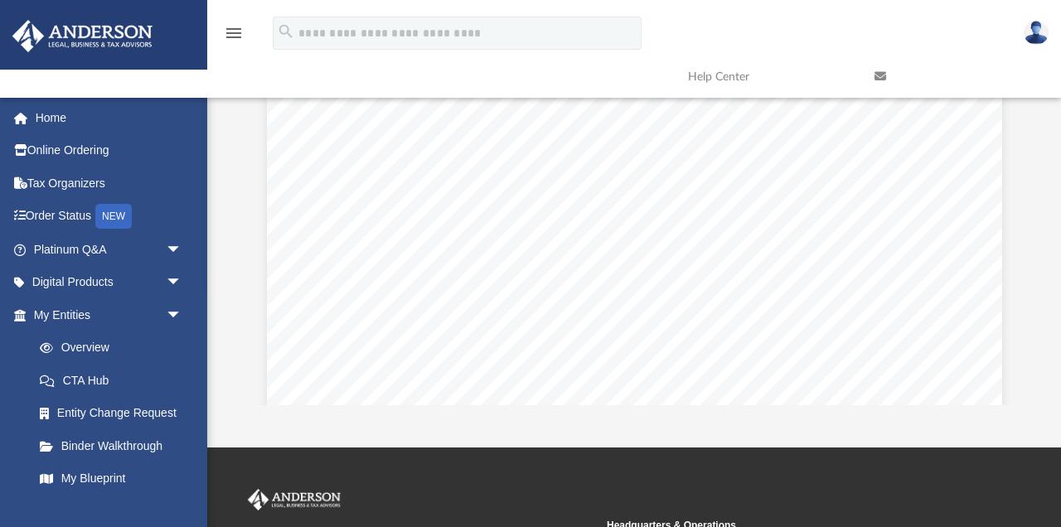
click at [462, 341] on div "CONSENT TO ACTION WITHOUT A MEETING OF MANAGERS OF EAST VIRGINIA AVE, LLC In ac…" at bounding box center [634, 466] width 735 height 952
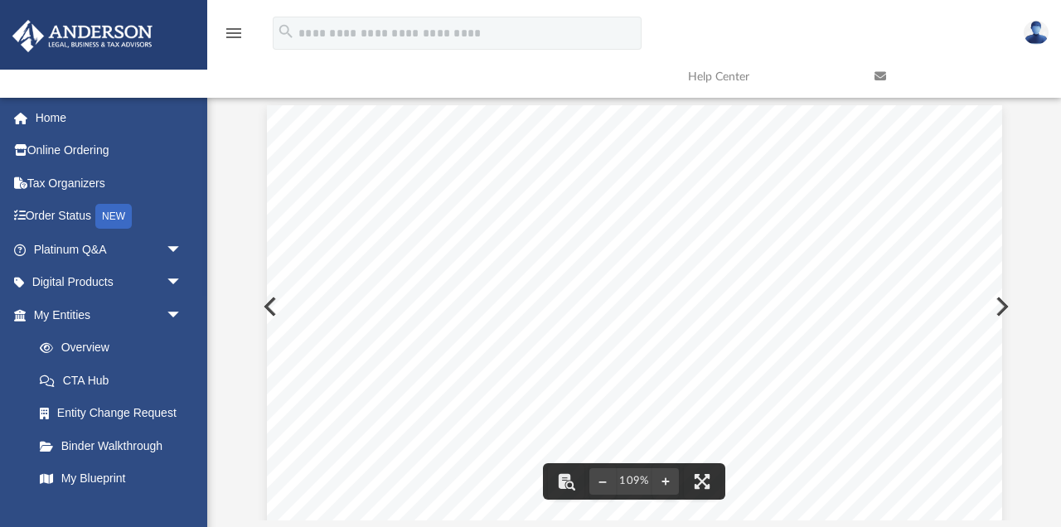
scroll to position [0, 0]
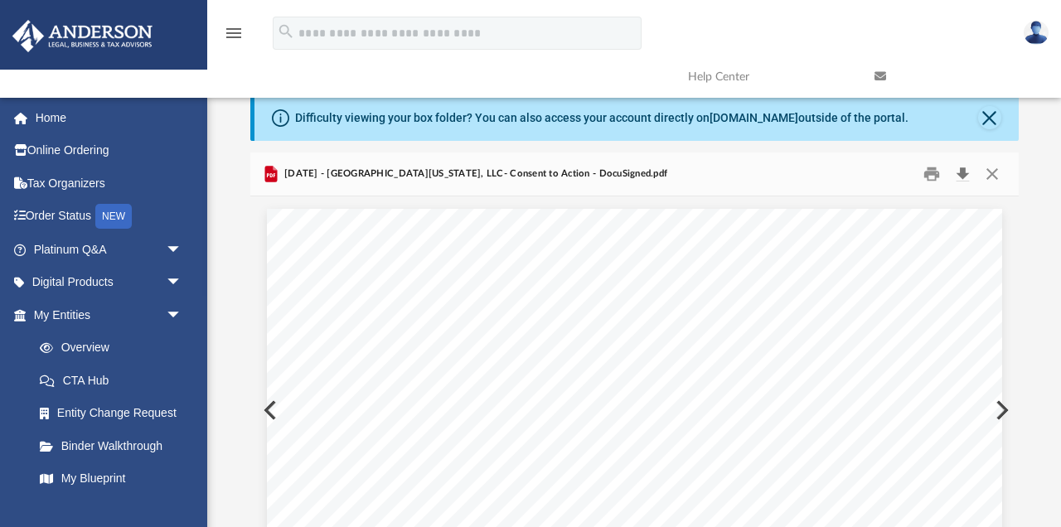
click at [962, 172] on button "Download" at bounding box center [964, 175] width 30 height 26
click at [995, 174] on button "Close" at bounding box center [993, 175] width 30 height 26
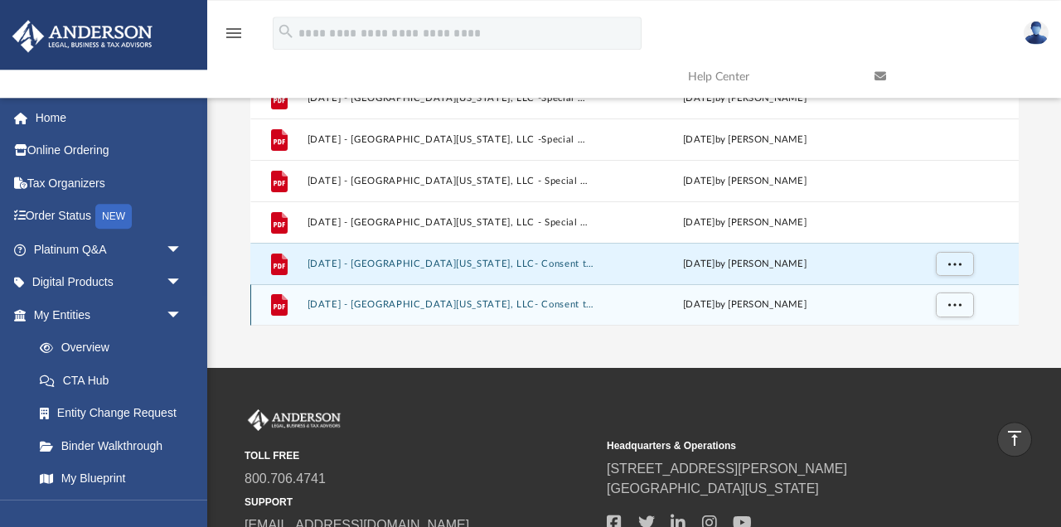
click at [497, 298] on div "File 2025.09.01 - East Virginia Ave, LLC- Consent to Action.pdf Mon Sep 29 2025…" at bounding box center [634, 304] width 769 height 41
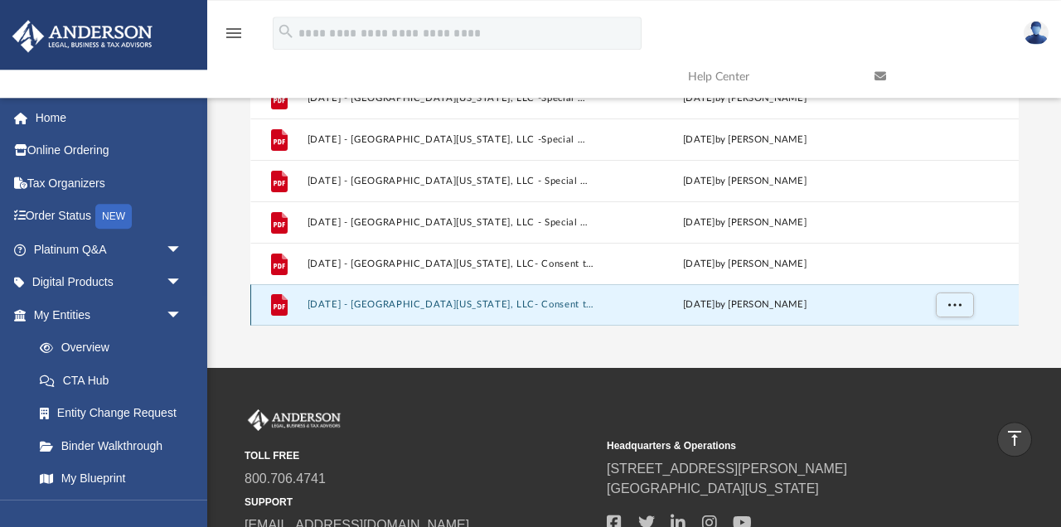
click at [497, 298] on div "File 2025.09.01 - East Virginia Ave, LLC- Consent to Action.pdf Mon Sep 29 2025…" at bounding box center [634, 304] width 769 height 41
click at [436, 313] on div "File 2025.09.01 - East Virginia Ave, LLC- Consent to Action.pdf Mon Sep 29 2025…" at bounding box center [634, 304] width 769 height 41
click at [527, 294] on div "File 2025.09.01 - East Virginia Ave, LLC- Consent to Action.pdf Mon Sep 29 2025…" at bounding box center [634, 304] width 769 height 41
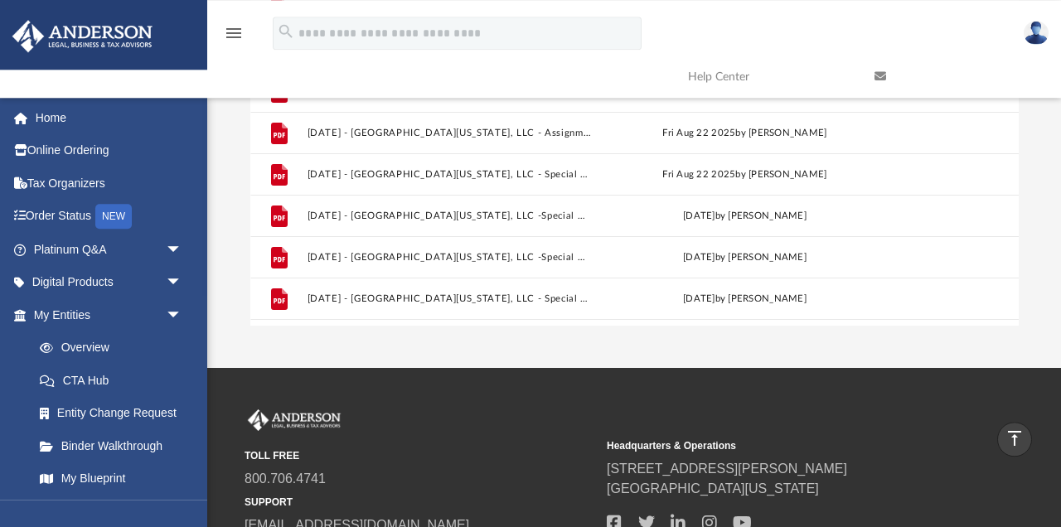
scroll to position [196, 0]
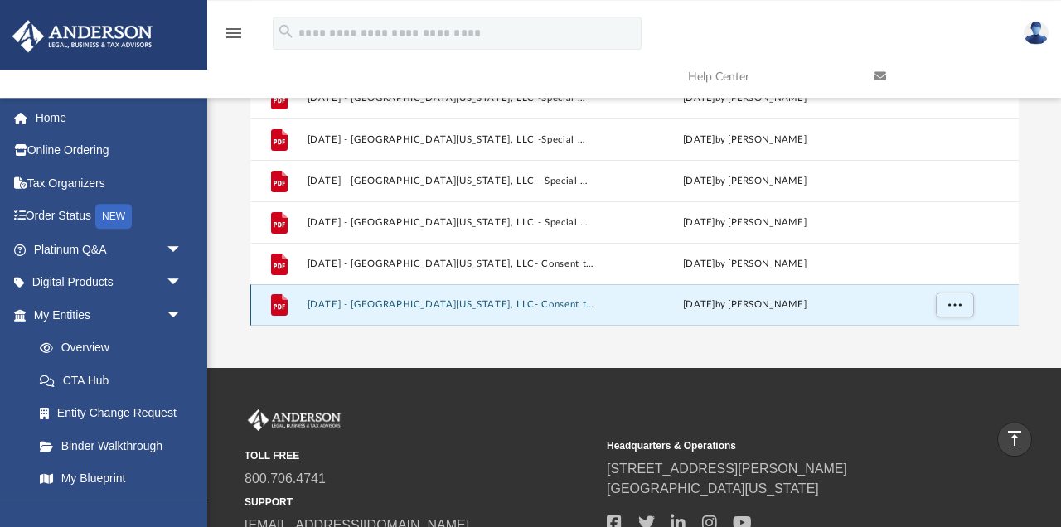
click at [373, 309] on button "2025.09.01 - East Virginia Ave, LLC- Consent to Action.pdf" at bounding box center [450, 304] width 287 height 11
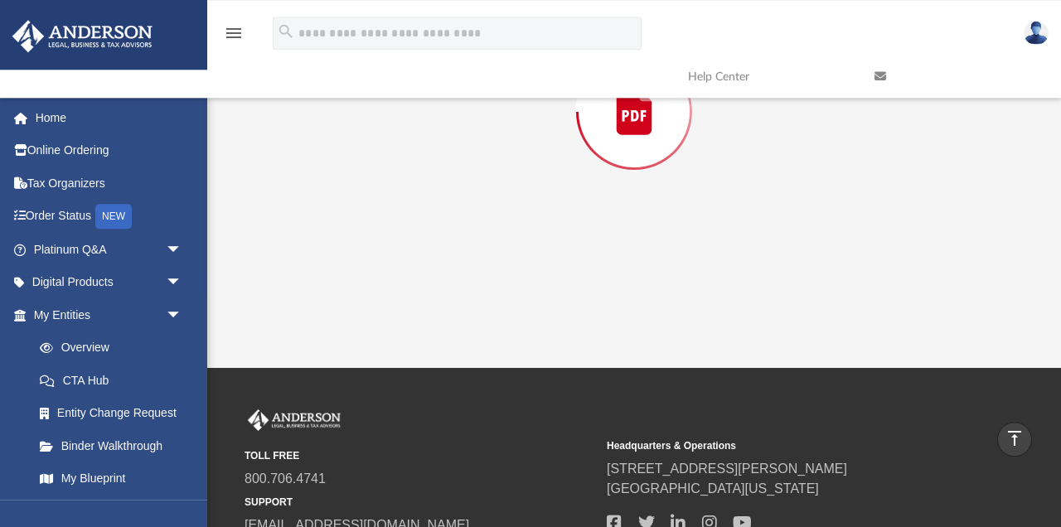
click at [373, 309] on div "Preview" at bounding box center [634, 112] width 769 height 428
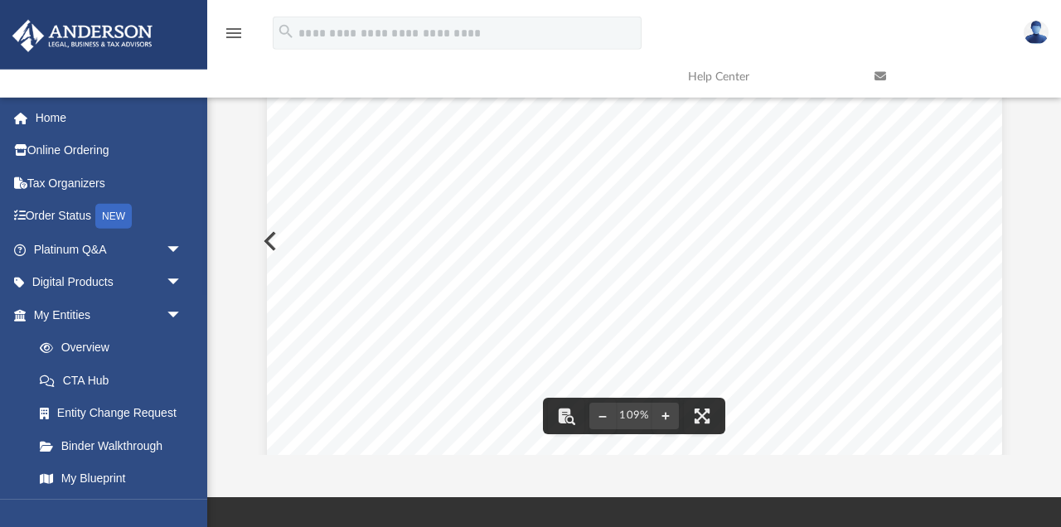
scroll to position [0, 0]
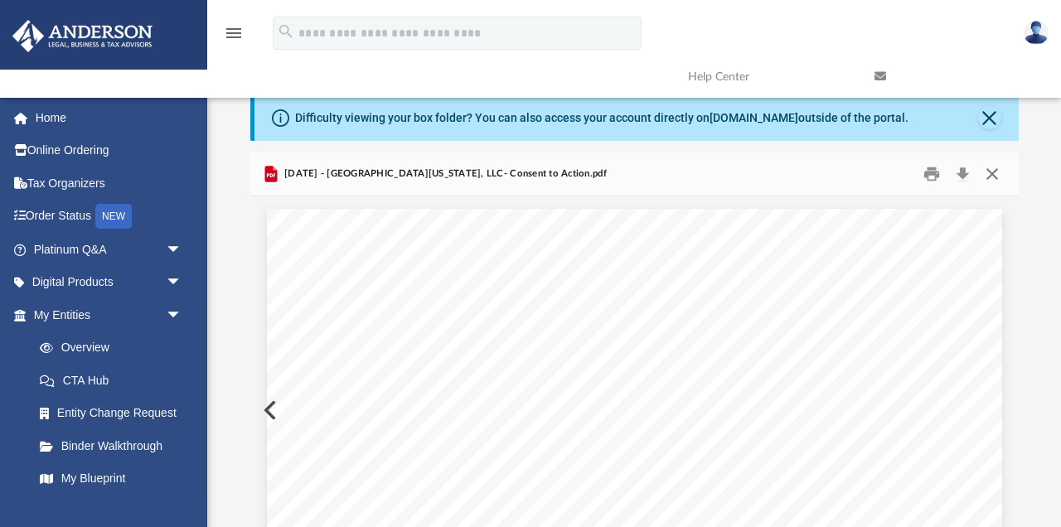
click at [996, 172] on button "Close" at bounding box center [993, 175] width 30 height 26
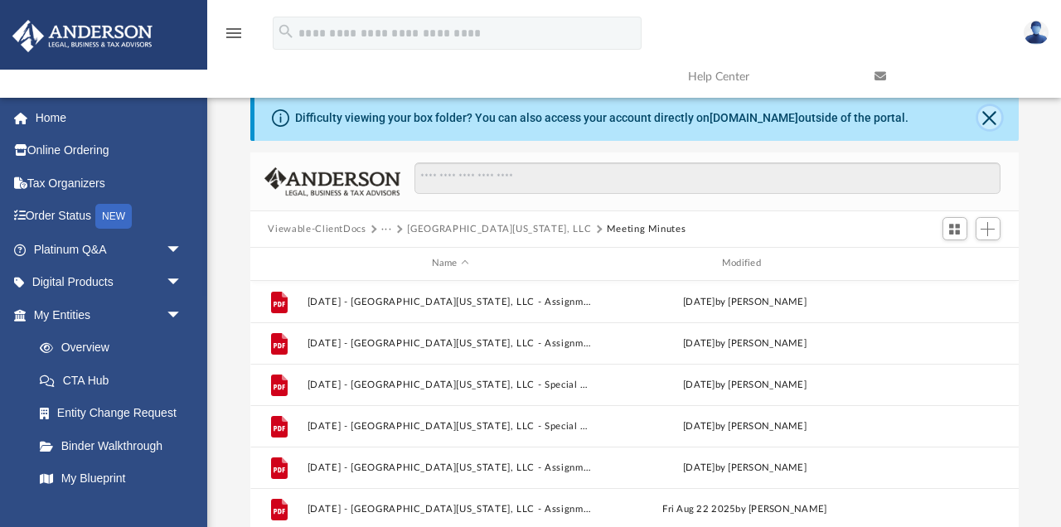
click at [995, 115] on button "Close" at bounding box center [989, 117] width 23 height 23
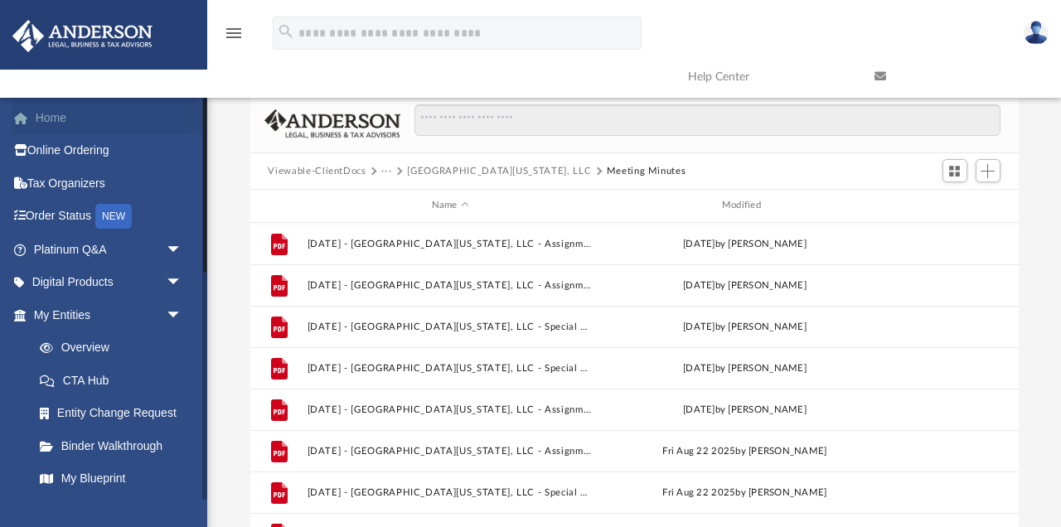
click at [61, 116] on link "Home" at bounding box center [110, 117] width 196 height 33
